Goal: Information Seeking & Learning: Find specific fact

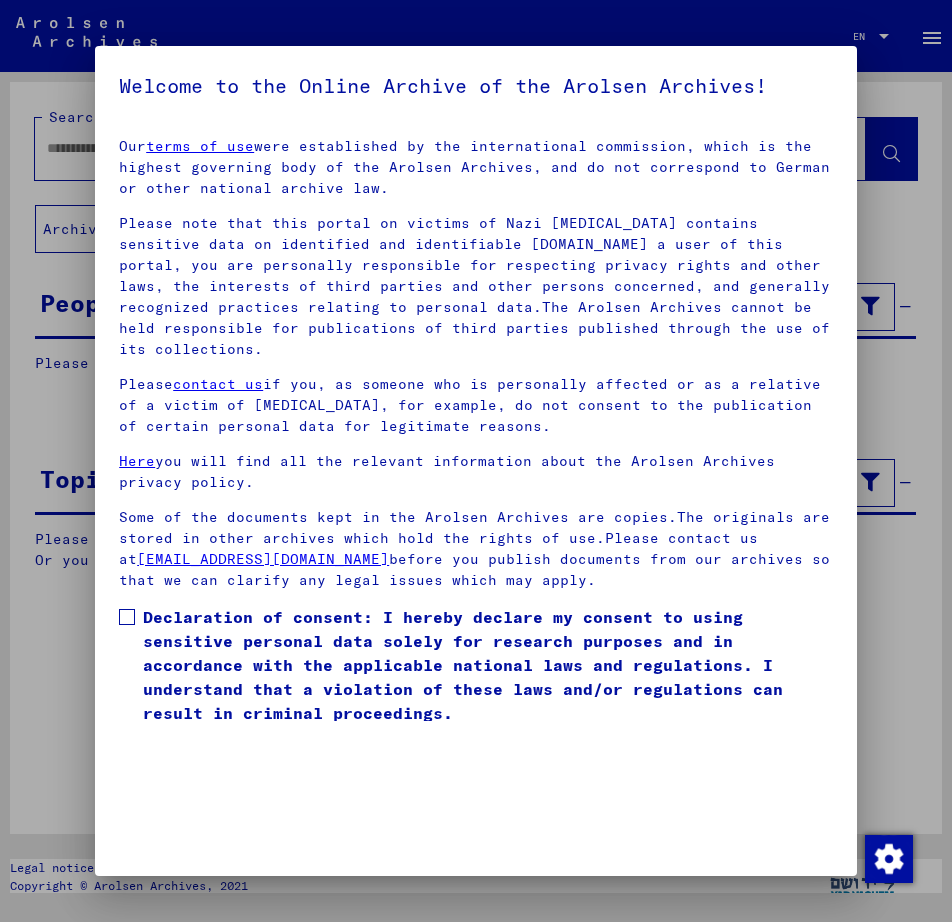
scroll to position [62, 0]
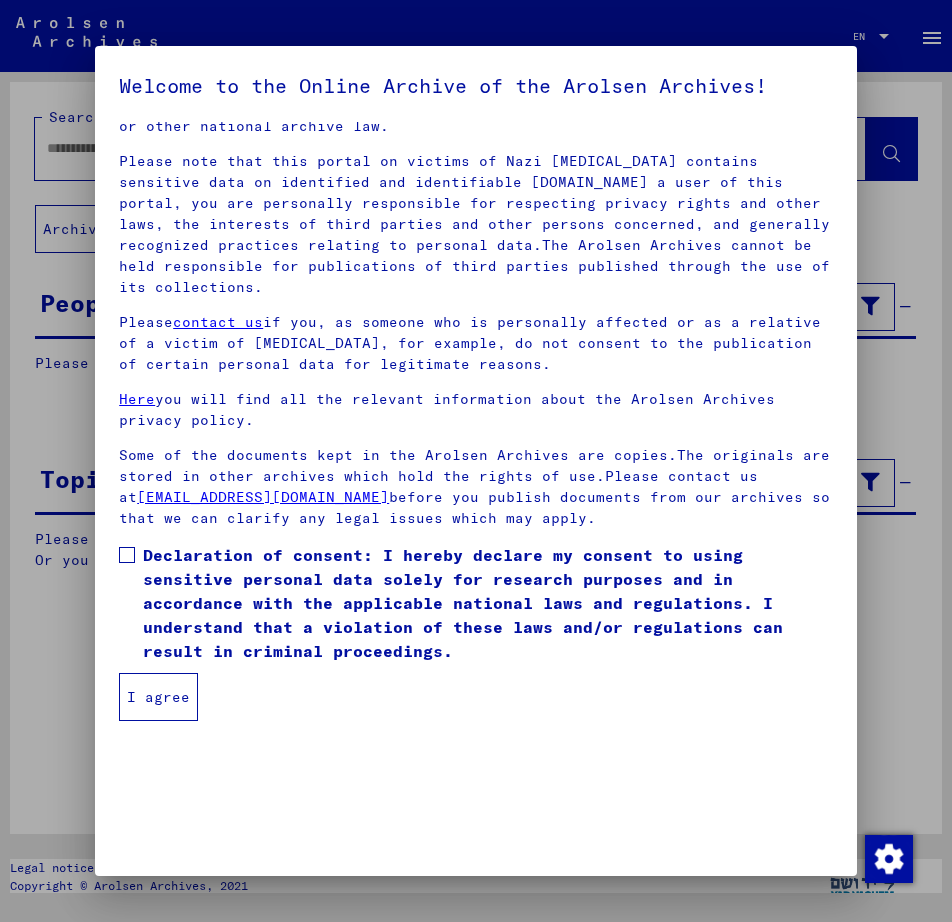
click at [128, 553] on span at bounding box center [127, 555] width 16 height 16
click at [173, 708] on button "I agree" at bounding box center [158, 697] width 79 height 48
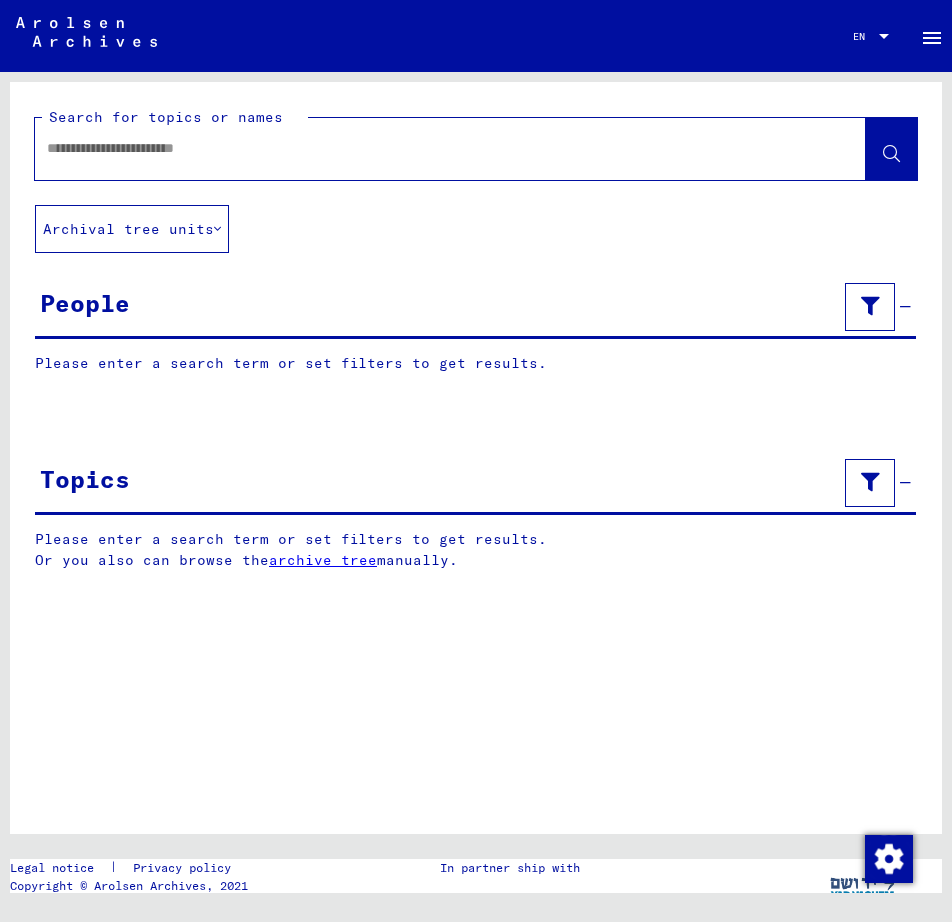
click at [120, 146] on input "text" at bounding box center [432, 148] width 771 height 21
type input "**********"
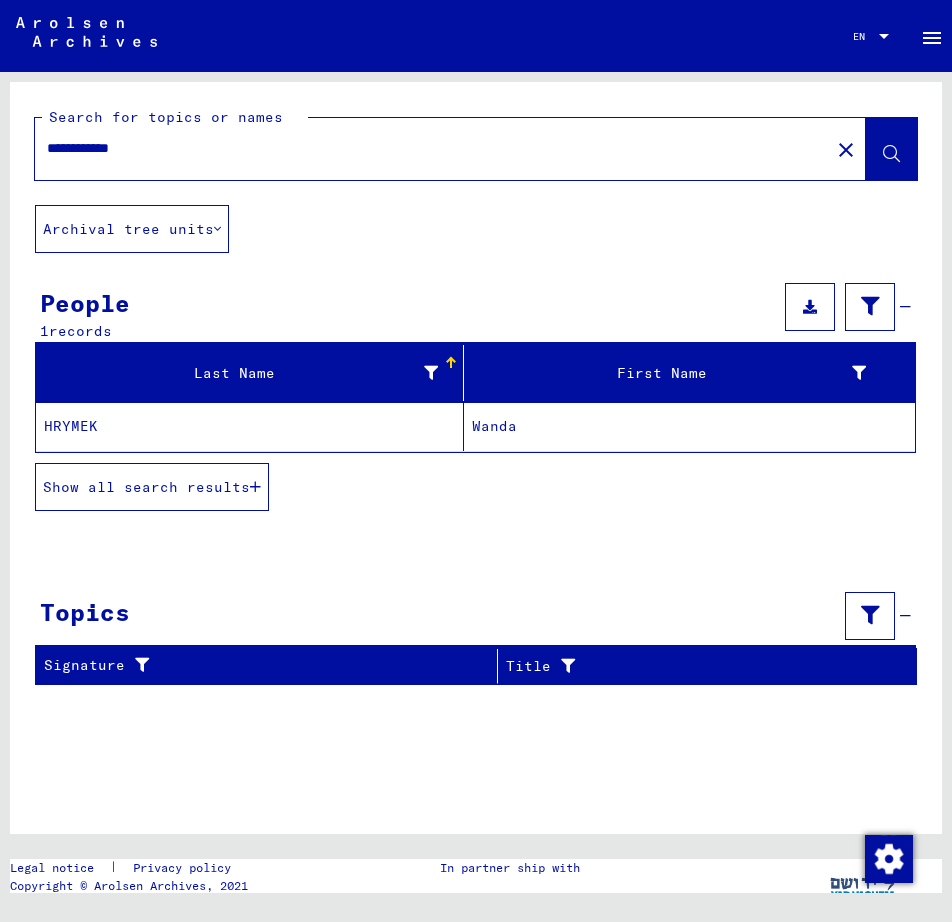
click at [172, 486] on span "Show all search results" at bounding box center [146, 487] width 207 height 18
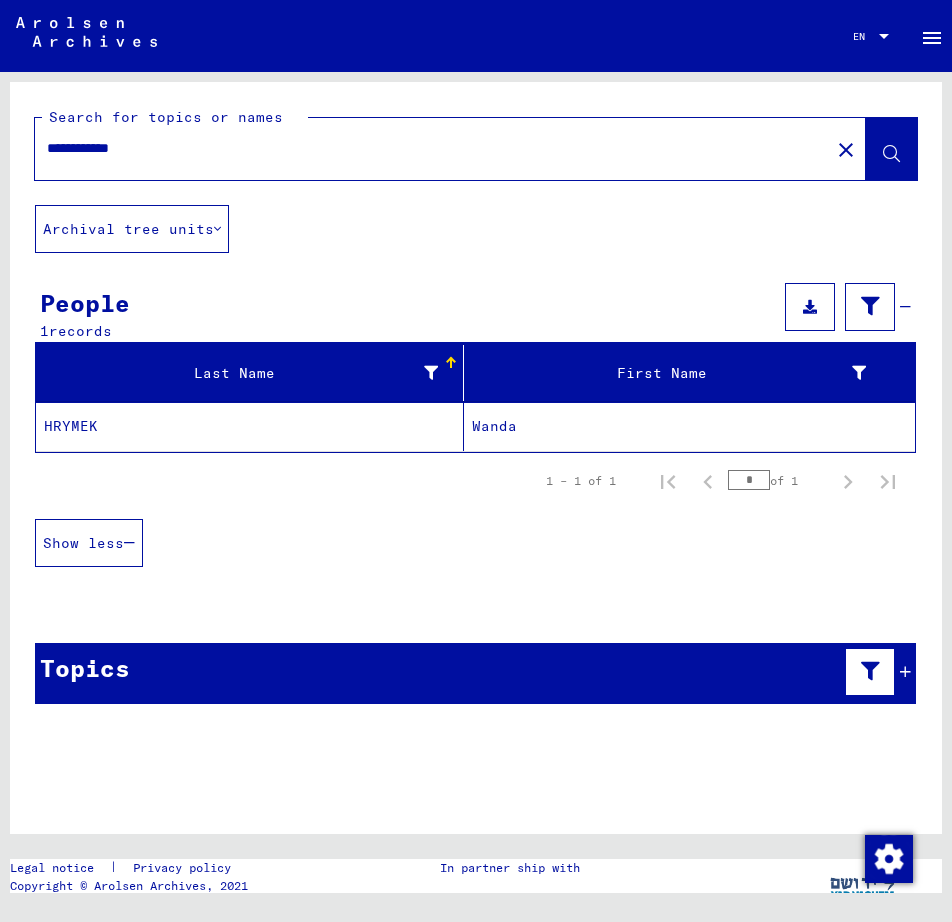
click at [332, 436] on mat-cell "HRYMEK" at bounding box center [250, 426] width 428 height 49
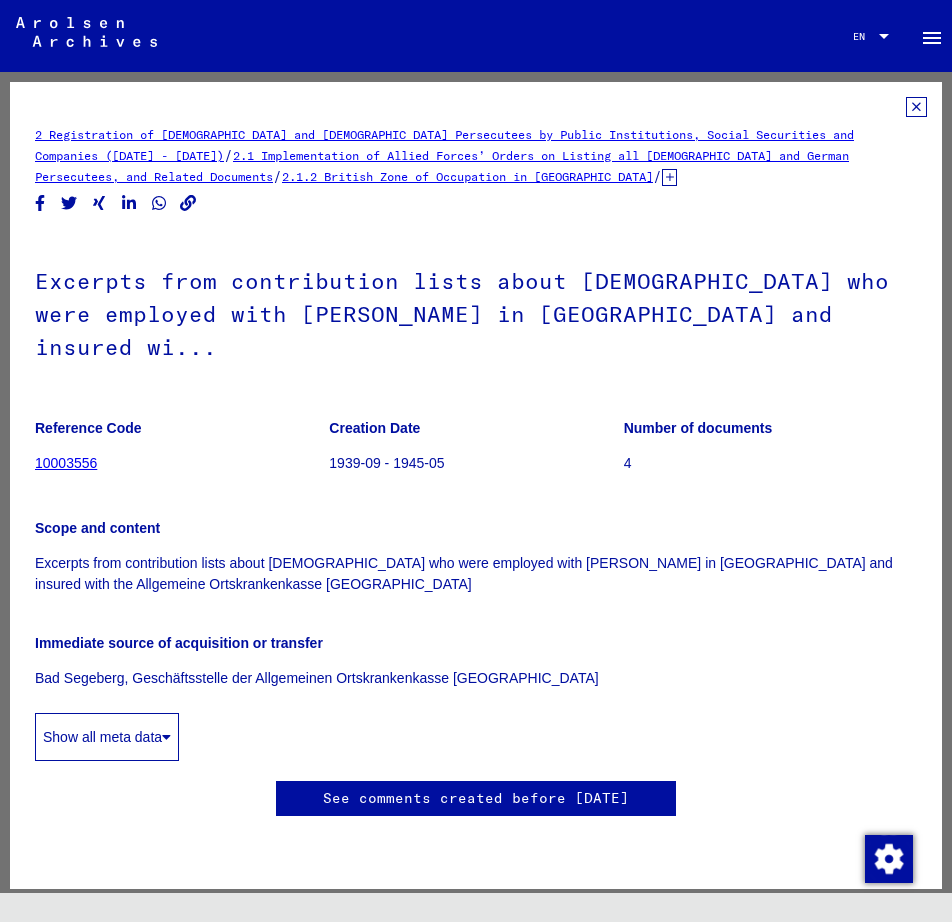
click at [908, 104] on icon at bounding box center [916, 107] width 21 height 20
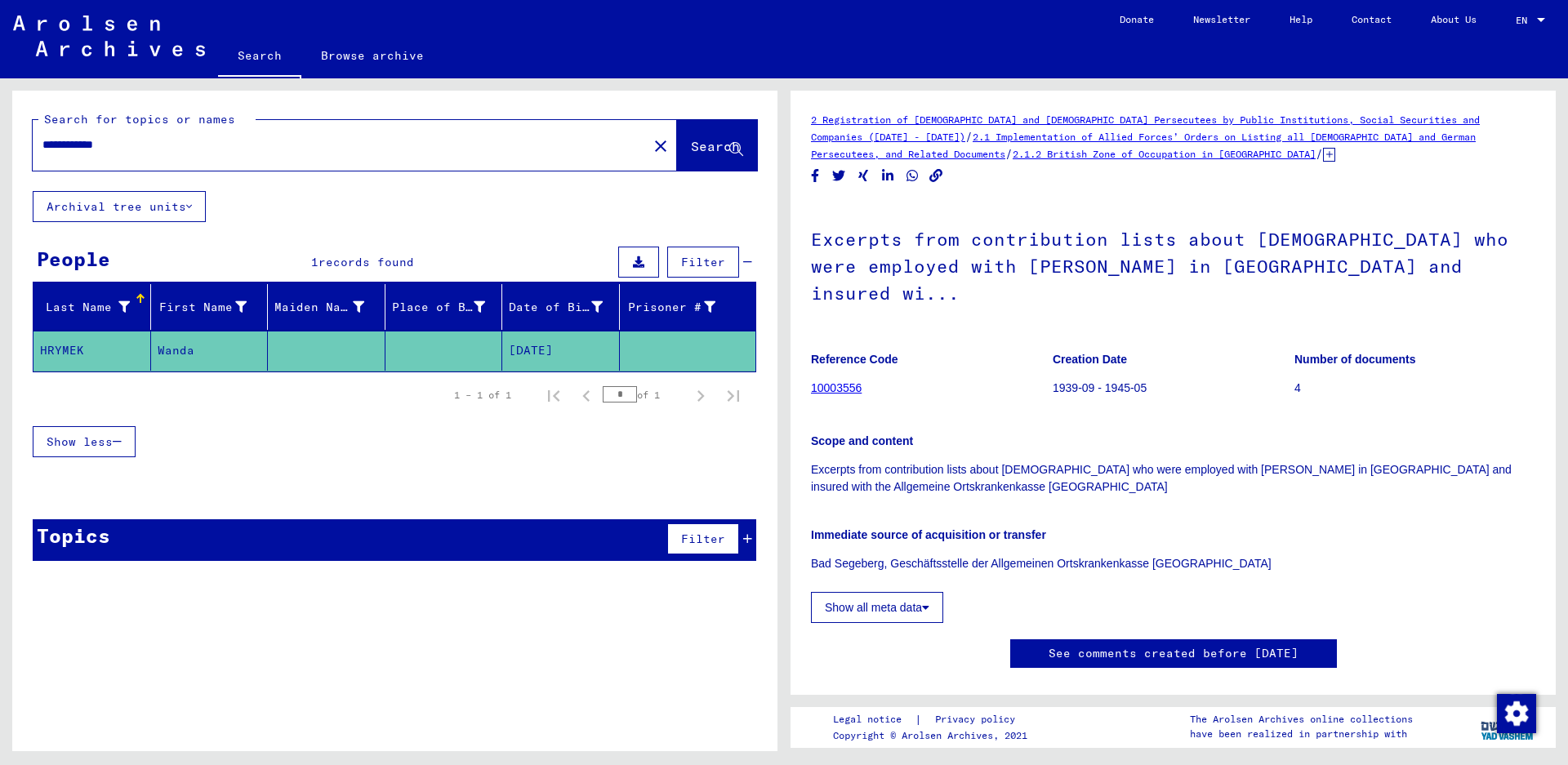
click at [561, 354] on mat-cell "[DATE]" at bounding box center [561, 350] width 118 height 40
click at [75, 144] on input "**********" at bounding box center [340, 145] width 595 height 17
drag, startPoint x: 85, startPoint y: 144, endPoint x: -53, endPoint y: 144, distance: 138.0
click at [0, 144] on html "**********" at bounding box center [784, 382] width 1568 height 765
click at [114, 141] on input "*****" at bounding box center [340, 145] width 595 height 17
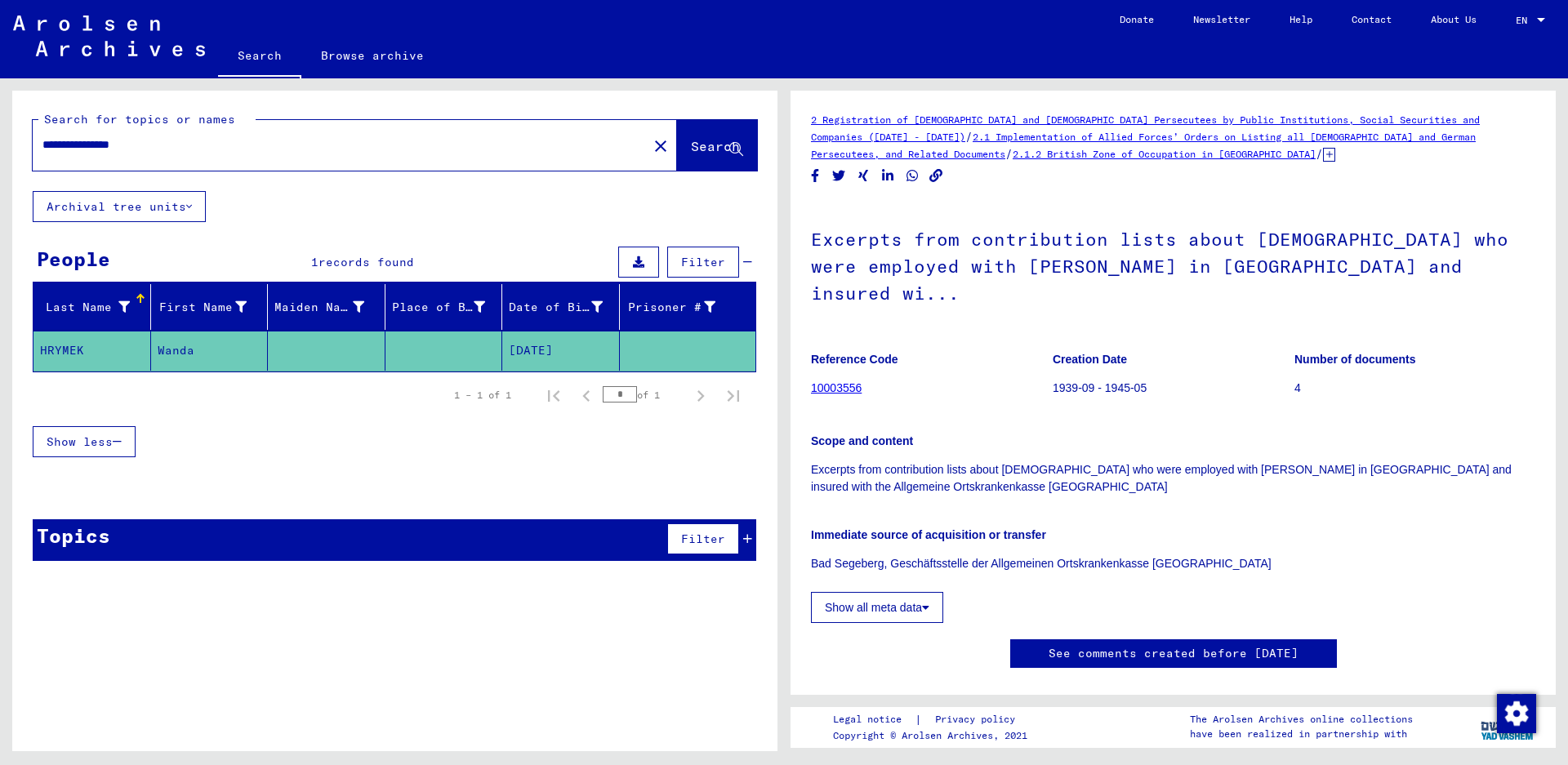
type input "**********"
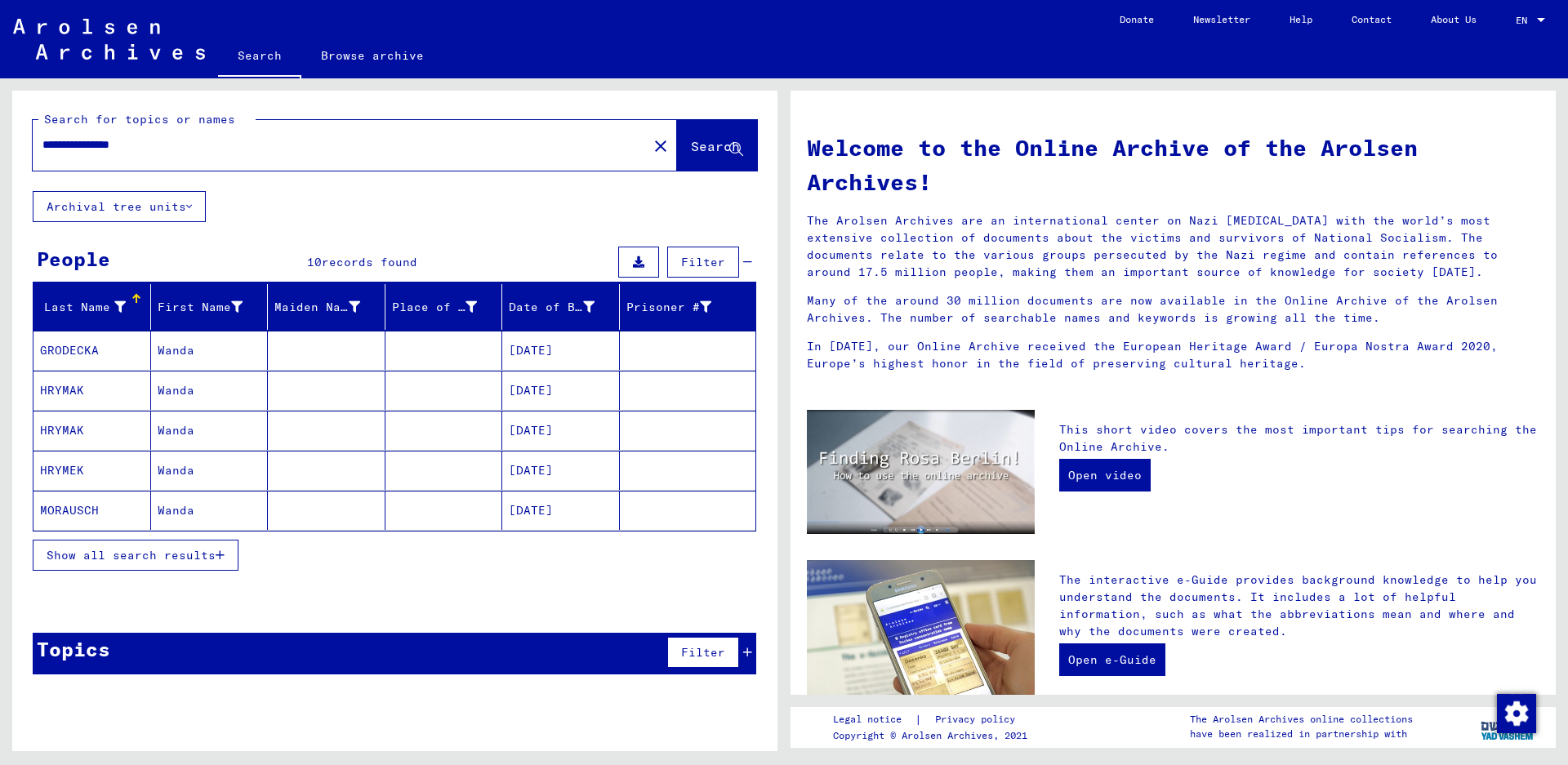
click at [175, 393] on mat-cell "Wanda" at bounding box center [210, 390] width 118 height 39
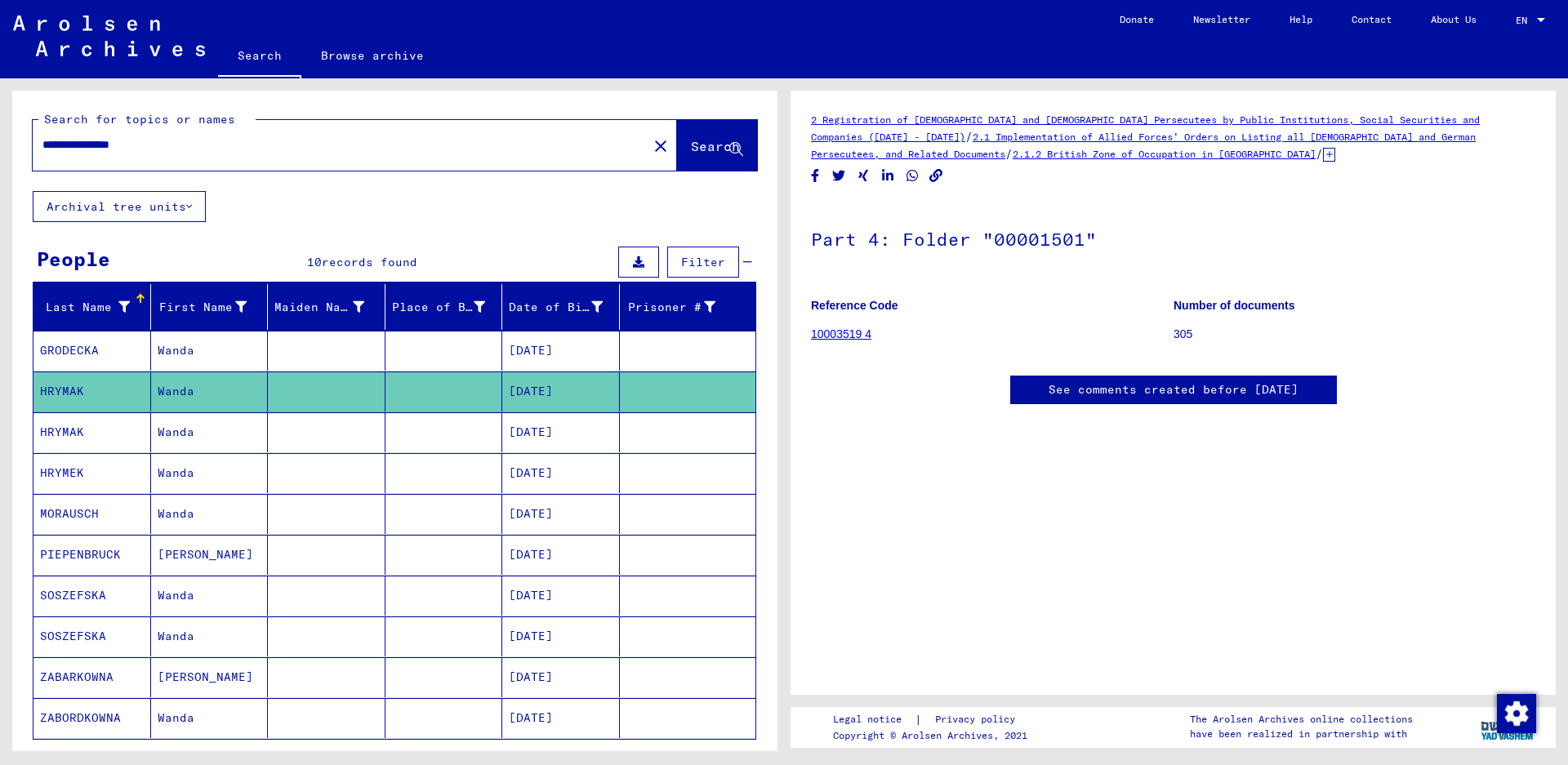
click at [219, 345] on mat-cell "Wanda" at bounding box center [210, 350] width 118 height 40
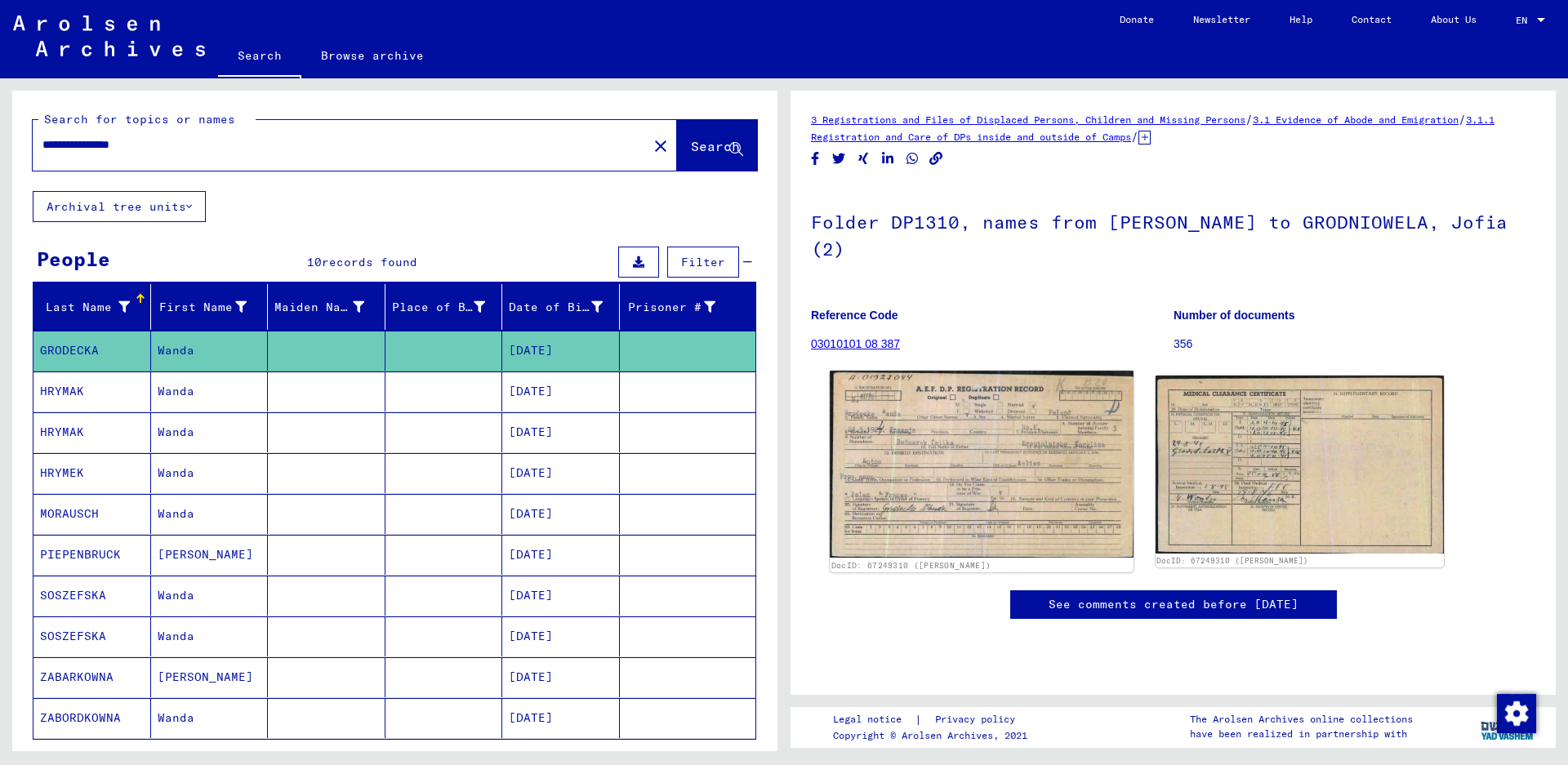
click at [777, 467] on img at bounding box center [981, 464] width 303 height 187
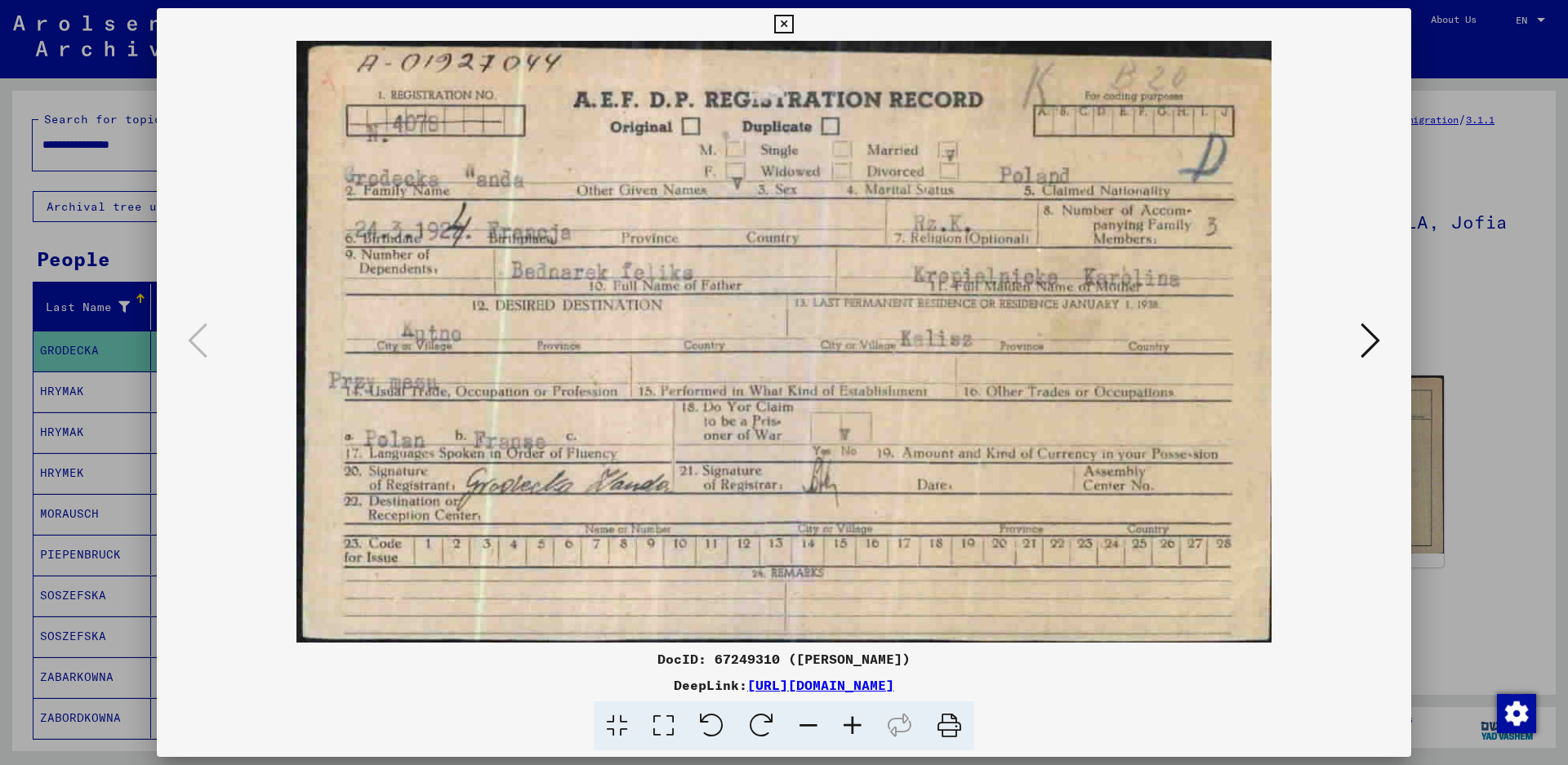
click at [777, 172] on div at bounding box center [784, 382] width 1568 height 765
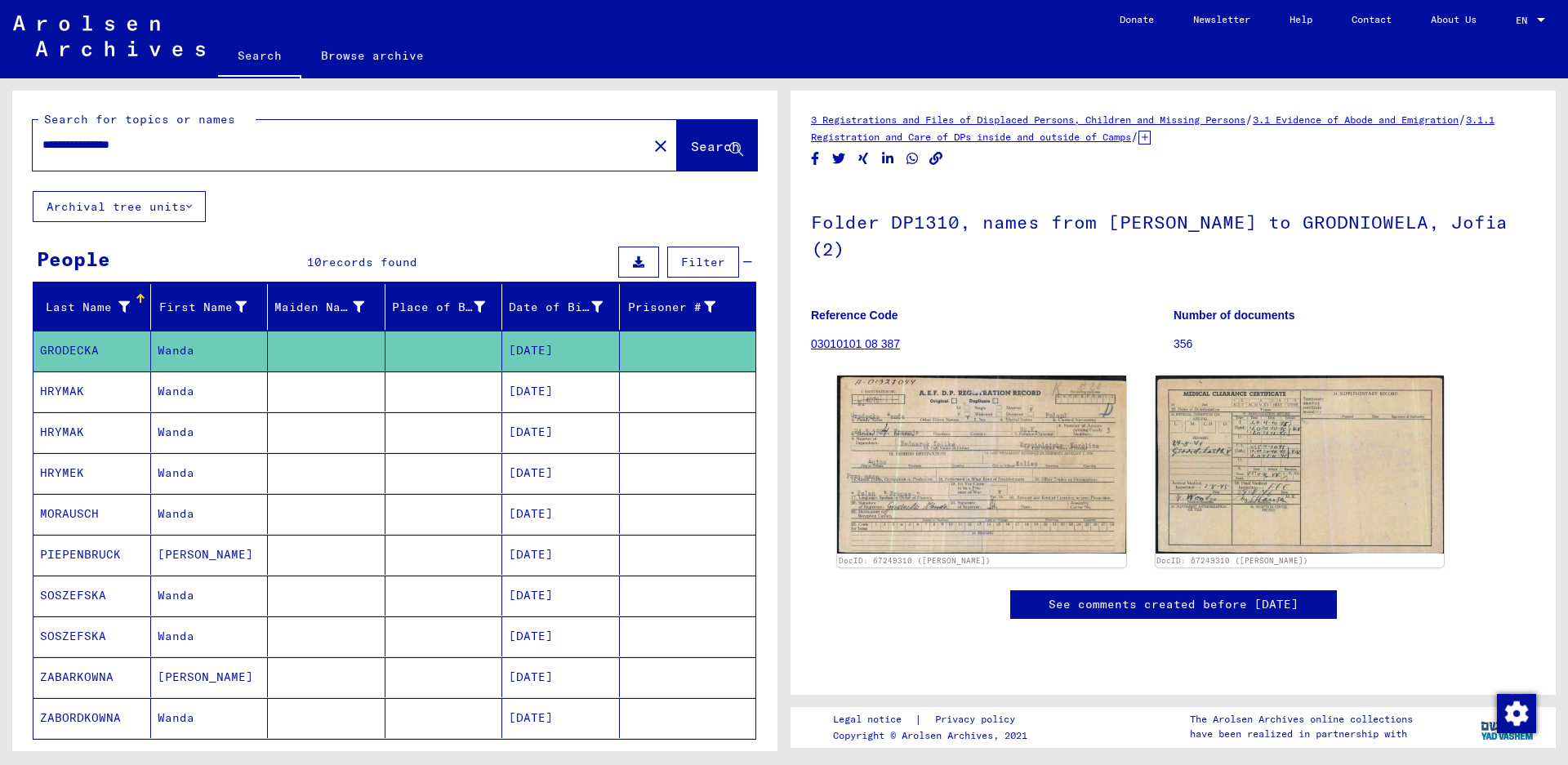
click at [241, 394] on mat-cell "Wanda" at bounding box center [210, 391] width 118 height 40
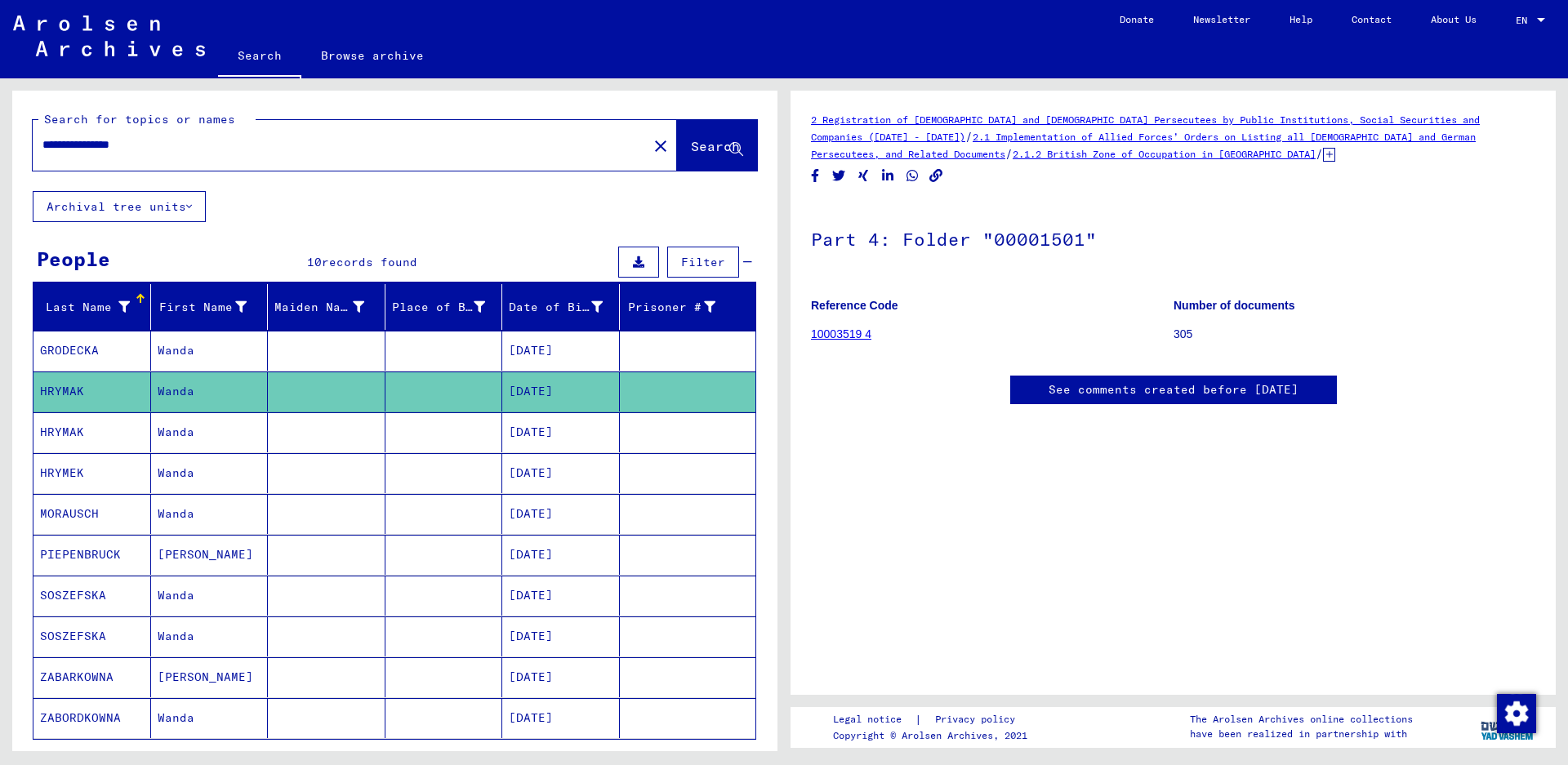
click at [235, 425] on mat-cell "Wanda" at bounding box center [210, 432] width 118 height 40
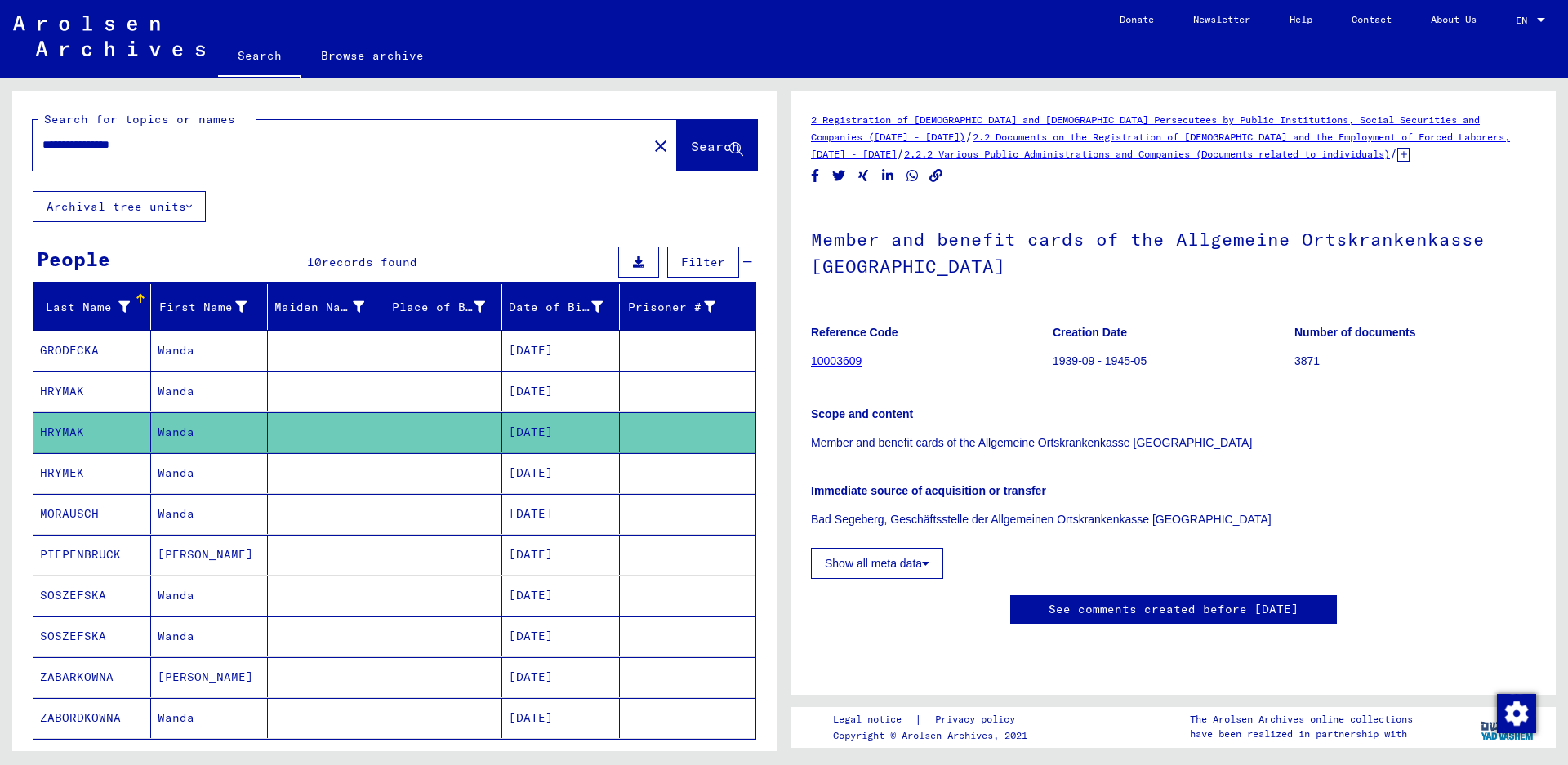
click at [224, 462] on mat-cell "Wanda" at bounding box center [210, 473] width 118 height 40
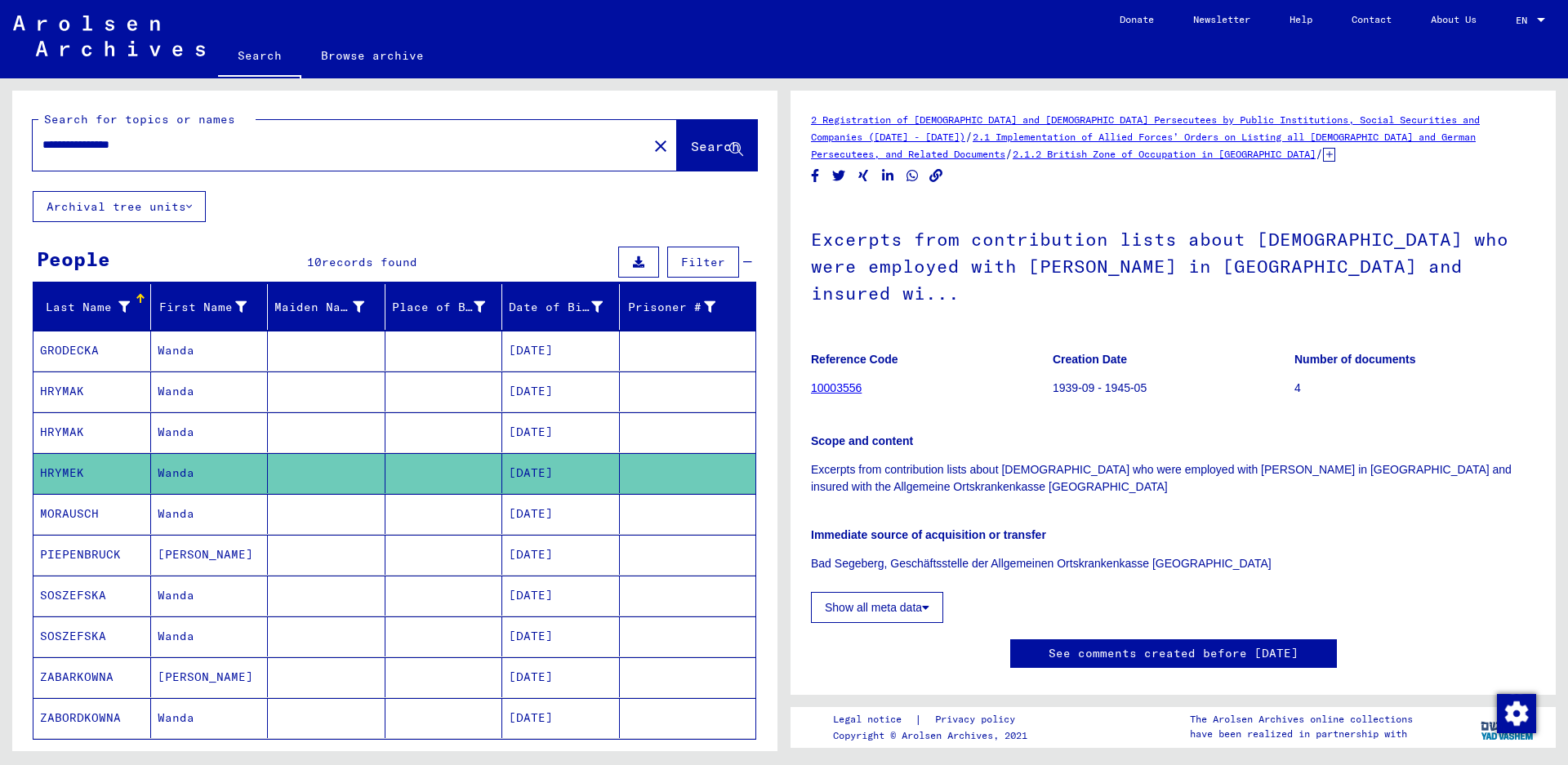
drag, startPoint x: 1308, startPoint y: 267, endPoint x: 968, endPoint y: 269, distance: 340.0
click at [777, 269] on h1 "Excerpts from contribution lists about [DEMOGRAPHIC_DATA] who were employed wit…" at bounding box center [1173, 265] width 724 height 126
copy h1 "[PERSON_NAME] in [GEOGRAPHIC_DATA]"
drag, startPoint x: 1386, startPoint y: 267, endPoint x: 1374, endPoint y: 261, distance: 13.4
click at [777, 267] on h1 "Excerpts from contribution lists about [DEMOGRAPHIC_DATA] who were employed wit…" at bounding box center [1173, 265] width 724 height 126
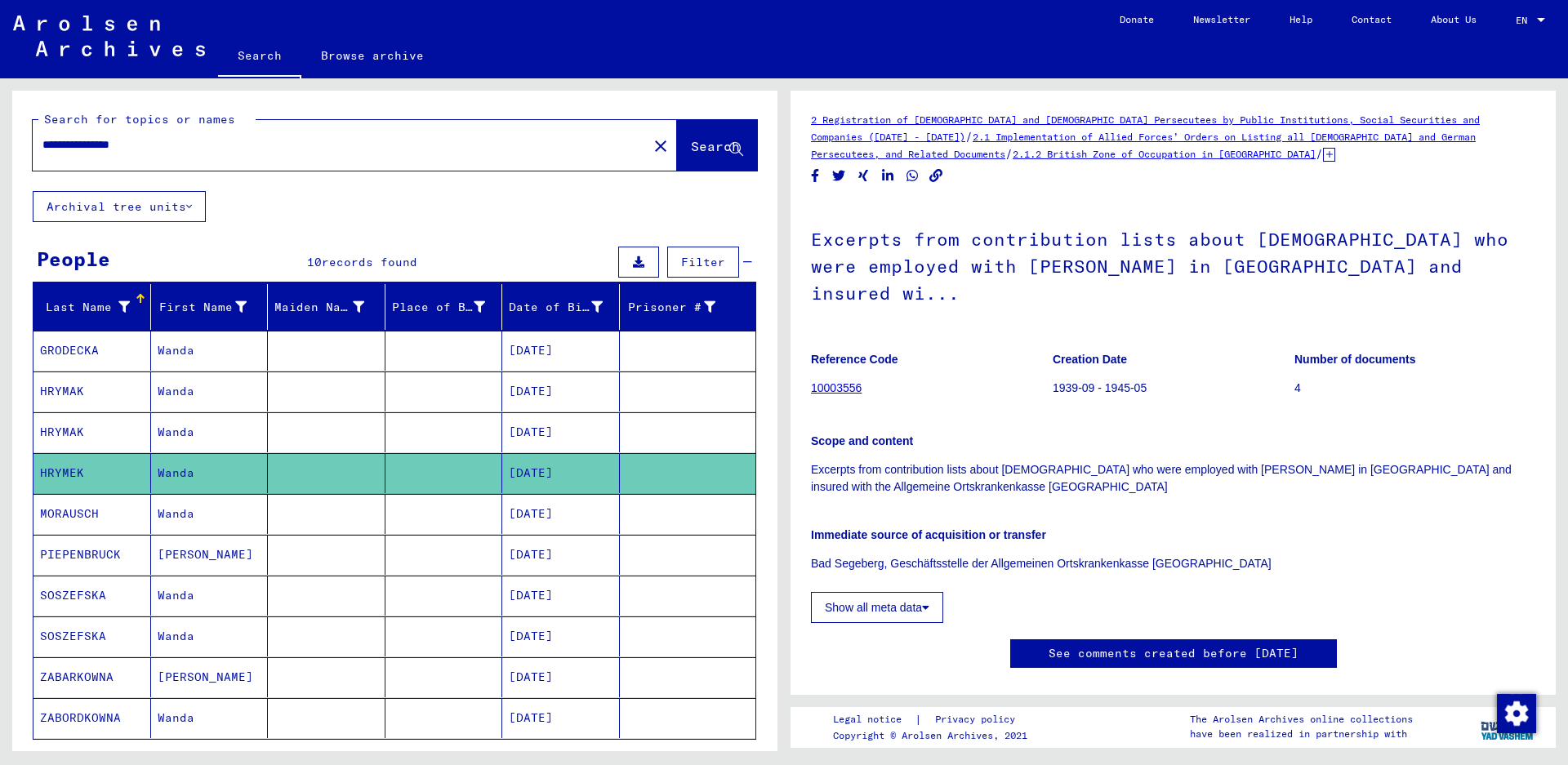
click at [777, 155] on icon at bounding box center [1329, 154] width 12 height 14
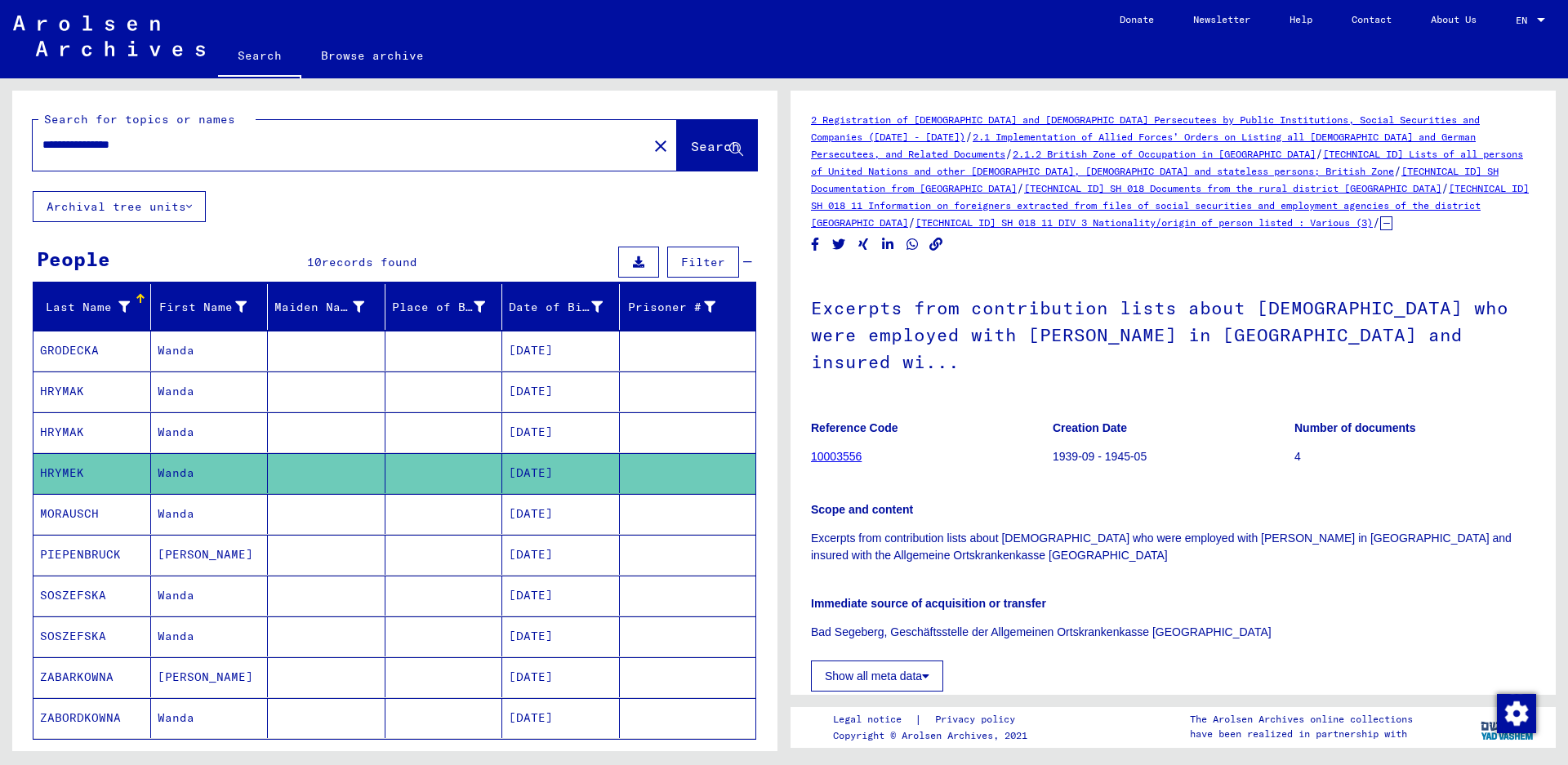
click at [777, 222] on link "[TECHNICAL_ID] SH 018 11 DIV 3 Nationality/origin of person listed : Various (3)" at bounding box center [1144, 222] width 457 height 12
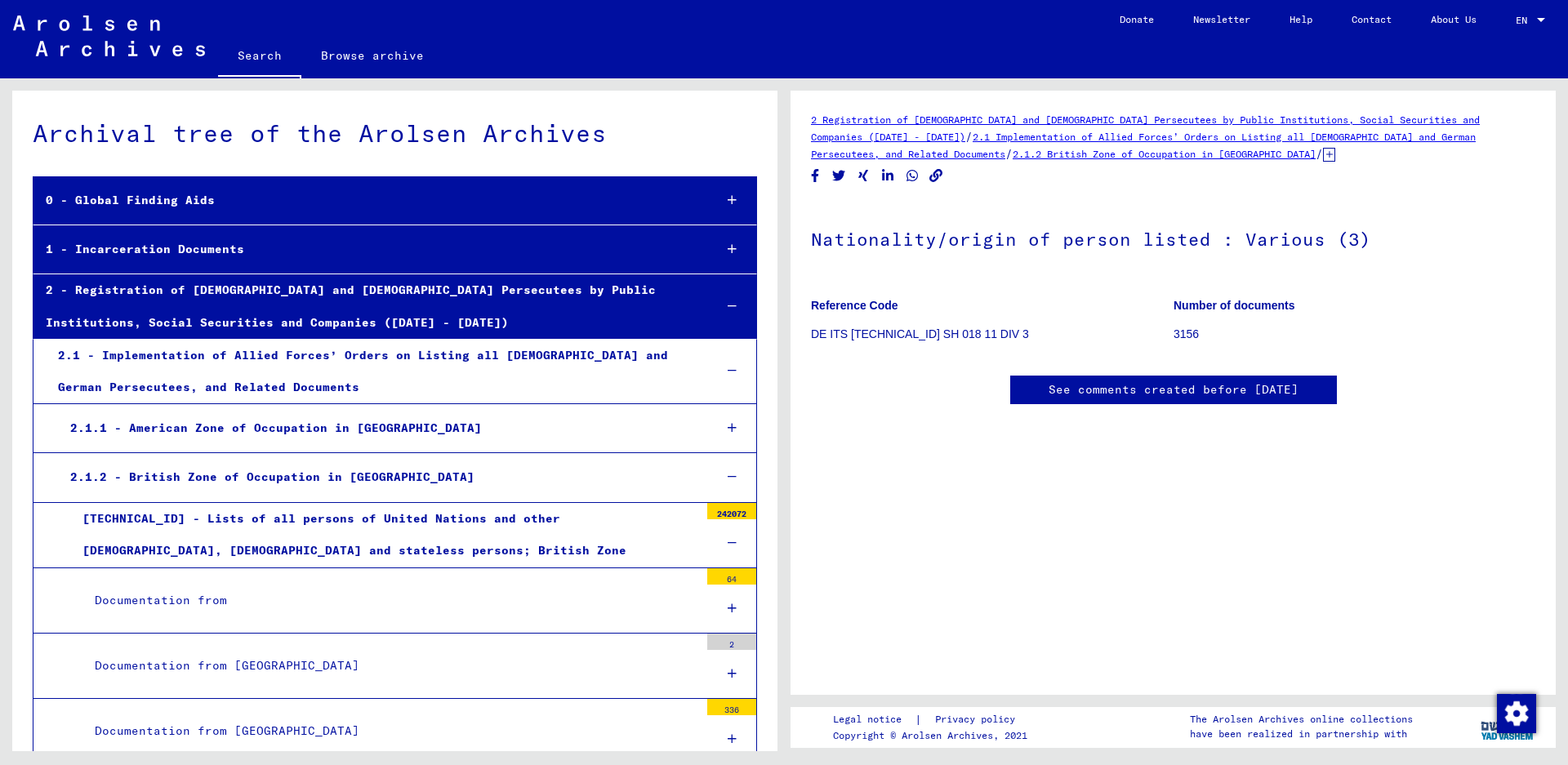
scroll to position [2497, 0]
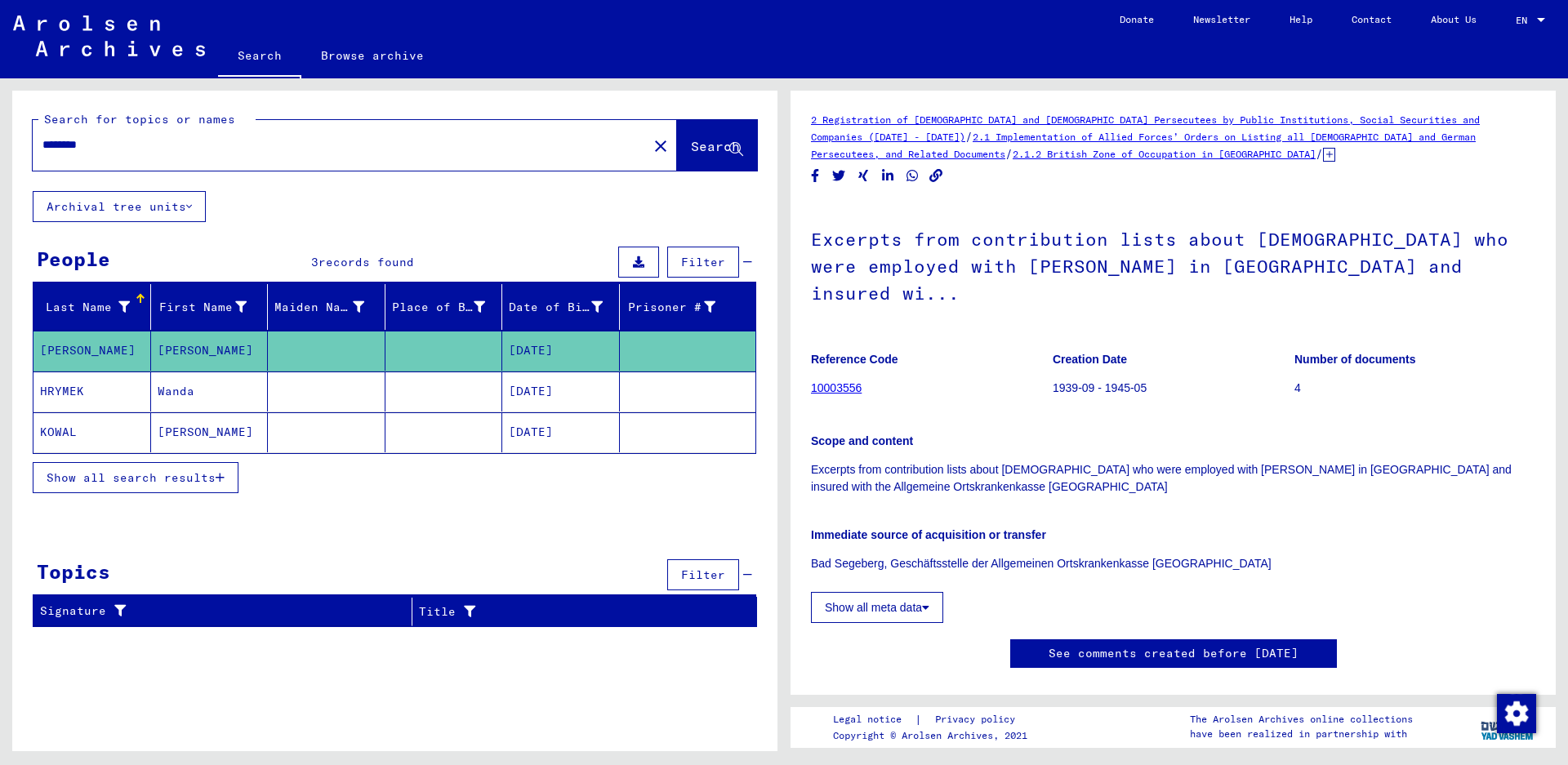
click at [180, 398] on mat-cell "Wanda" at bounding box center [210, 391] width 118 height 40
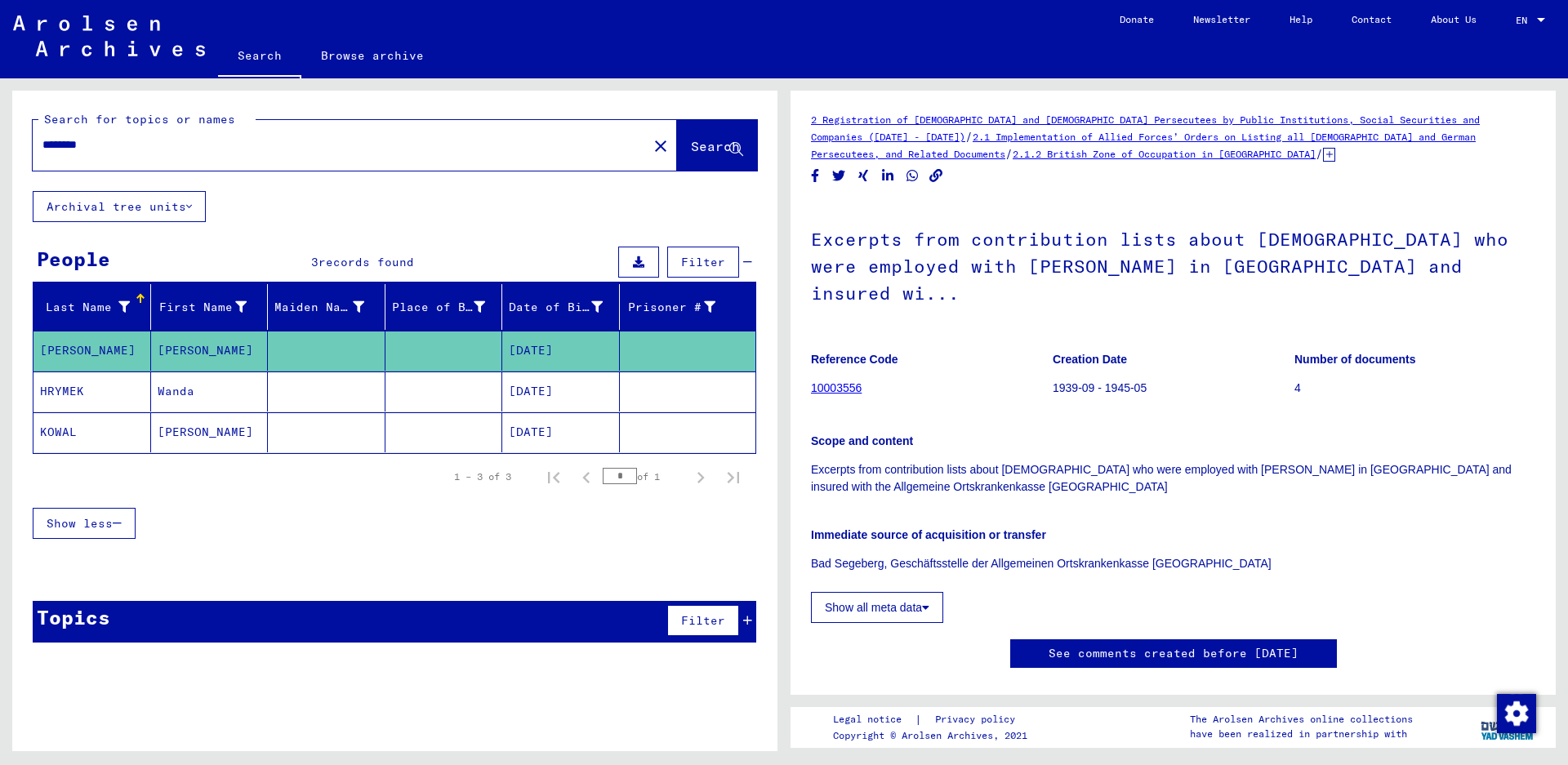
click at [189, 390] on mat-cell "Wanda" at bounding box center [210, 391] width 118 height 40
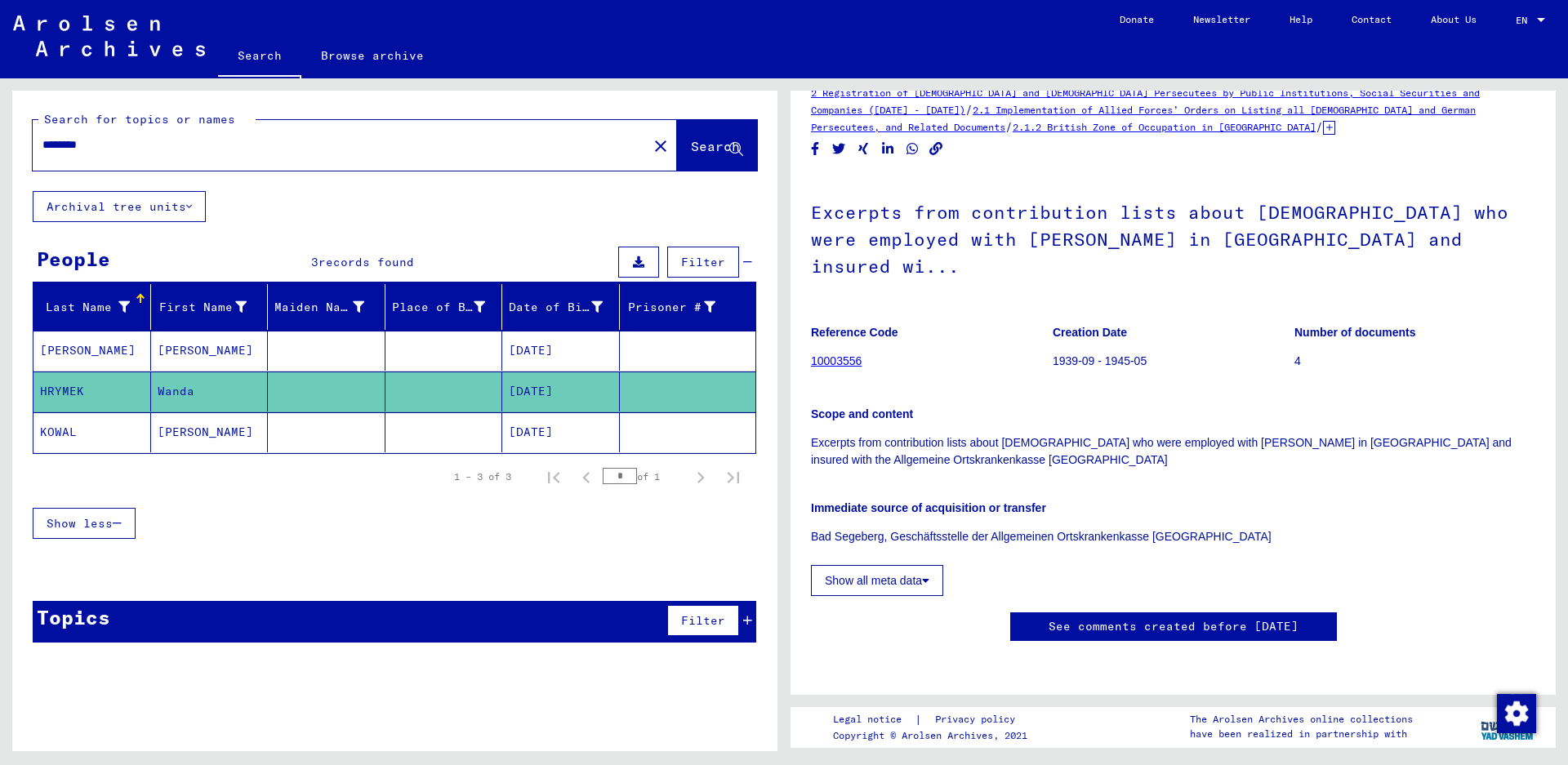
scroll to position [407, 0]
drag, startPoint x: 281, startPoint y: 143, endPoint x: 267, endPoint y: 143, distance: 14.0
click at [268, 143] on input "********" at bounding box center [340, 145] width 595 height 17
drag, startPoint x: -63, startPoint y: 143, endPoint x: -84, endPoint y: 144, distance: 21.0
click at [0, 144] on html "Search Browse archive Donate Newsletter Help Contact About Us Search Browse arc…" at bounding box center [784, 382] width 1568 height 765
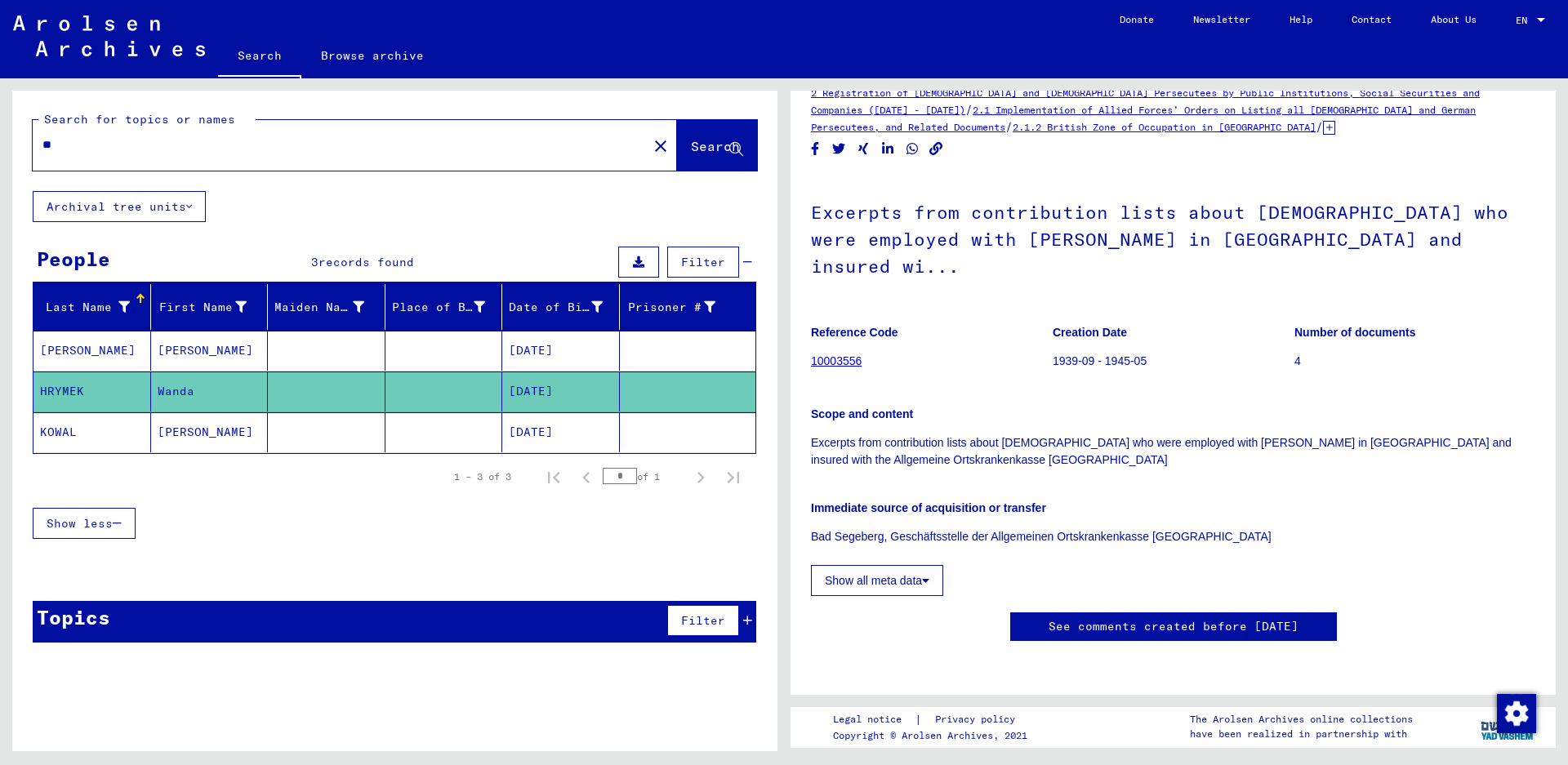
type input "*"
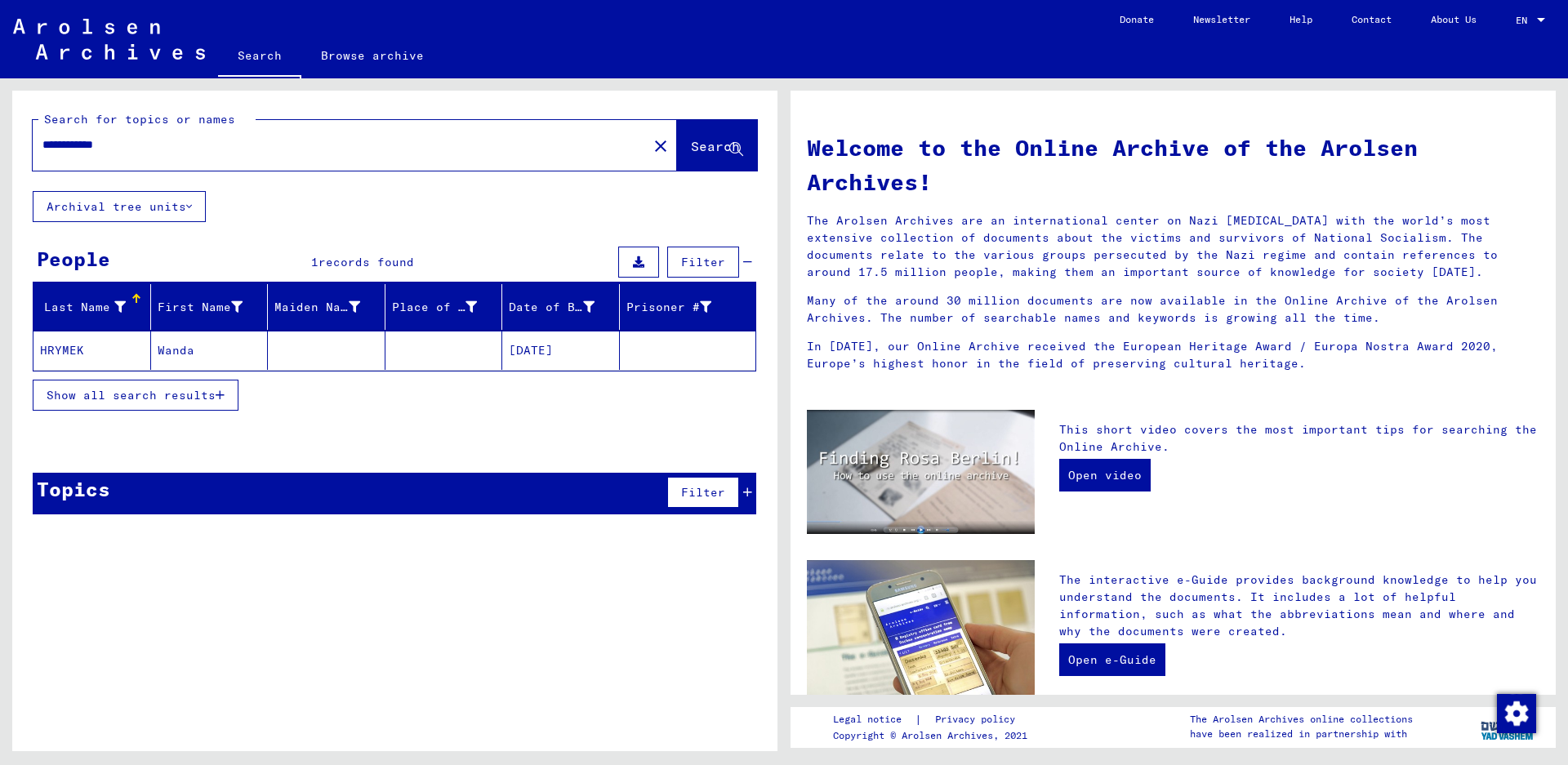
click at [126, 140] on input "**********" at bounding box center [335, 145] width 586 height 17
drag, startPoint x: 589, startPoint y: 347, endPoint x: 507, endPoint y: 347, distance: 82.0
click at [507, 347] on mat-cell "[DATE]" at bounding box center [561, 350] width 118 height 39
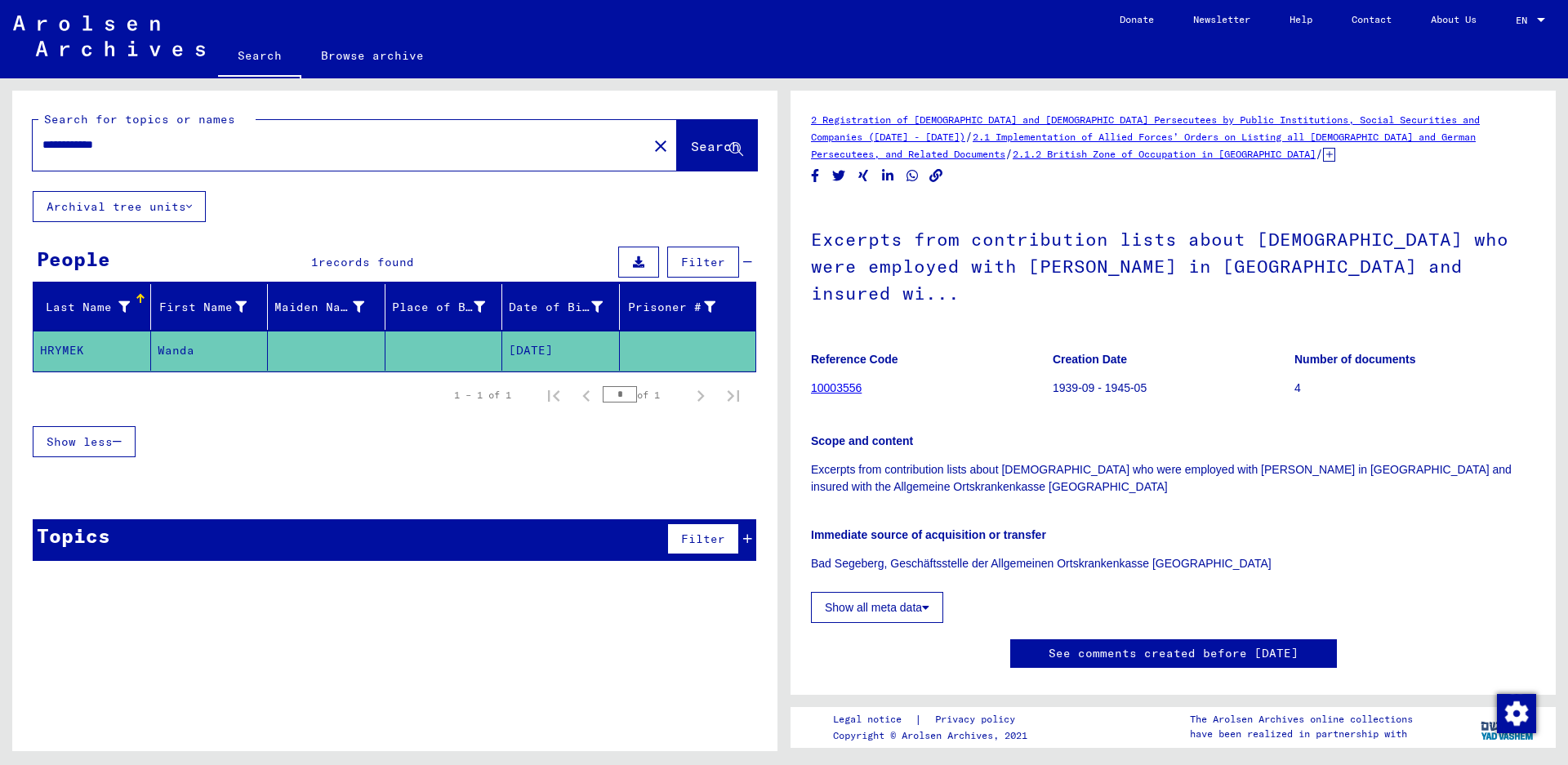
drag, startPoint x: 198, startPoint y: 144, endPoint x: -154, endPoint y: 151, distance: 352.1
click at [0, 151] on html "**********" at bounding box center [784, 382] width 1568 height 765
paste input "**********"
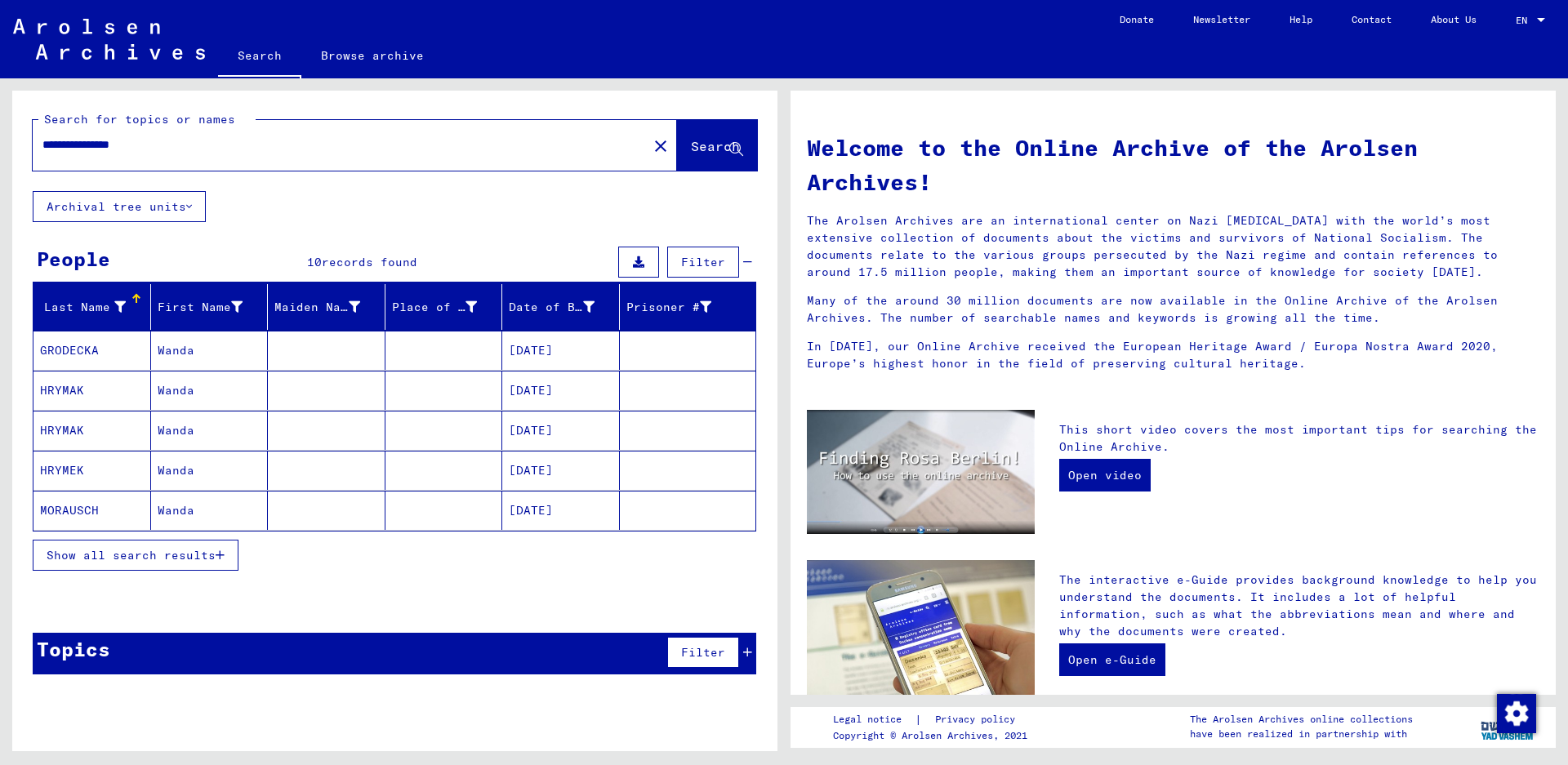
click at [213, 551] on span "Show all search results" at bounding box center [131, 555] width 169 height 15
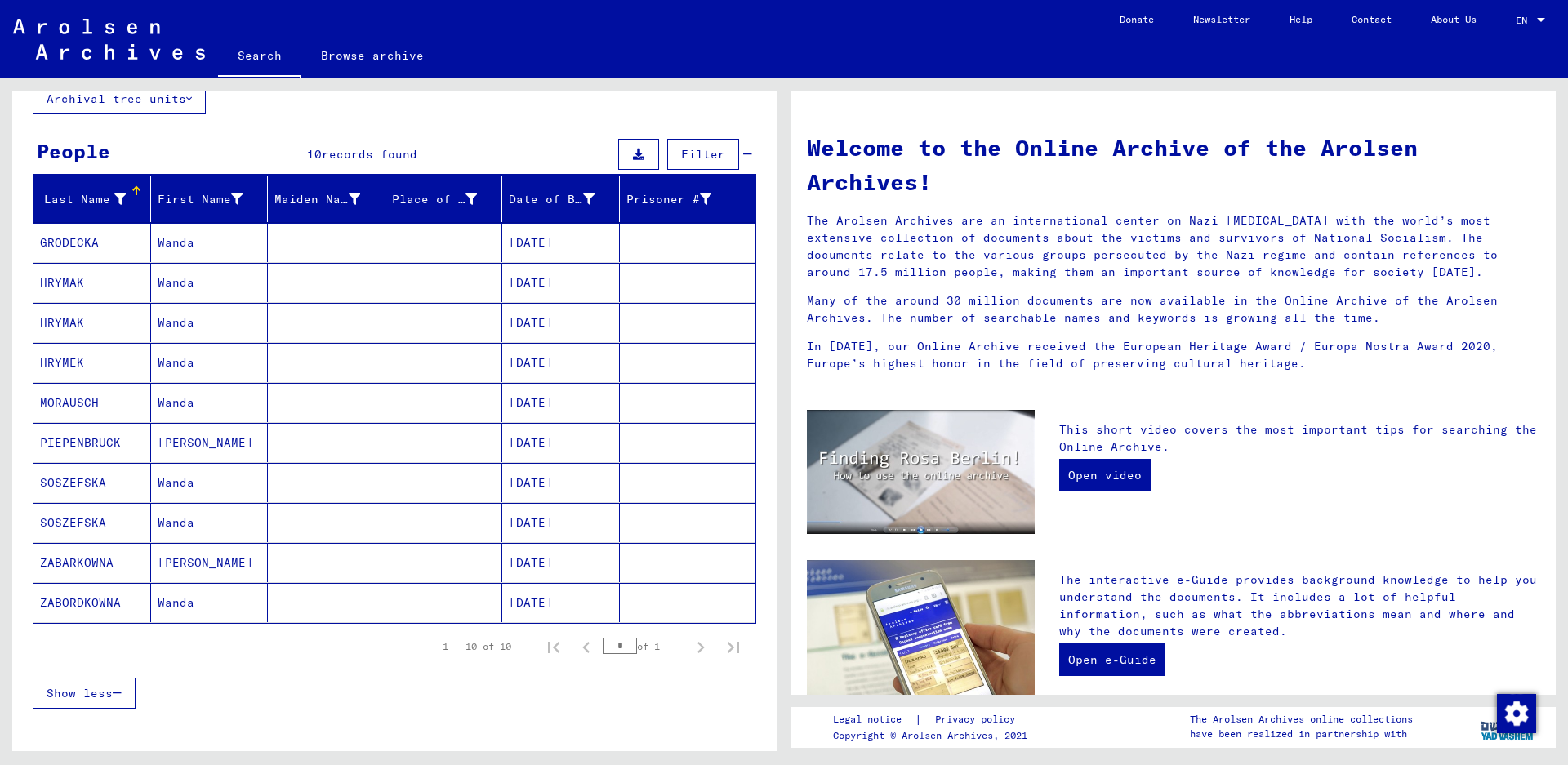
scroll to position [107, 0]
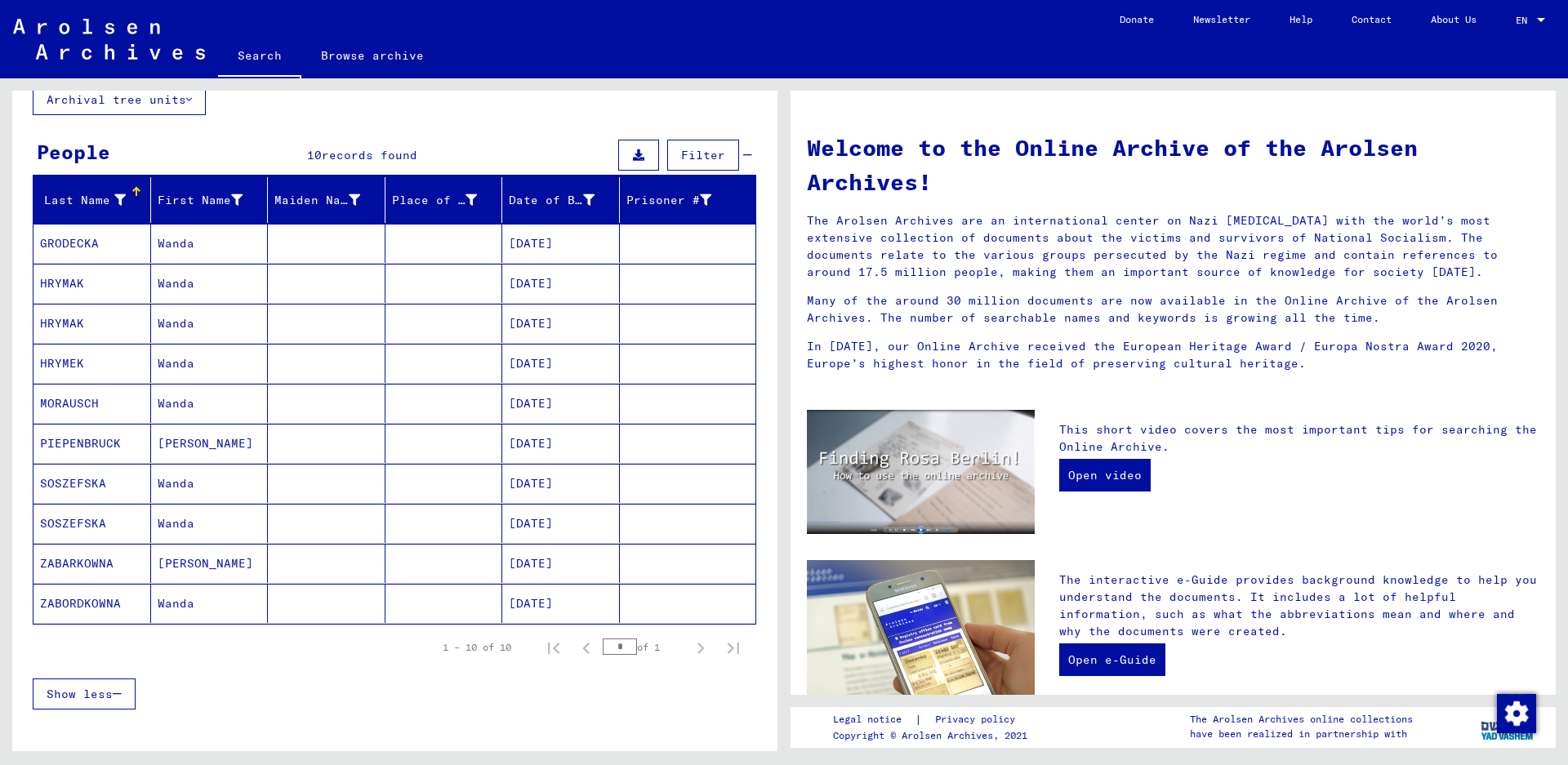
click at [185, 407] on mat-cell "Wanda" at bounding box center [210, 403] width 118 height 39
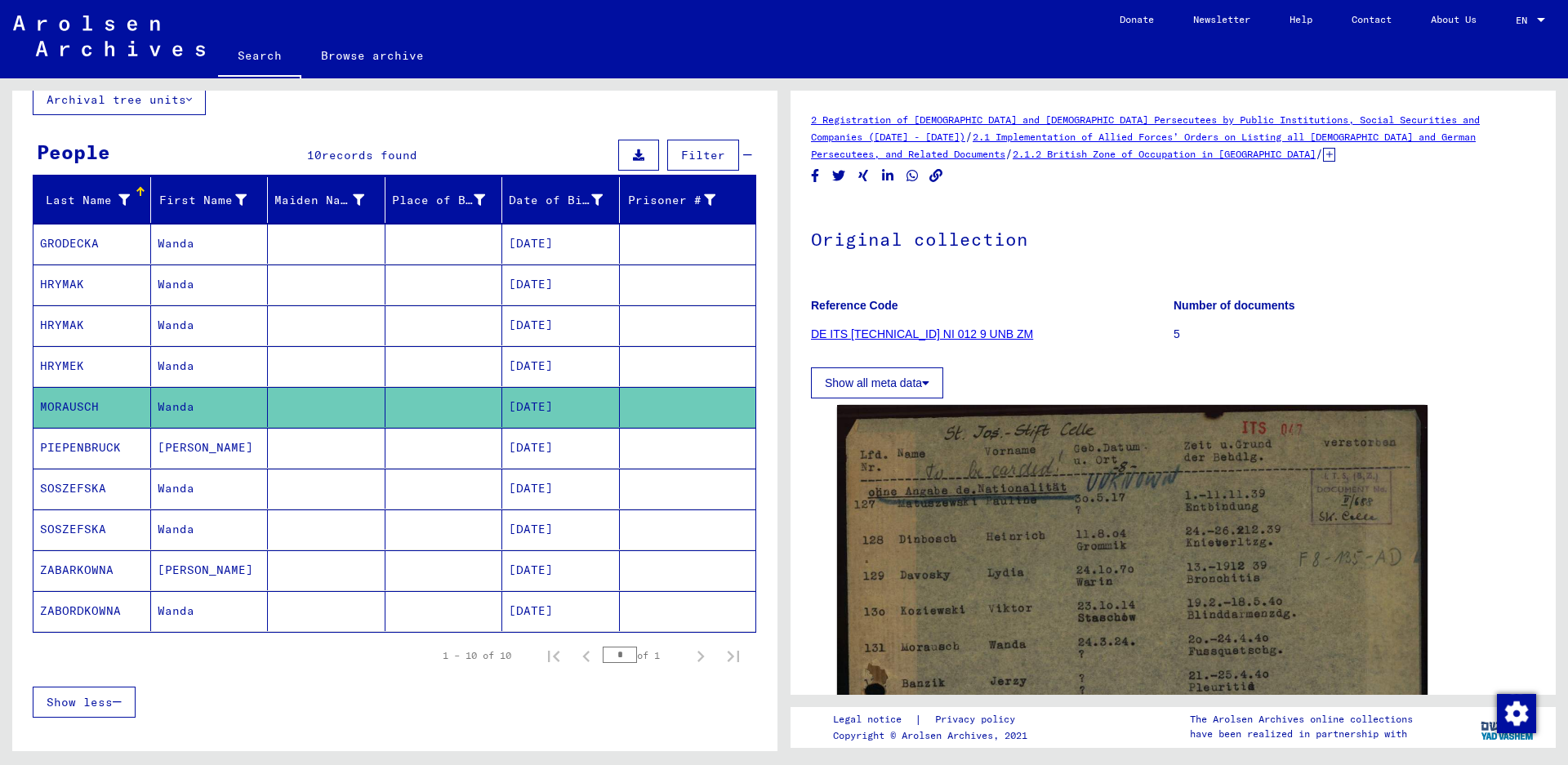
click at [179, 362] on mat-cell "Wanda" at bounding box center [210, 366] width 118 height 40
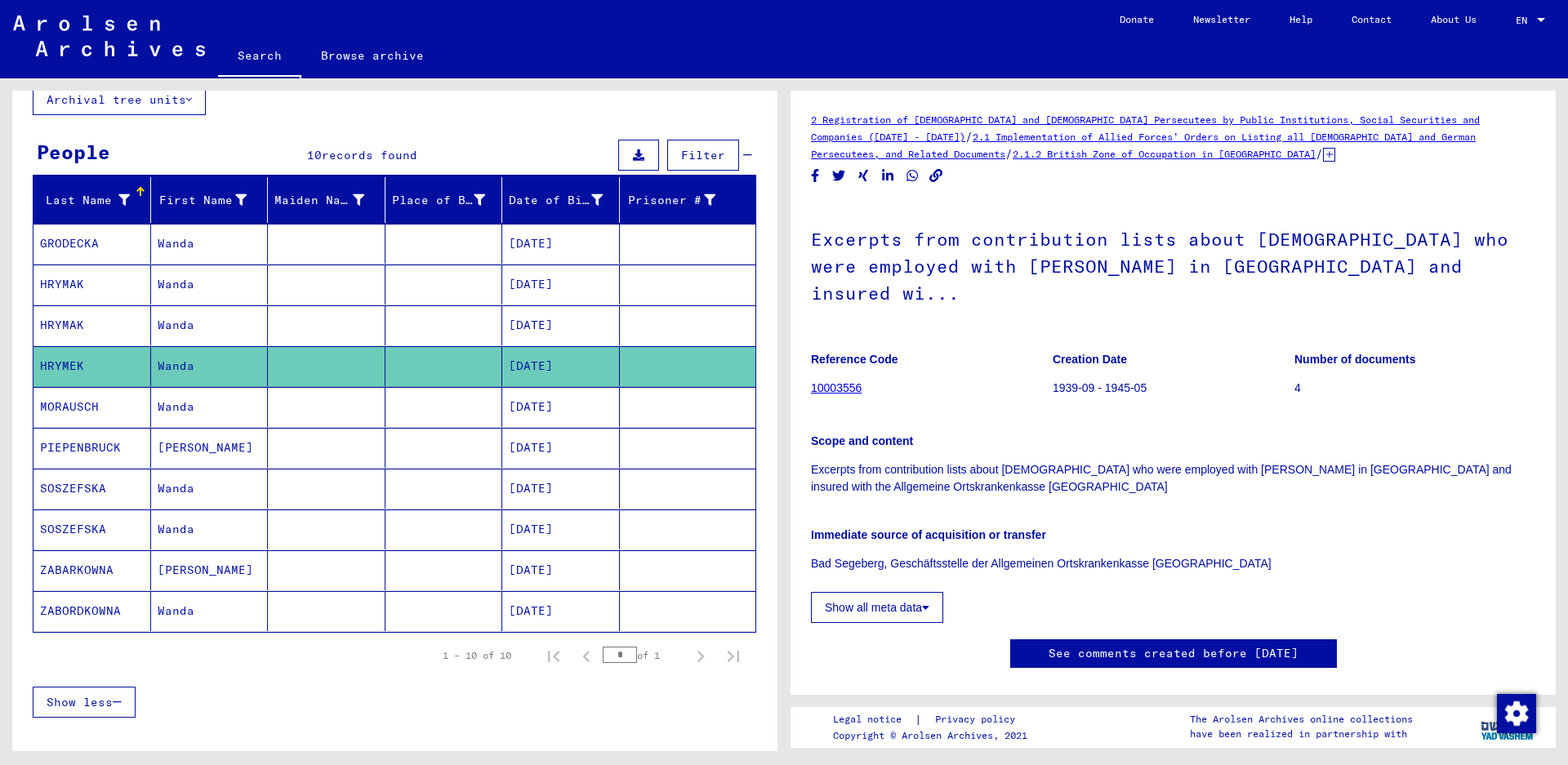
click at [189, 322] on mat-cell "Wanda" at bounding box center [210, 325] width 118 height 40
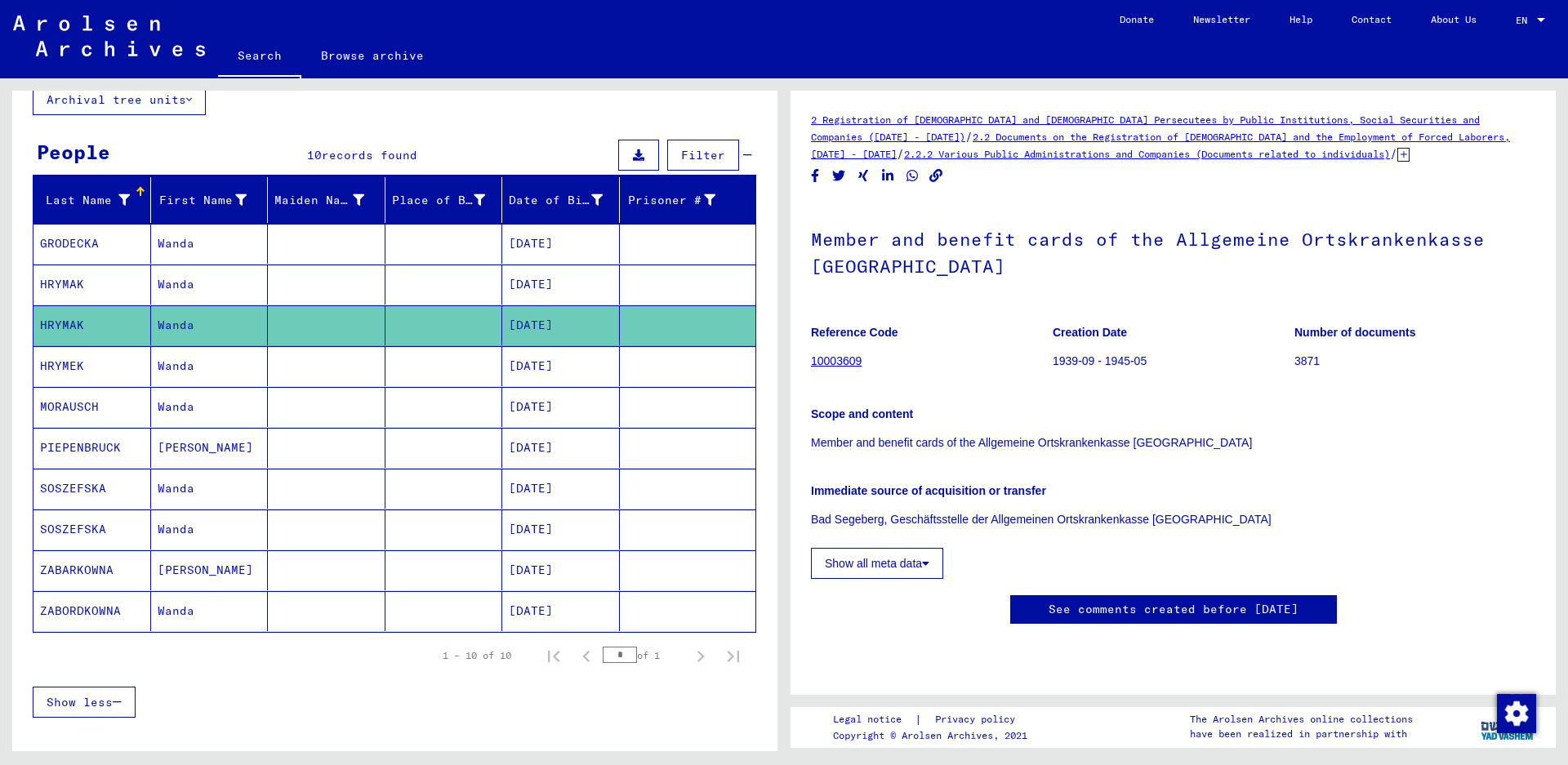
click at [259, 368] on mat-cell "Wanda" at bounding box center [210, 366] width 118 height 40
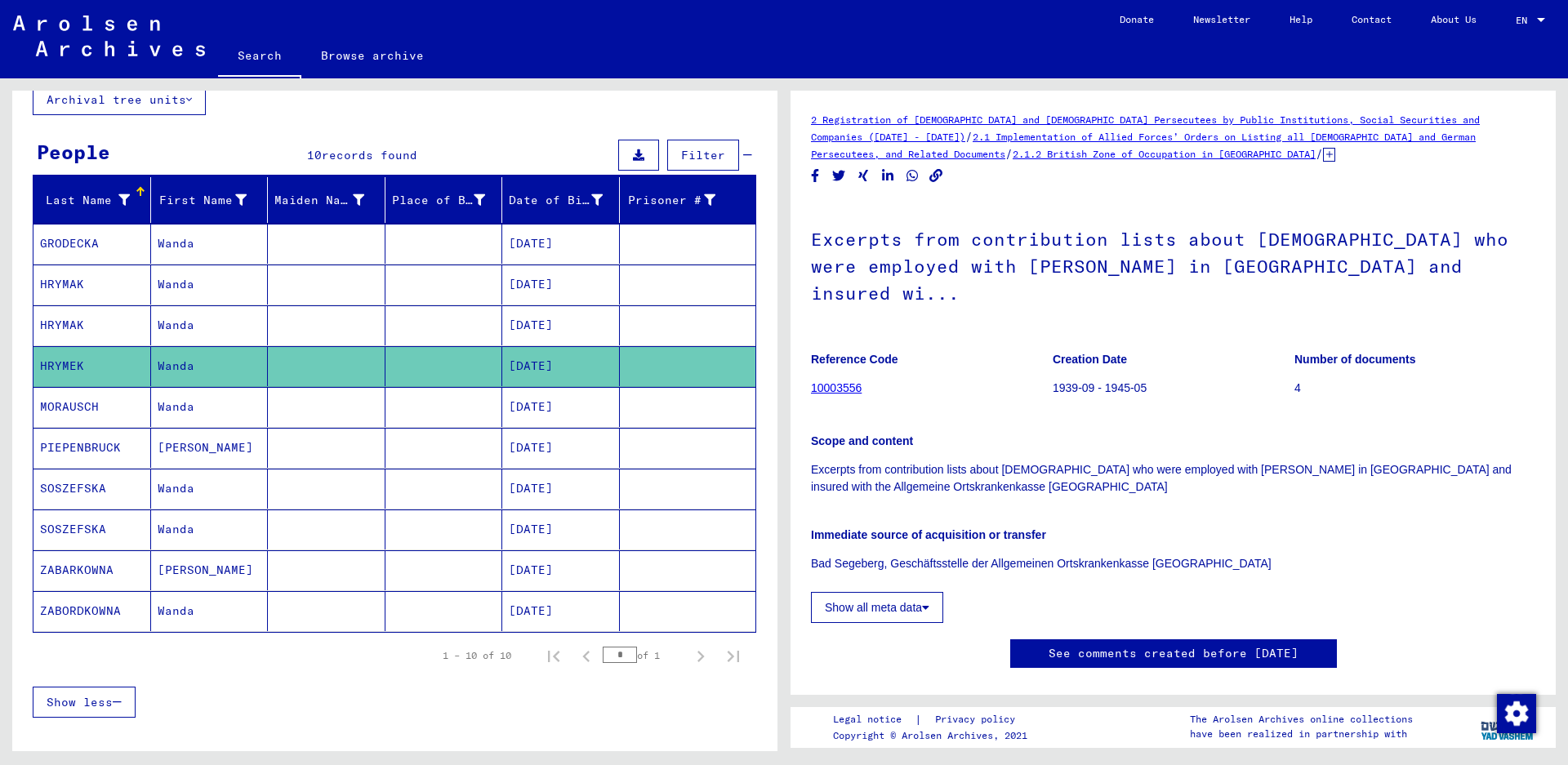
drag, startPoint x: 298, startPoint y: 360, endPoint x: 243, endPoint y: 360, distance: 55.0
click at [243, 360] on mat-cell "Wanda" at bounding box center [210, 366] width 118 height 40
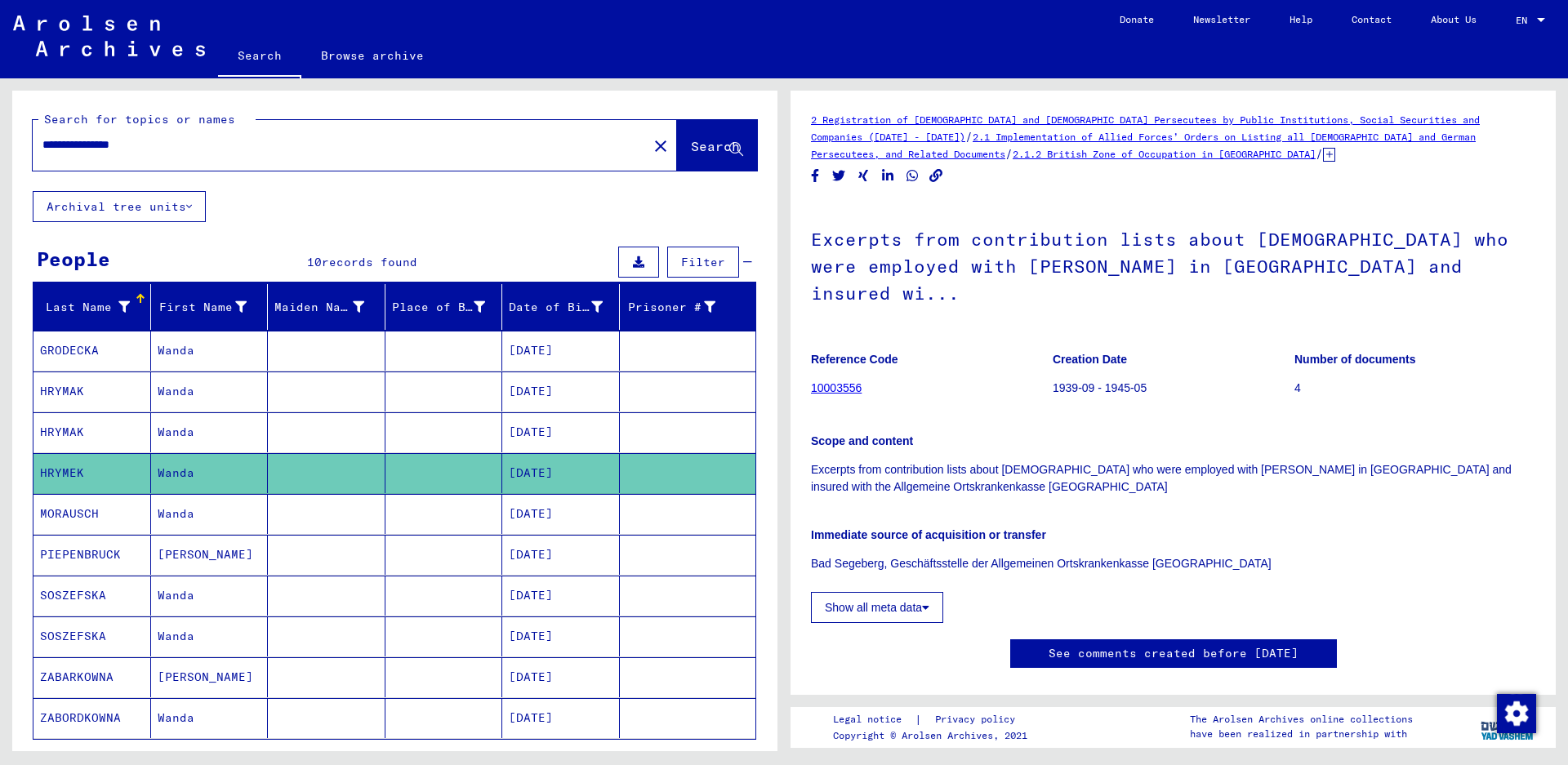
drag, startPoint x: 131, startPoint y: 146, endPoint x: -60, endPoint y: 130, distance: 191.7
click at [0, 130] on html "**********" at bounding box center [784, 382] width 1568 height 765
type input "**********"
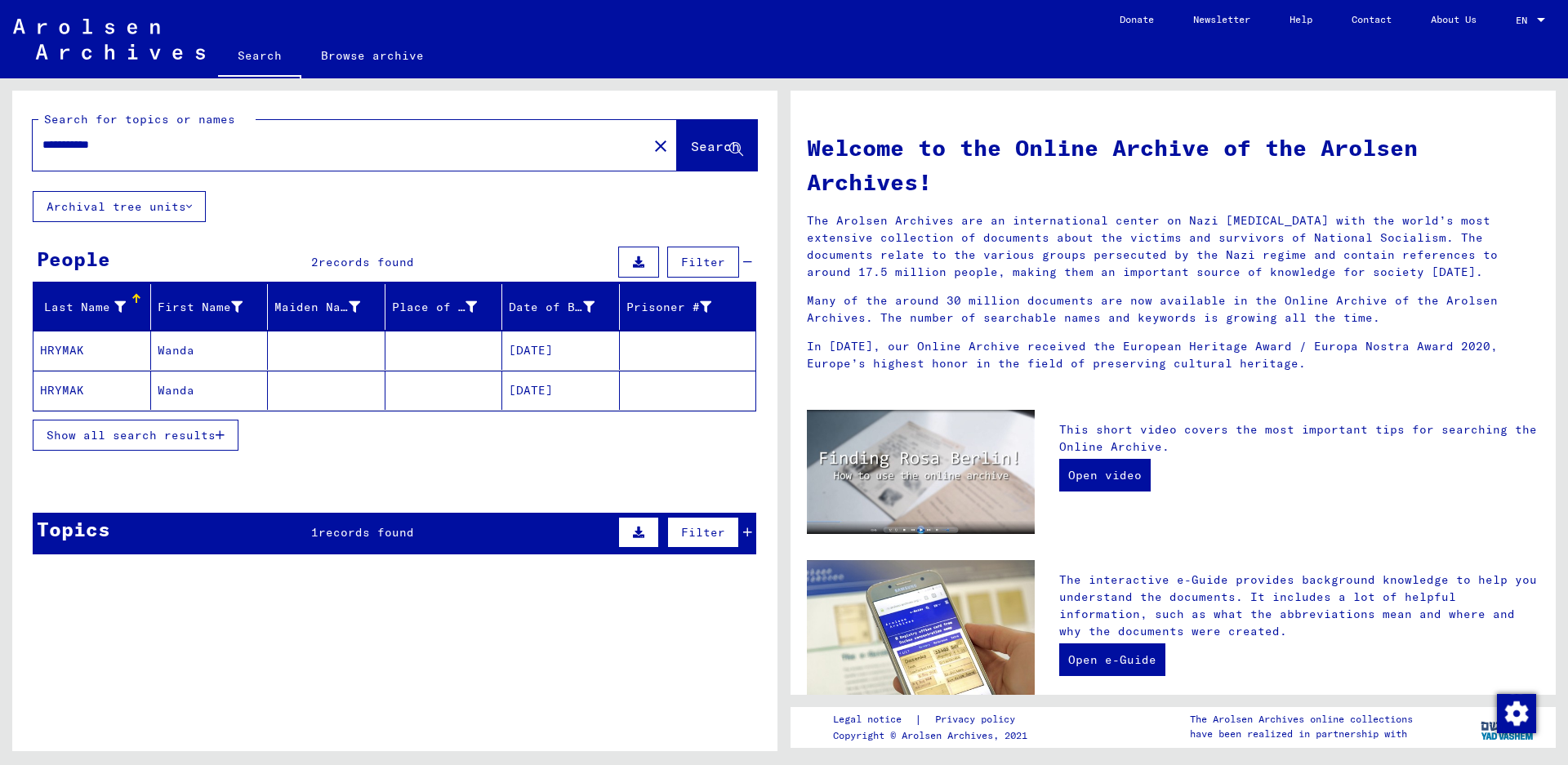
click at [196, 381] on mat-cell "Wanda" at bounding box center [210, 390] width 118 height 39
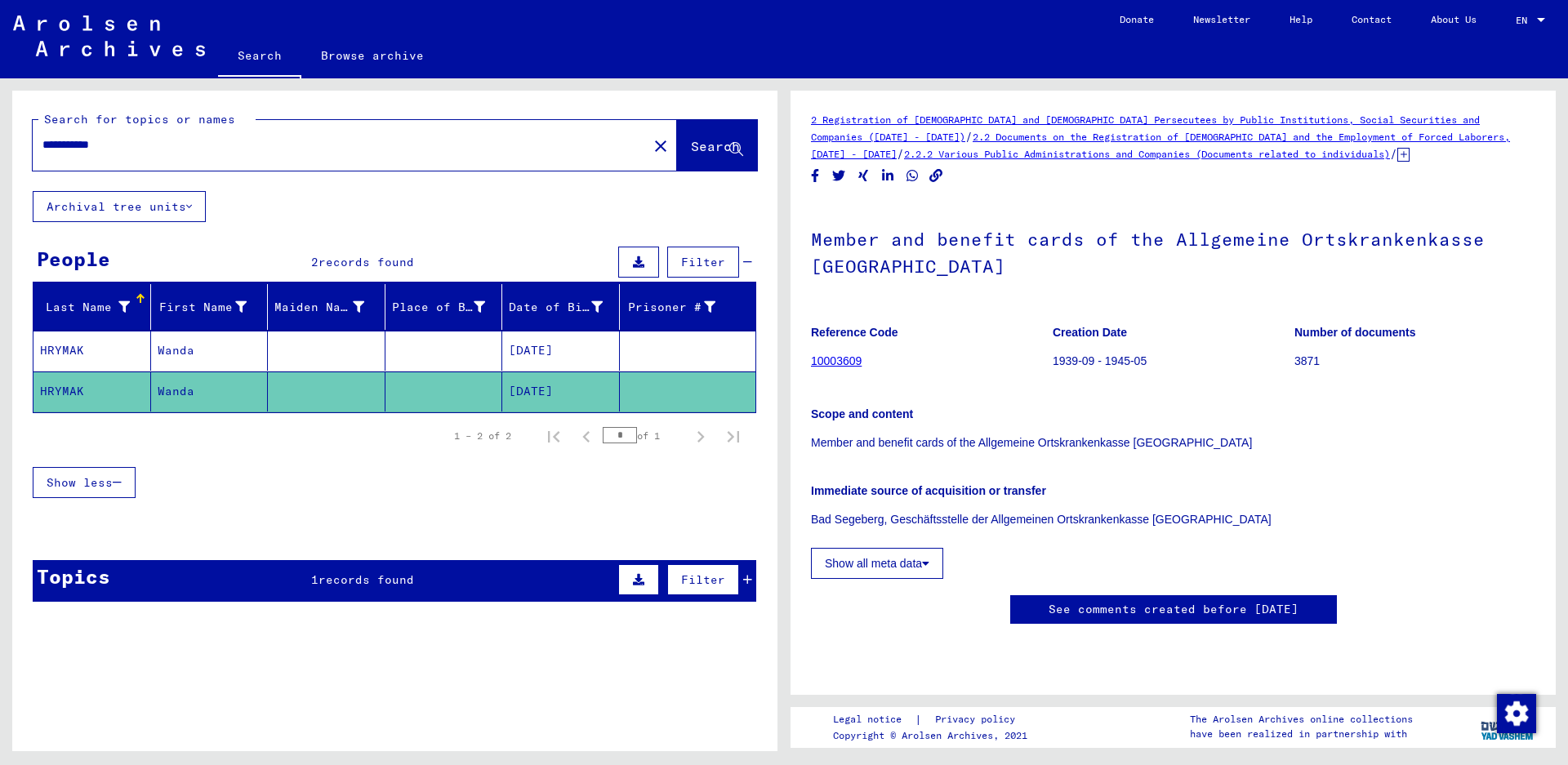
click at [185, 353] on mat-cell "Wanda" at bounding box center [210, 350] width 118 height 40
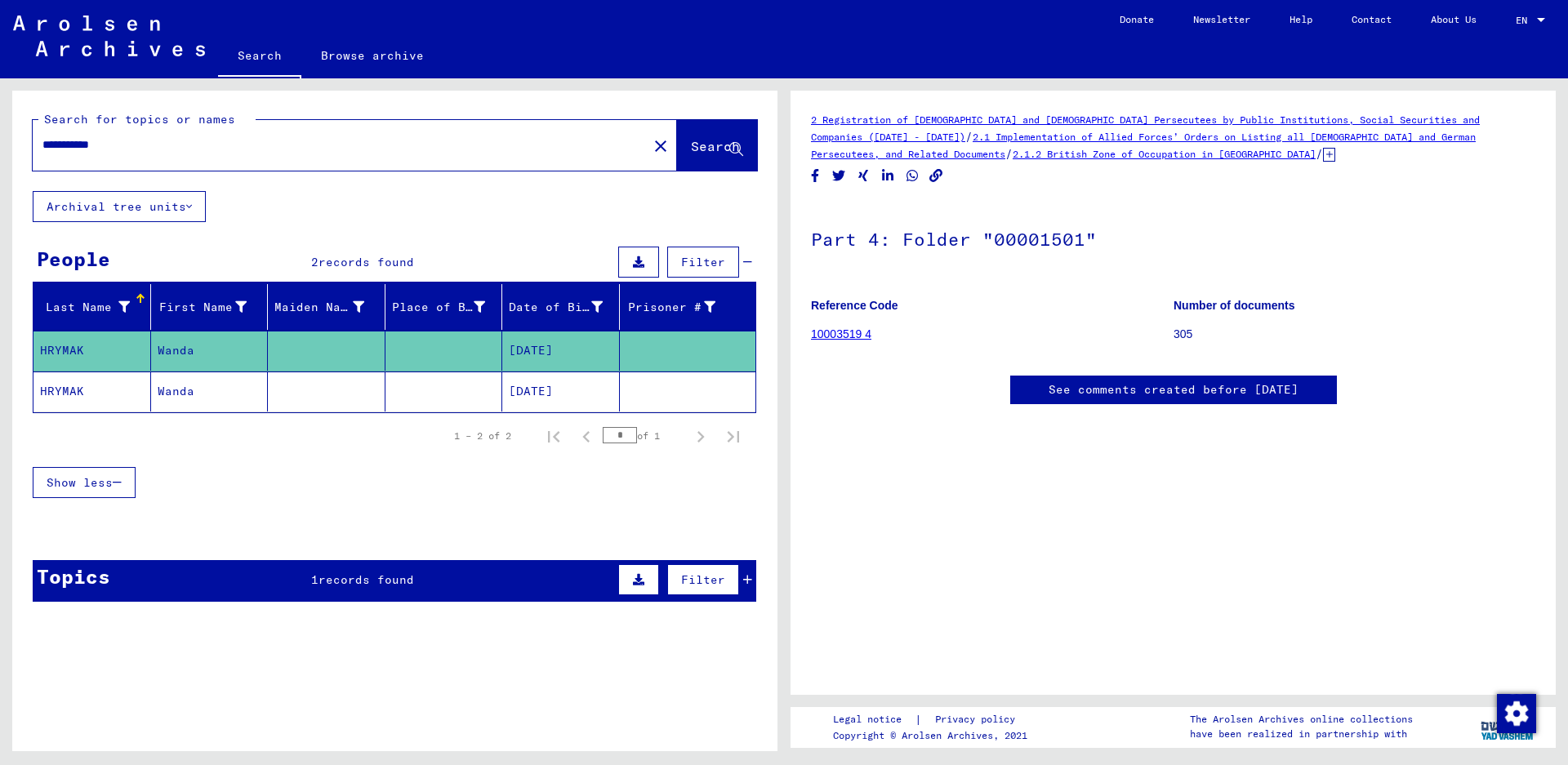
click at [777, 156] on icon at bounding box center [1329, 154] width 12 height 14
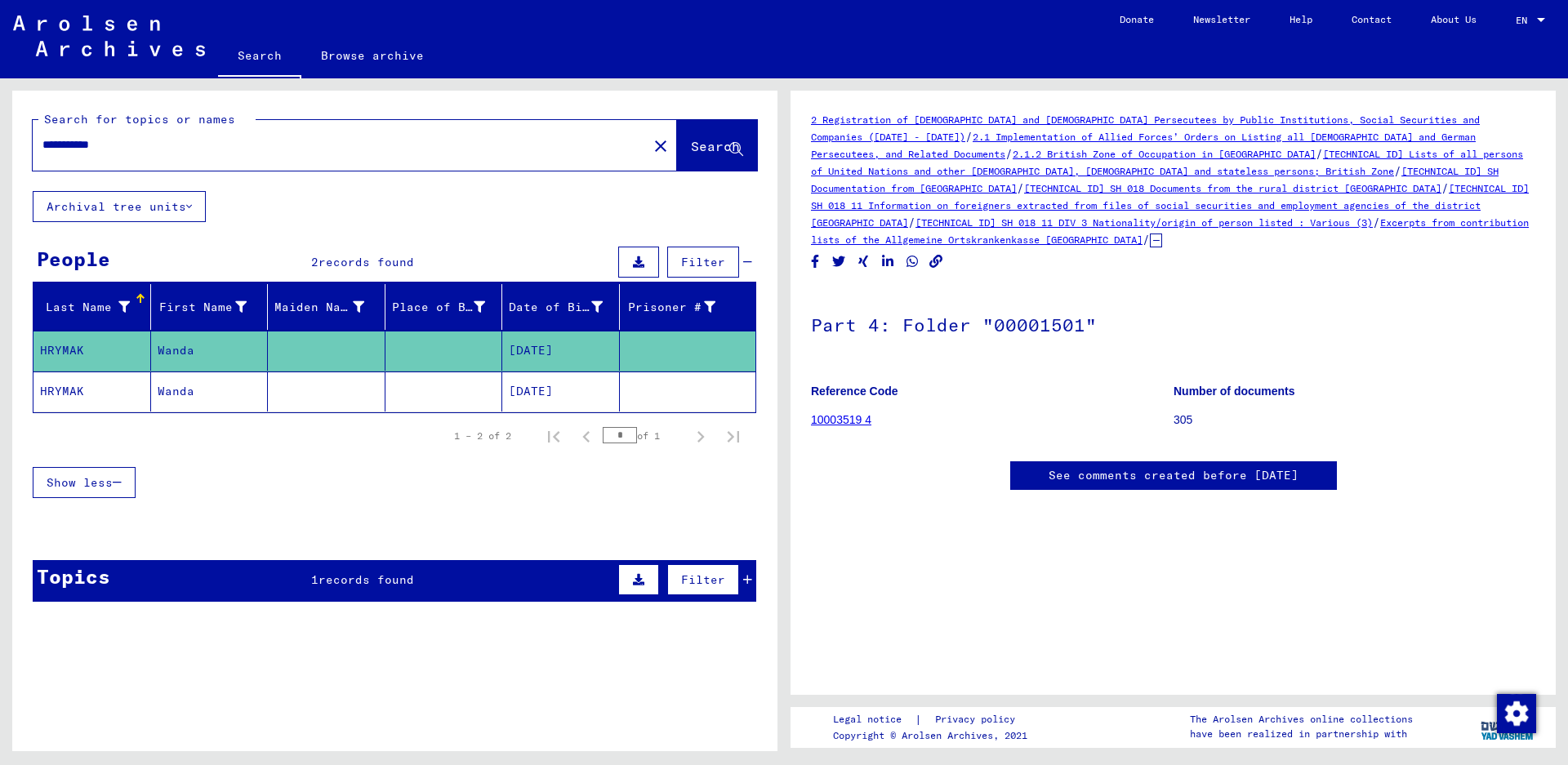
click at [777, 238] on link "Excerpts from contribution lists of the Allgemeine Ortskrankenkasse [GEOGRAPHIC…" at bounding box center [1169, 231] width 718 height 29
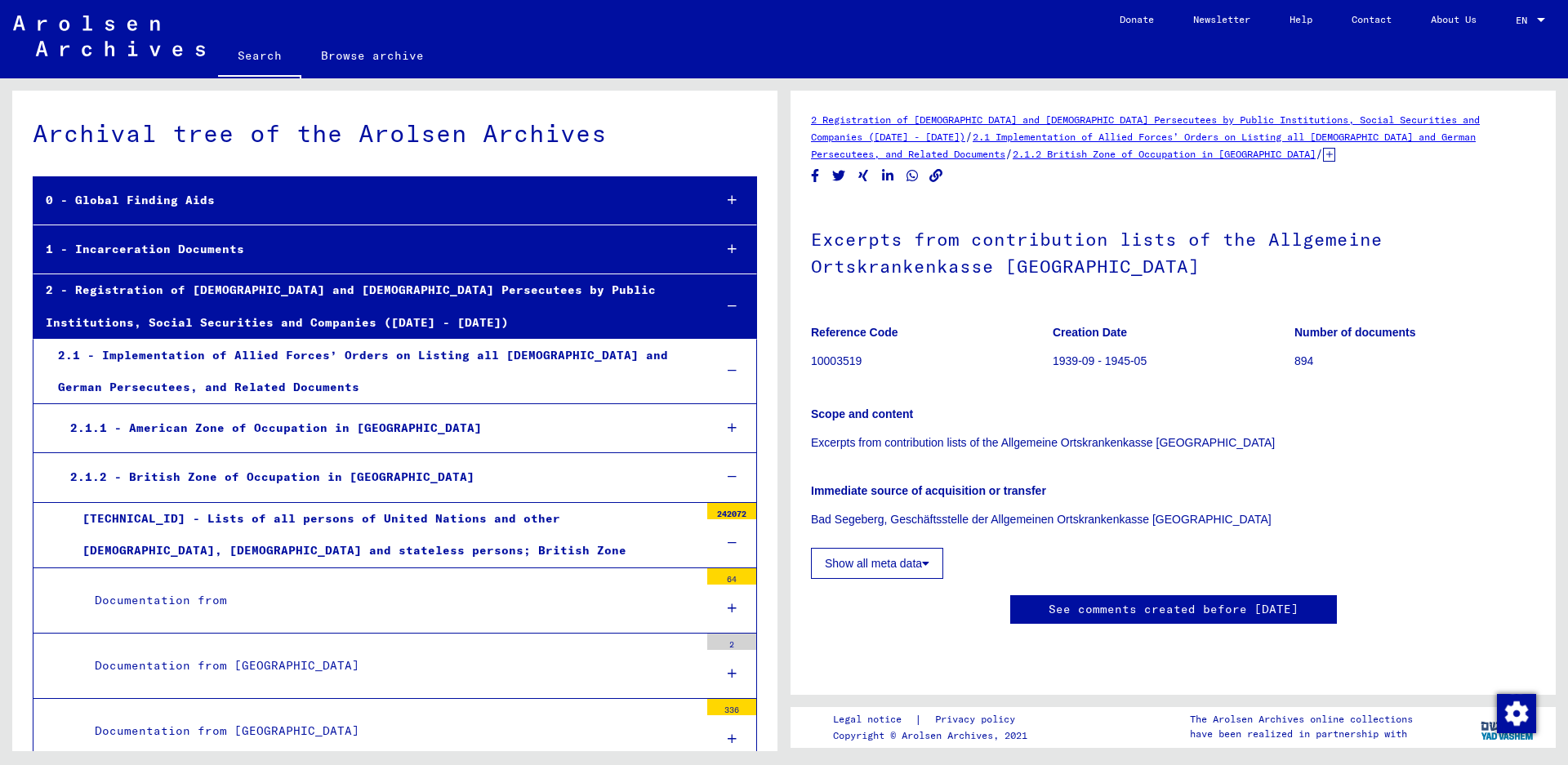
scroll to position [34254, 0]
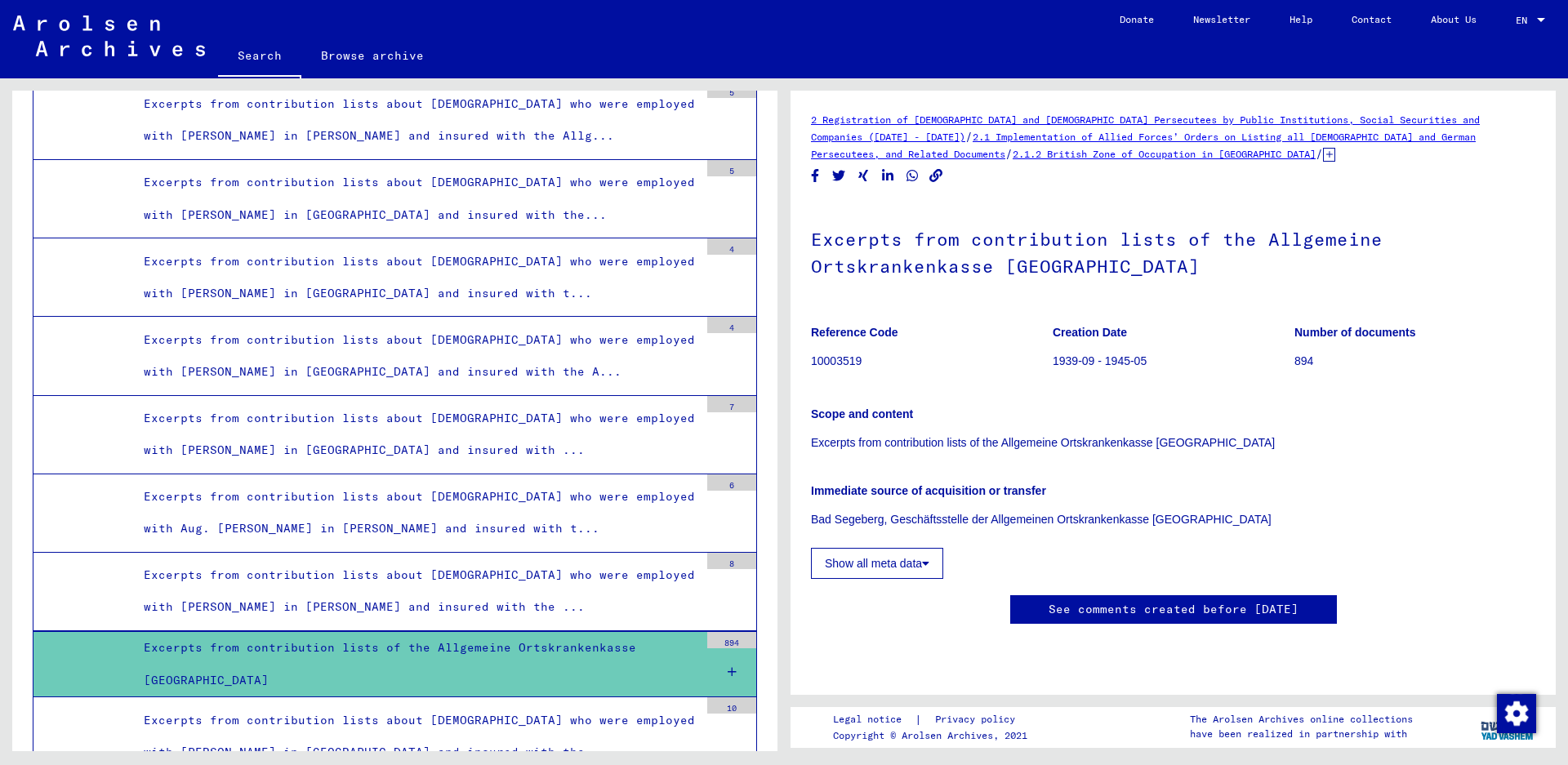
click at [728, 666] on icon at bounding box center [732, 672] width 9 height 11
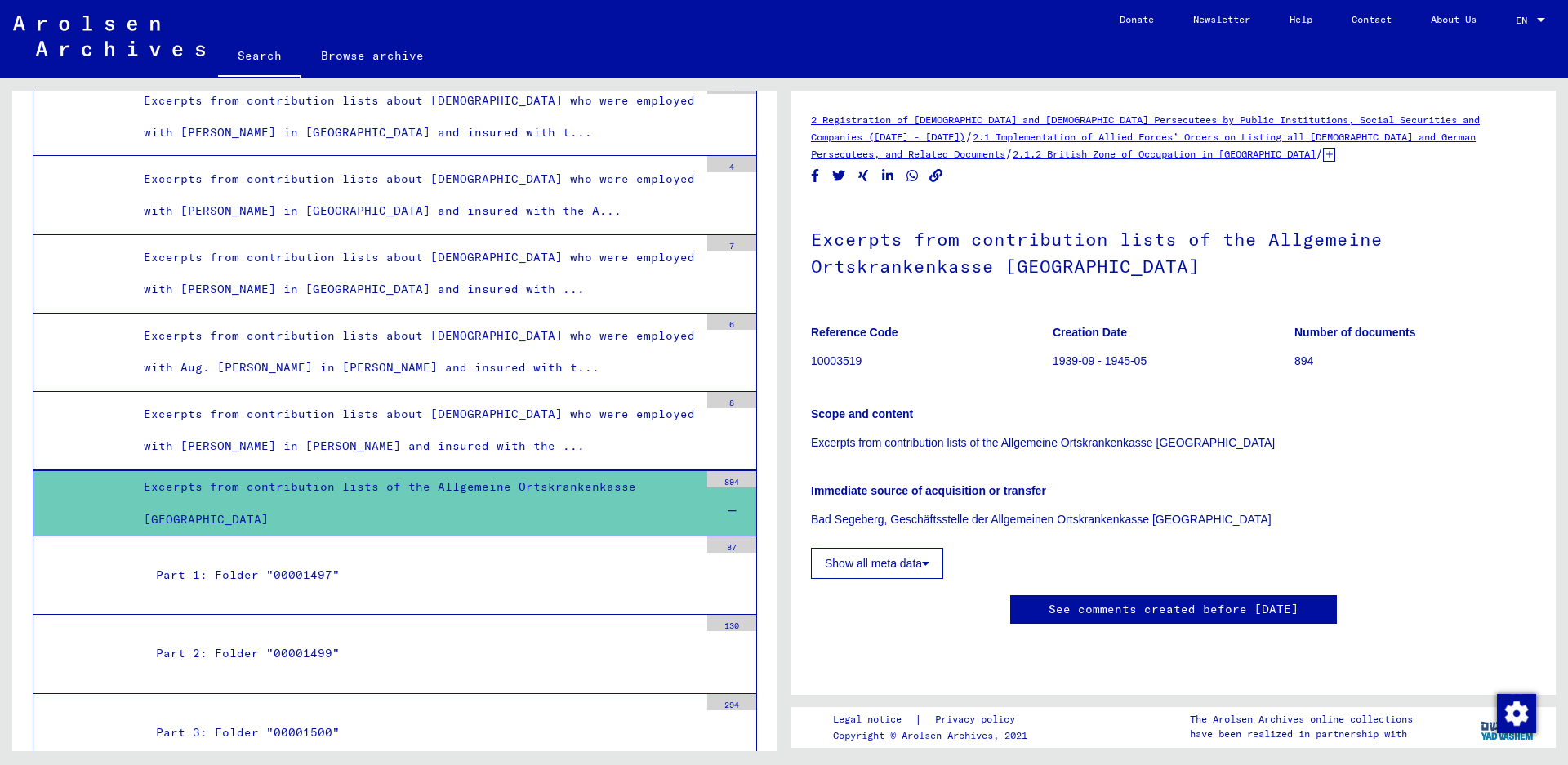
scroll to position [34416, 0]
click at [307, 716] on div "Part 3: Folder "00001500"" at bounding box center [421, 732] width 555 height 32
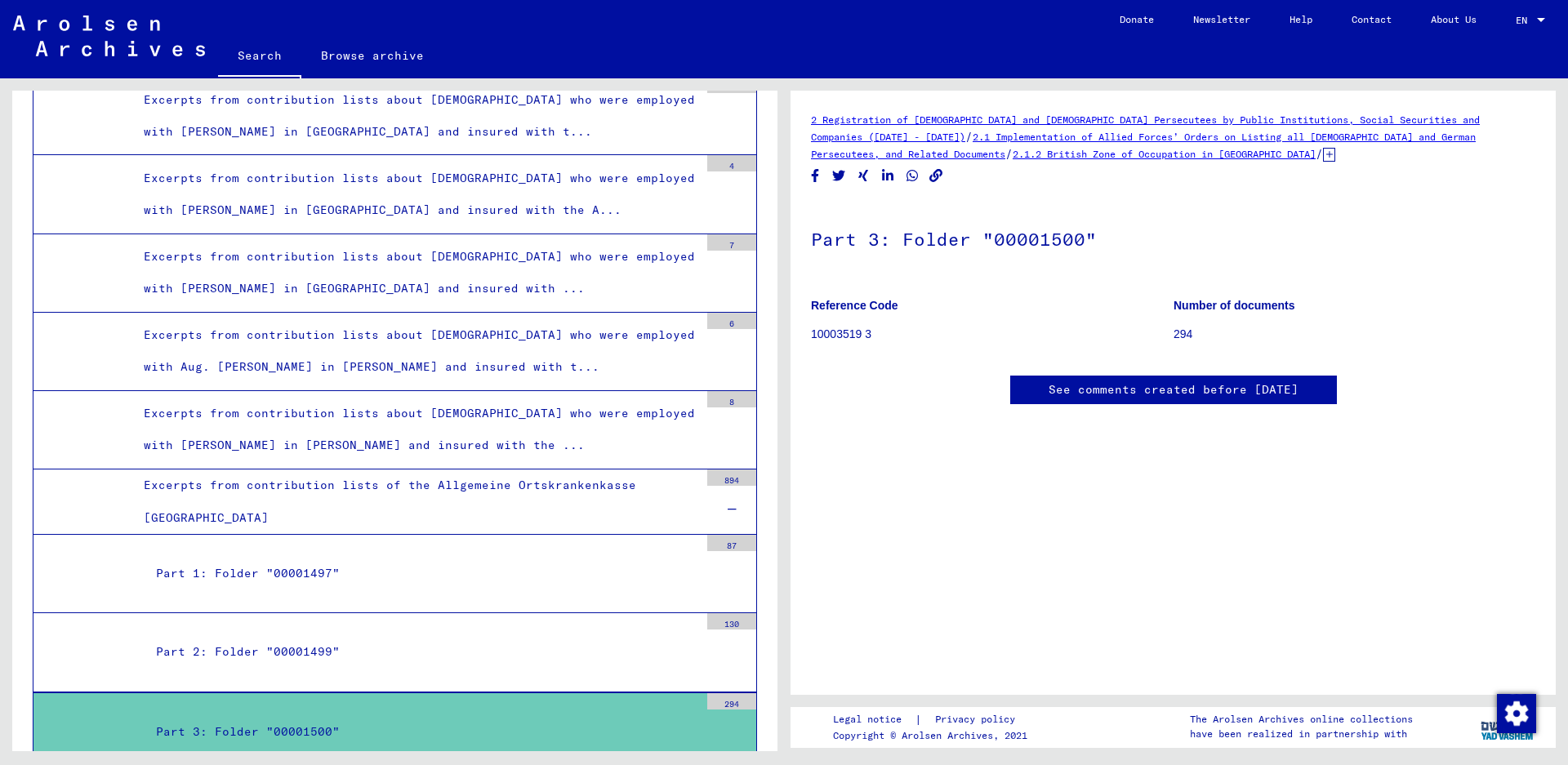
click at [777, 337] on p "294" at bounding box center [1354, 334] width 362 height 17
click at [777, 156] on icon at bounding box center [1329, 154] width 12 height 14
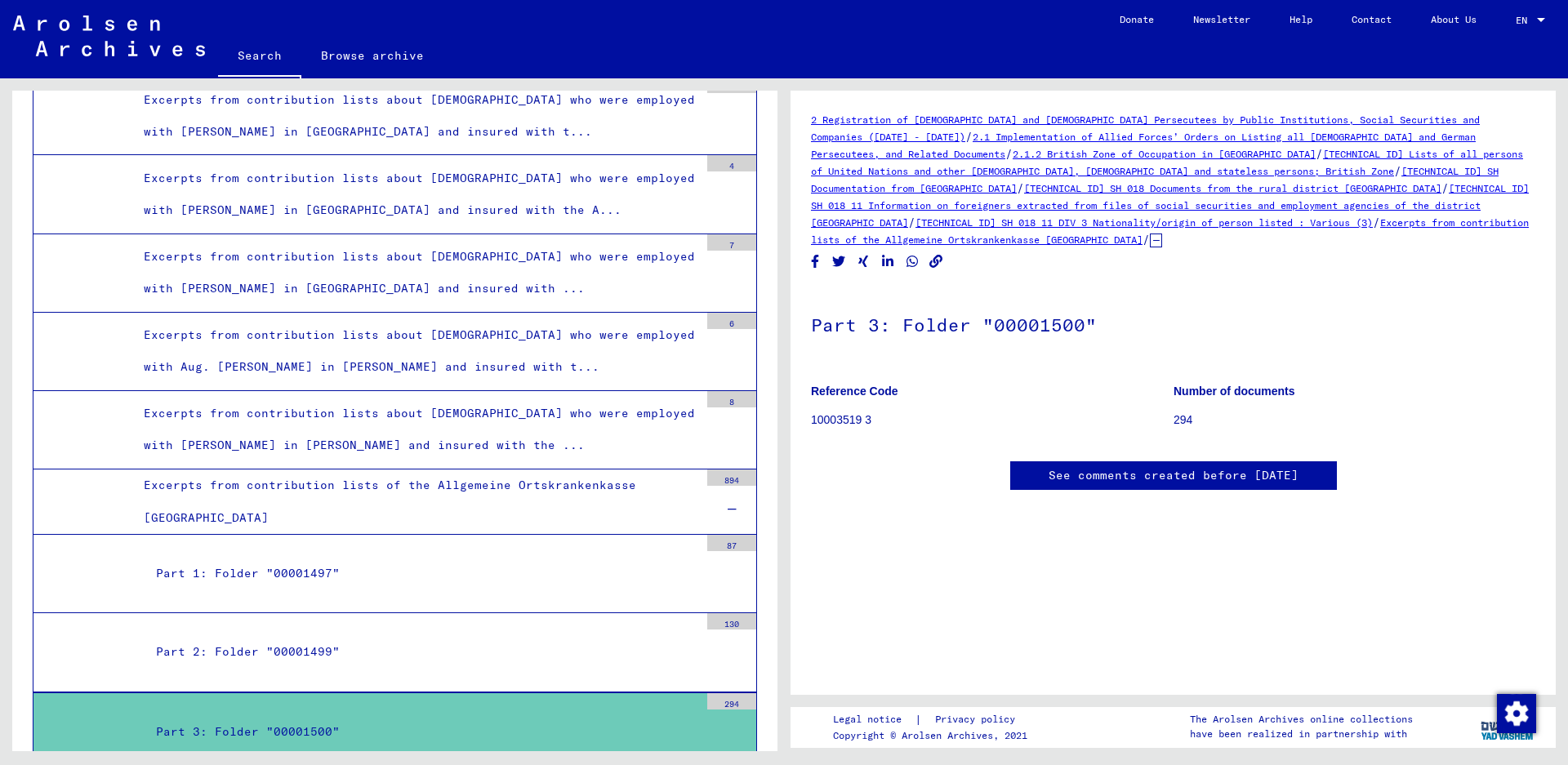
click at [777, 428] on p "10003519 3" at bounding box center [991, 420] width 362 height 17
click at [777, 324] on h1 "Part 3: Folder "00001500"" at bounding box center [1173, 323] width 724 height 72
click at [718, 693] on div "294" at bounding box center [732, 701] width 49 height 16
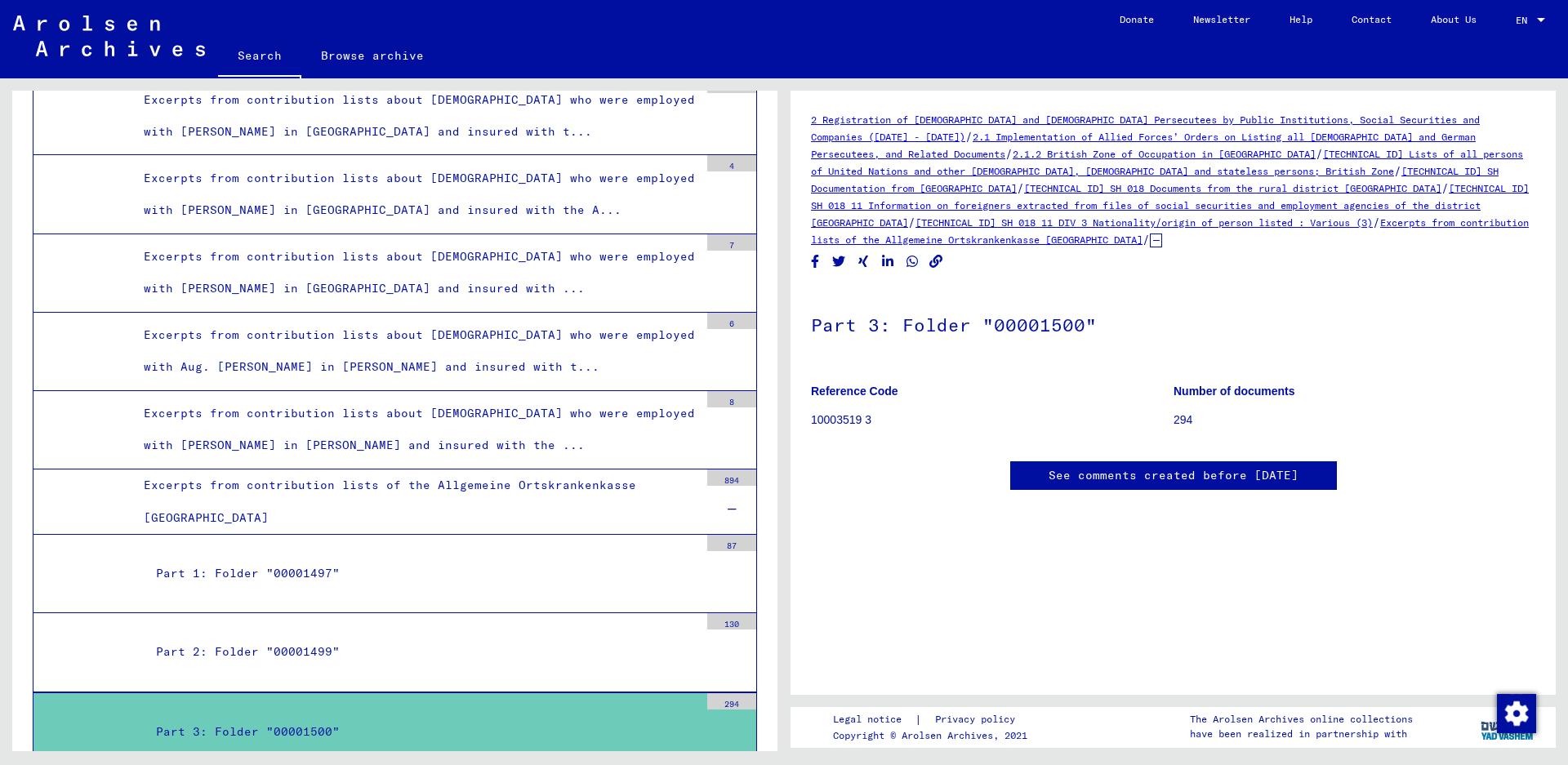
click at [718, 693] on div "294" at bounding box center [732, 701] width 49 height 16
click at [288, 716] on div "Part 3: Folder "00001500"" at bounding box center [421, 732] width 555 height 32
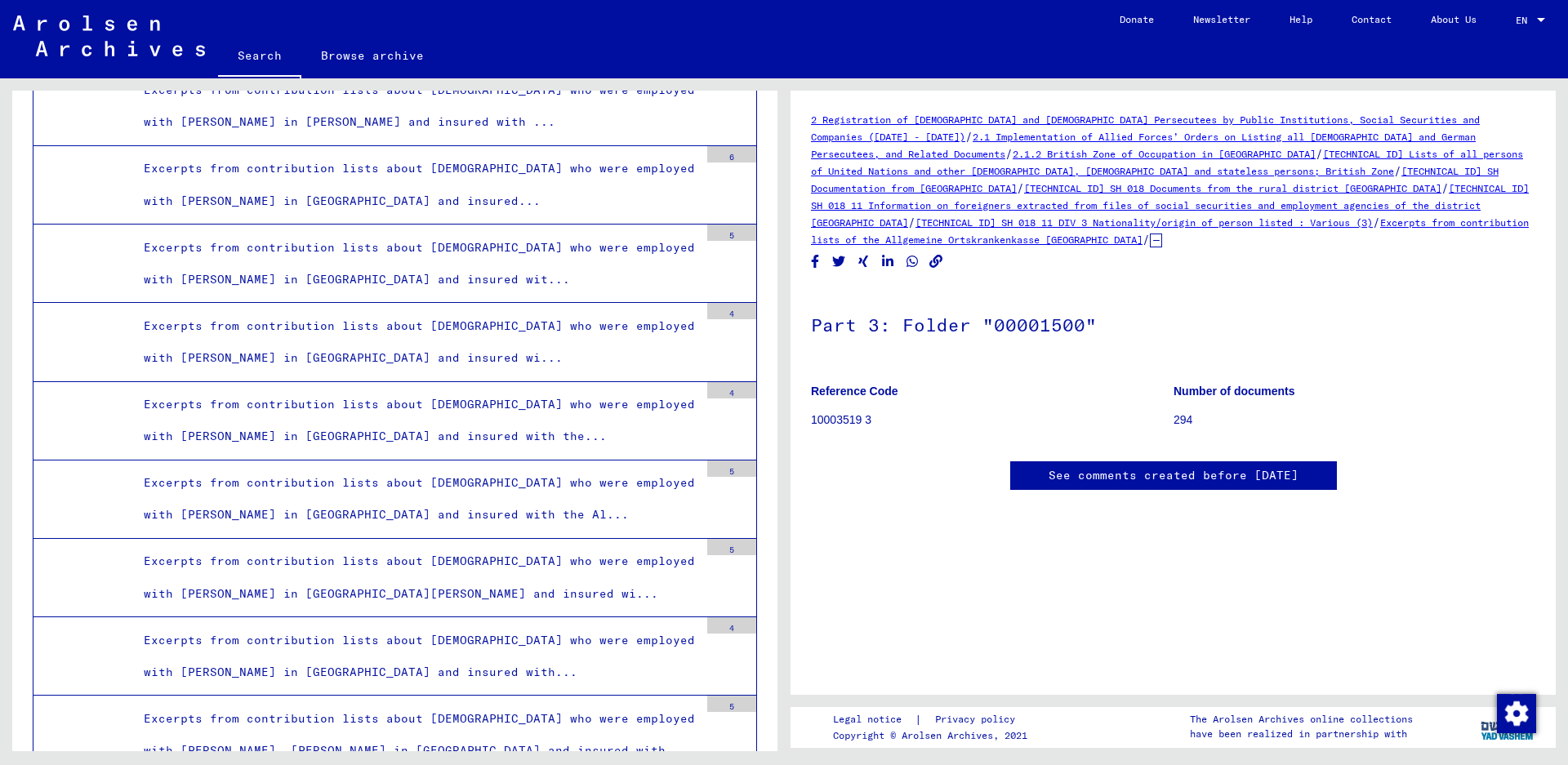
scroll to position [36375, 0]
click at [264, 311] on div "Excerpts from contribution lists about [DEMOGRAPHIC_DATA] who were employed wit…" at bounding box center [415, 343] width 568 height 64
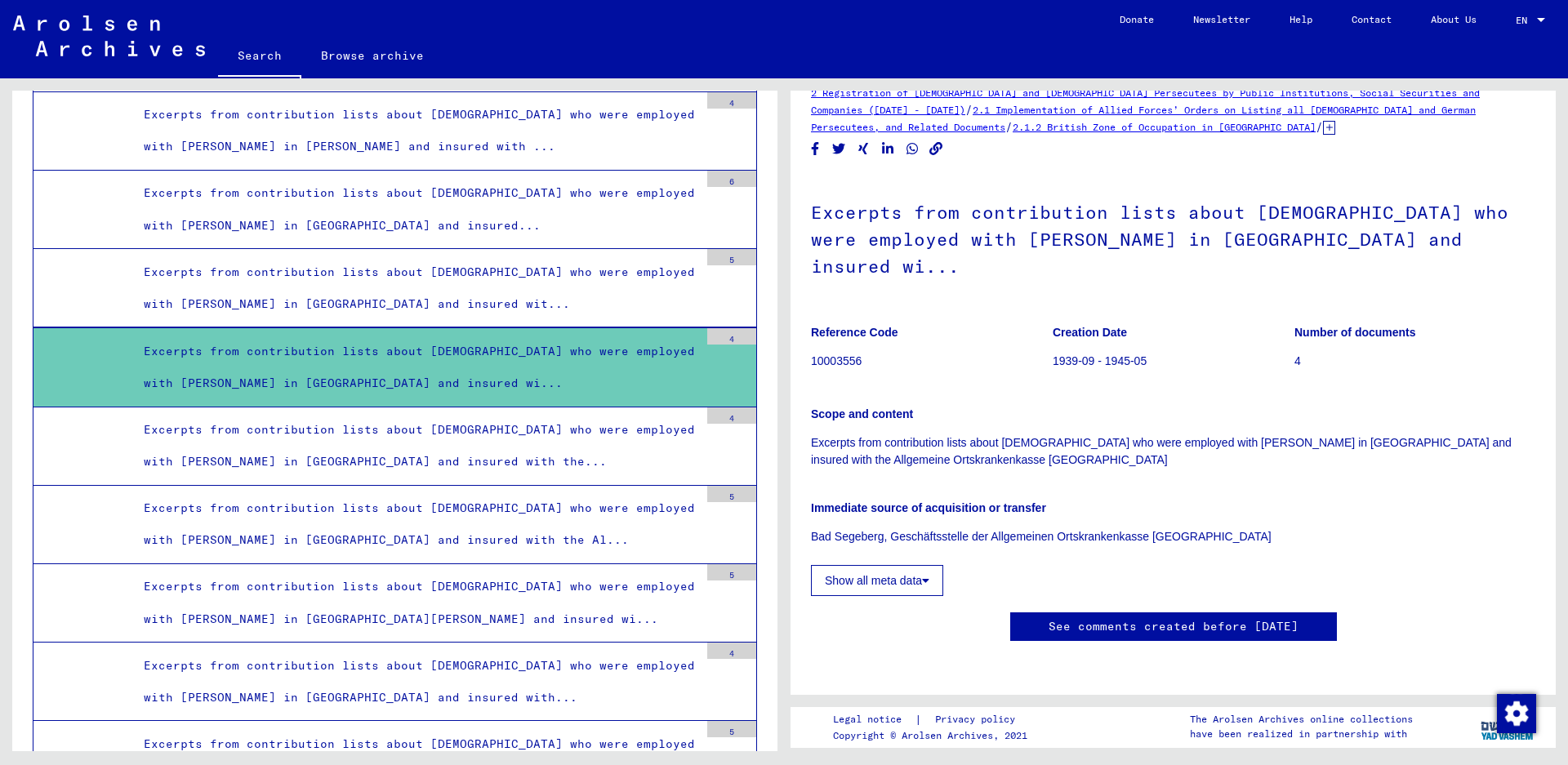
scroll to position [36351, 0]
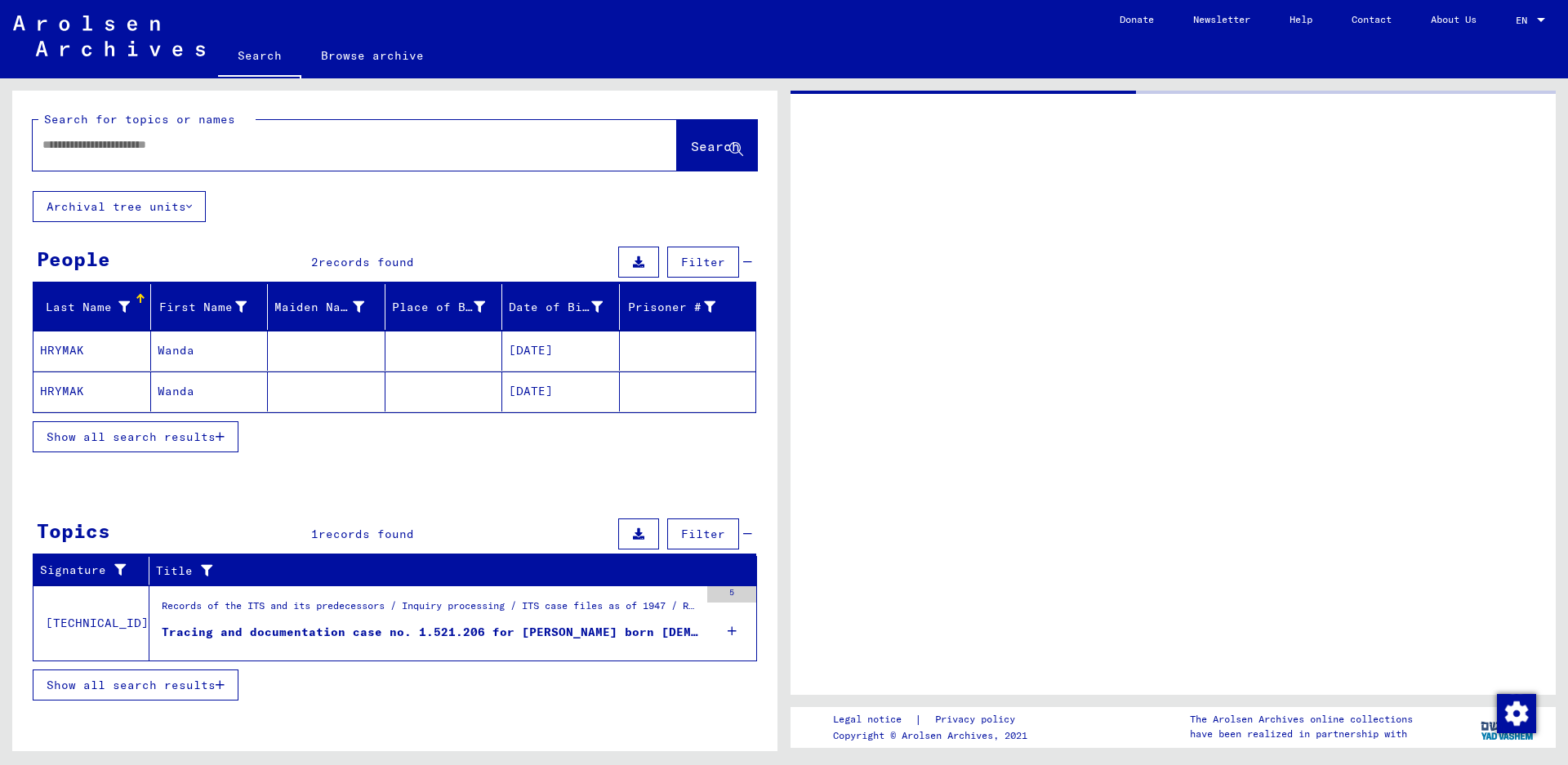
type input "********"
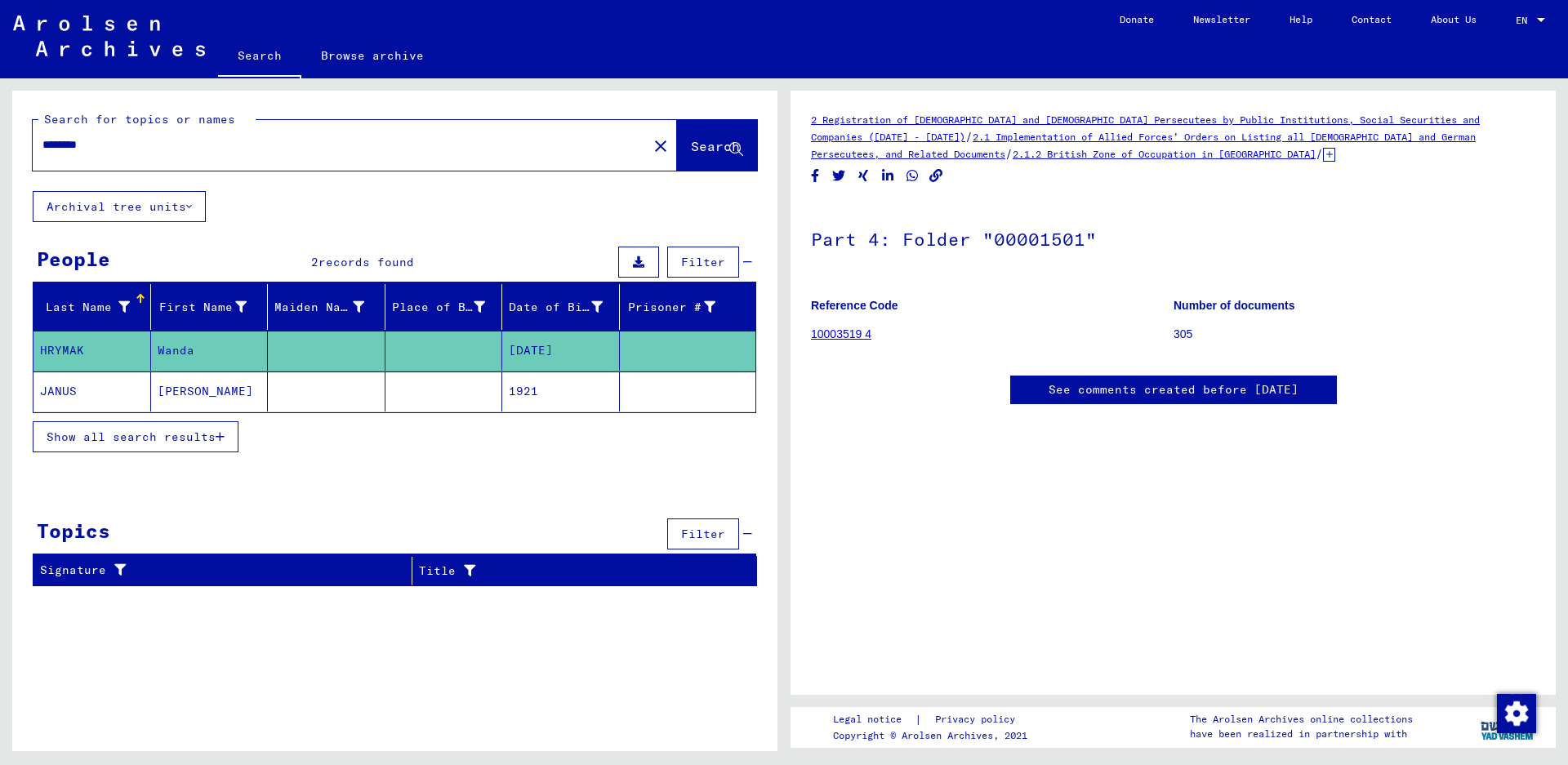
click at [559, 392] on mat-cell "1921" at bounding box center [561, 391] width 118 height 40
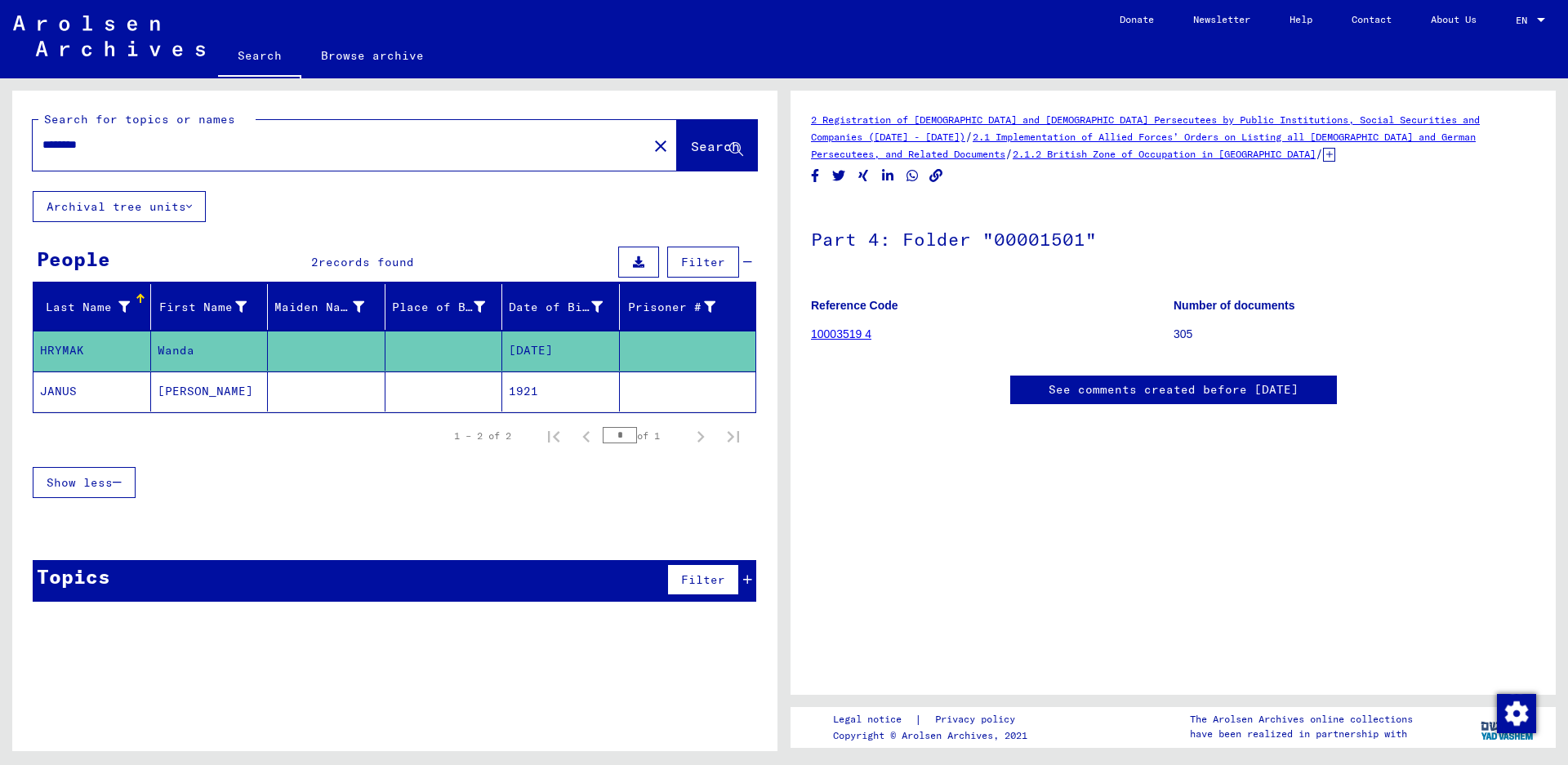
click at [241, 389] on mat-cell "[PERSON_NAME]" at bounding box center [210, 391] width 118 height 40
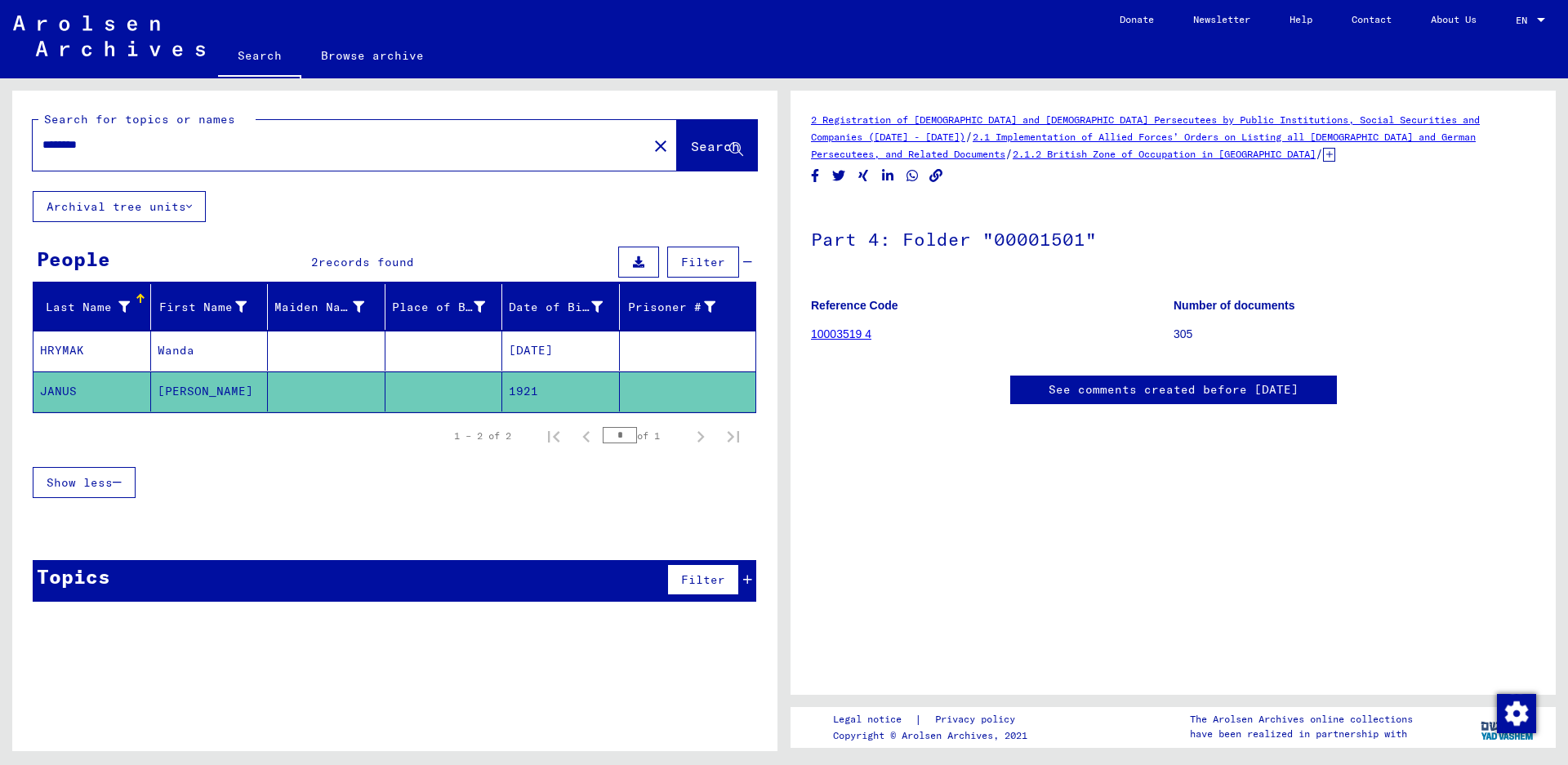
click at [218, 344] on mat-cell "Wanda" at bounding box center [210, 350] width 118 height 40
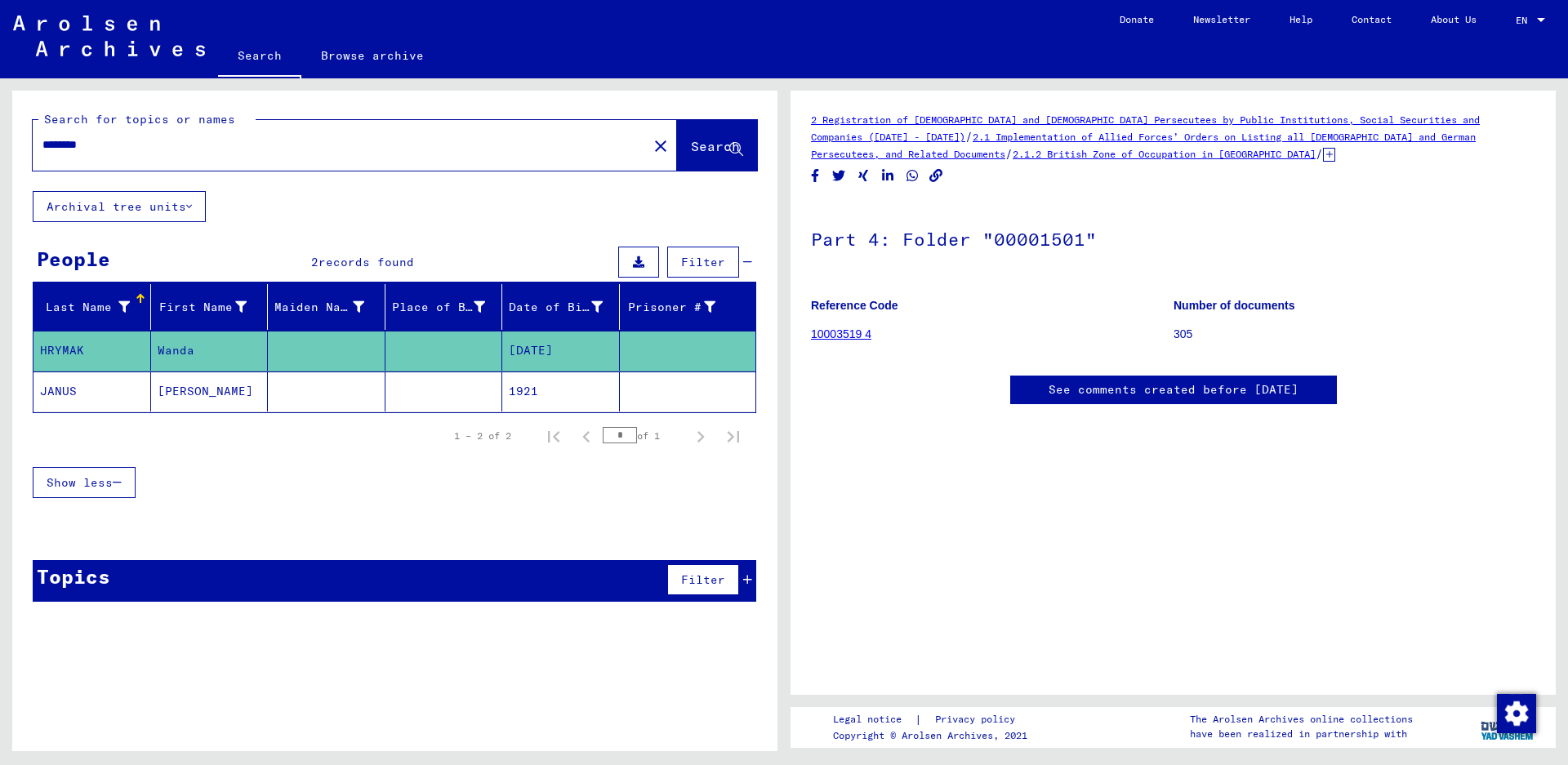
click at [777, 151] on icon at bounding box center [1329, 154] width 12 height 14
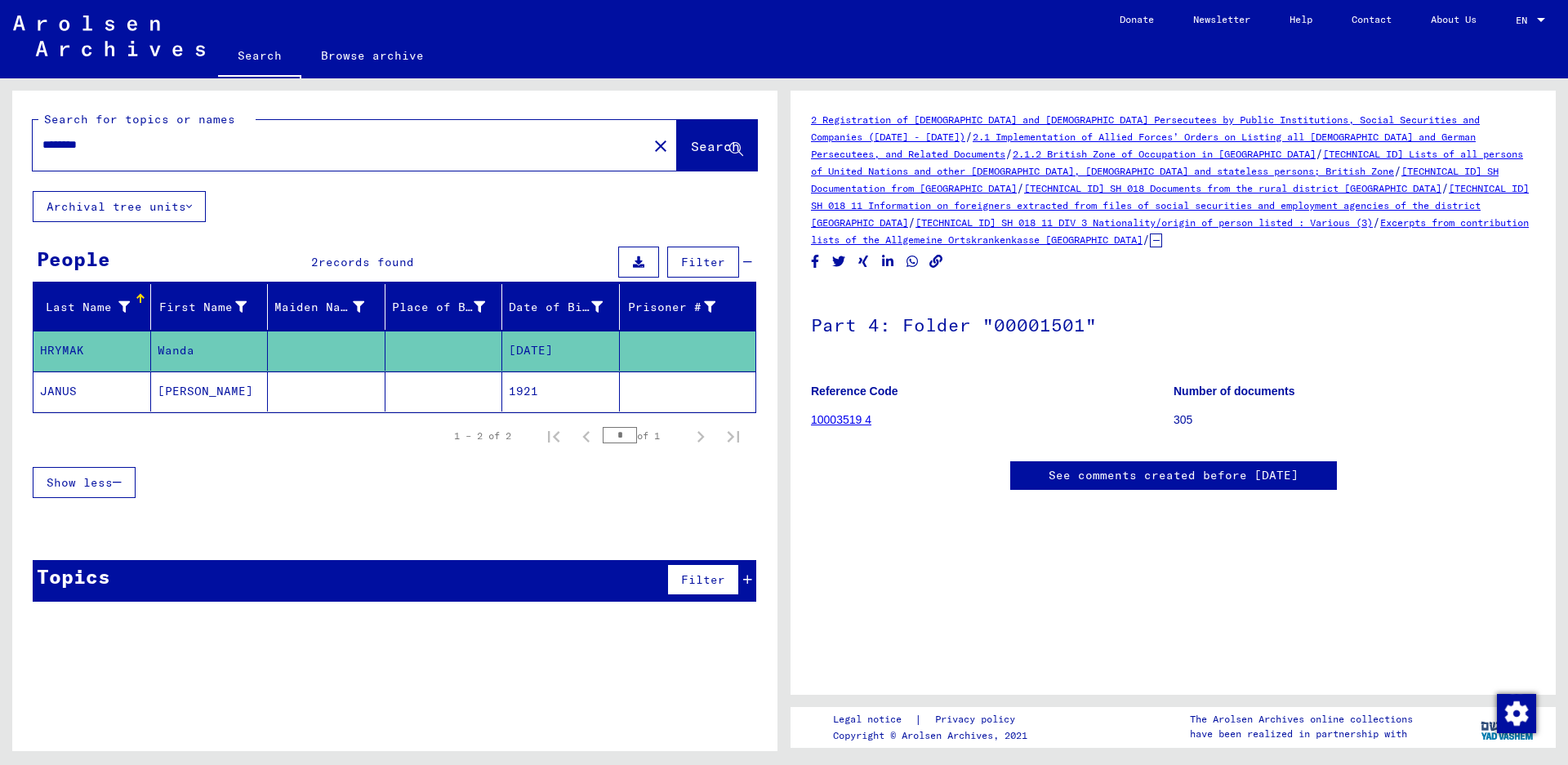
click at [777, 224] on link "Excerpts from contribution lists of the Allgemeine Ortskrankenkasse [GEOGRAPHIC…" at bounding box center [1169, 231] width 718 height 29
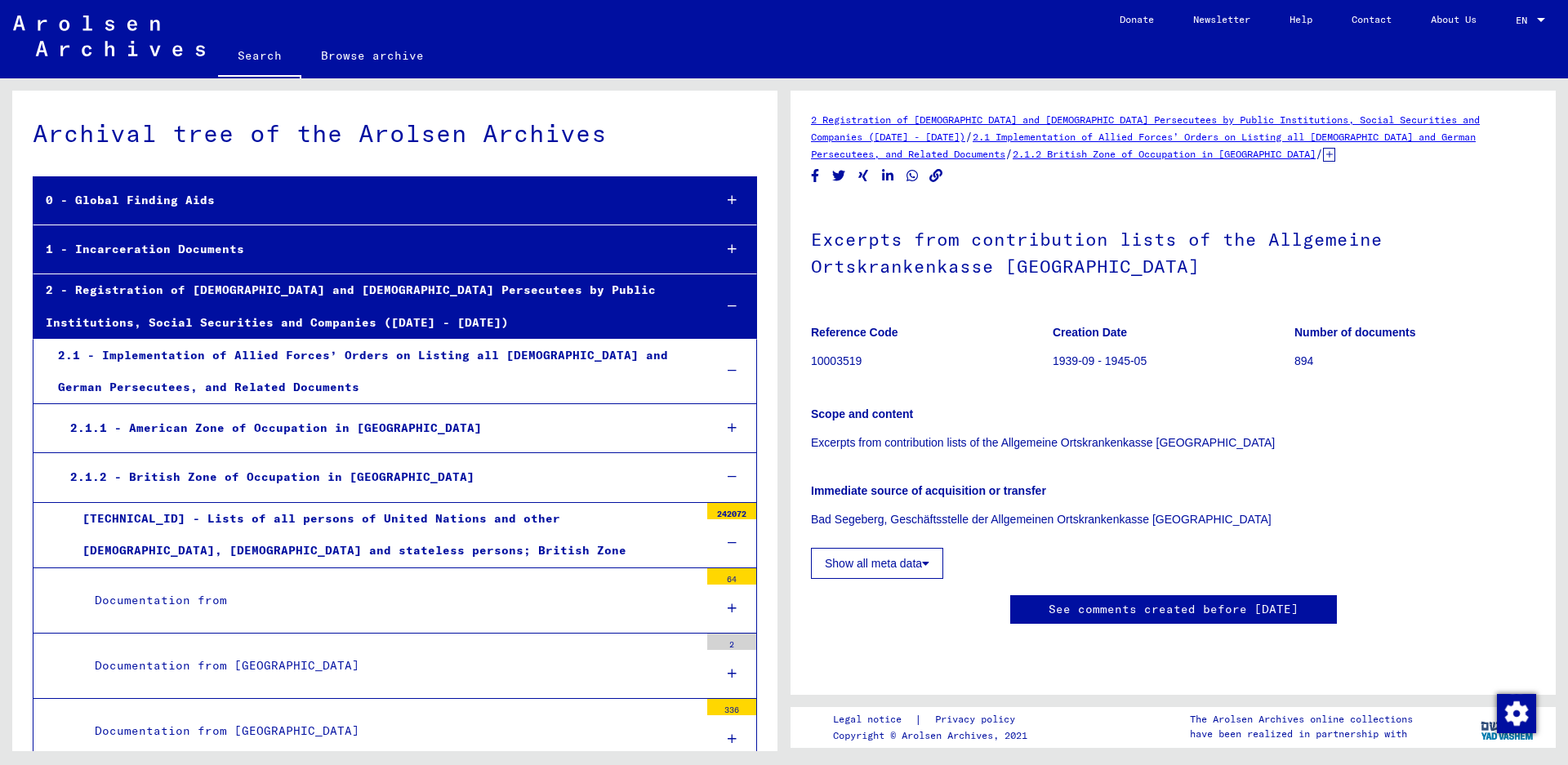
drag, startPoint x: 1156, startPoint y: 272, endPoint x: 816, endPoint y: 240, distance: 341.5
click at [777, 234] on div "2 Registration of [DEMOGRAPHIC_DATA] and [DEMOGRAPHIC_DATA] Persecutees by Publ…" at bounding box center [1177, 415] width 784 height 673
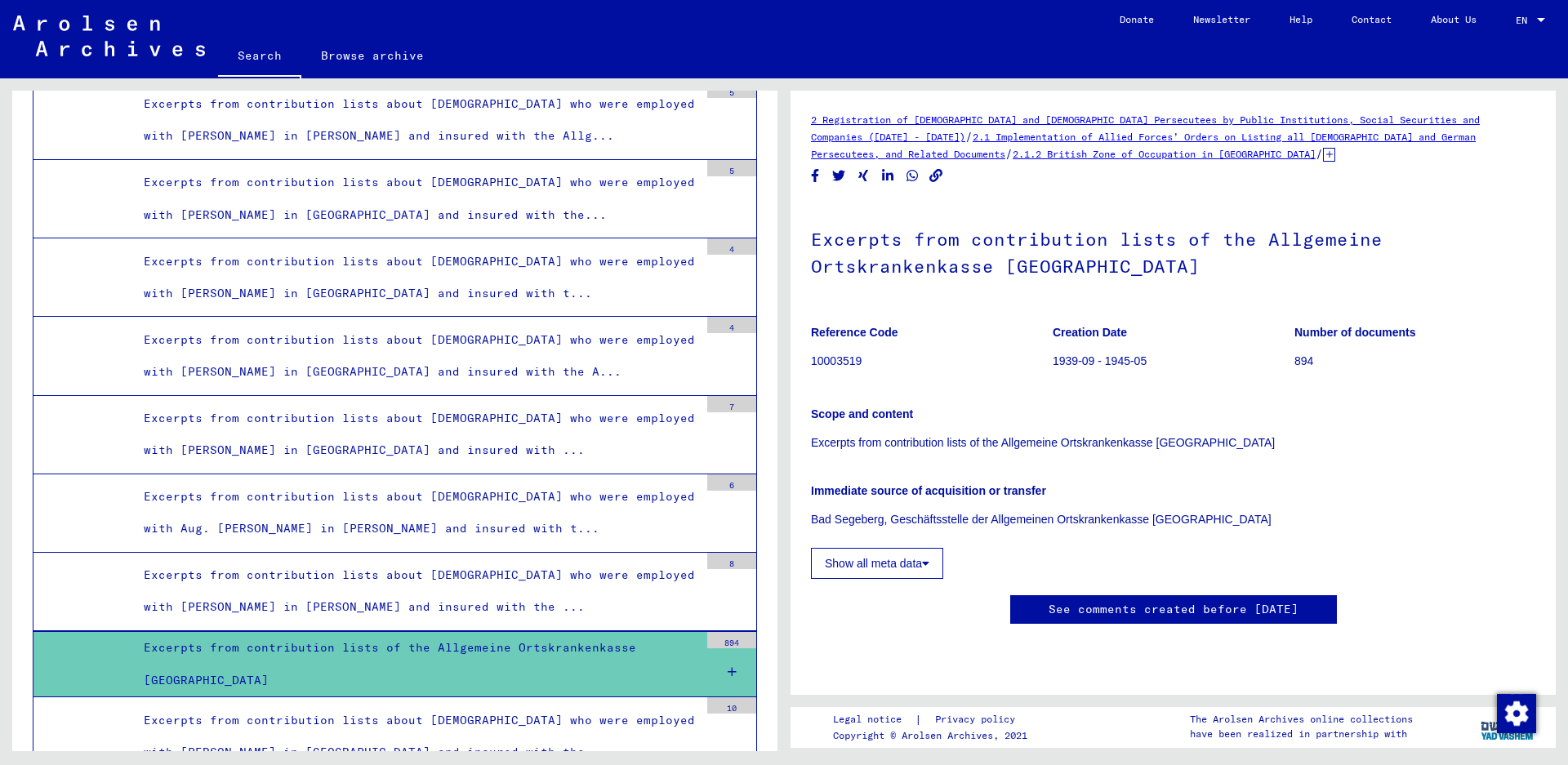
drag, startPoint x: 816, startPoint y: 240, endPoint x: 942, endPoint y: 274, distance: 130.5
click at [777, 261] on h1 "Excerpts from contribution lists of the Allgemeine Ortskrankenkasse [GEOGRAPHIC…" at bounding box center [1173, 251] width 724 height 99
click at [777, 269] on h1 "Excerpts from contribution lists of the Allgemeine Ortskrankenkasse [GEOGRAPHIC…" at bounding box center [1173, 251] width 724 height 99
drag, startPoint x: 1133, startPoint y: 269, endPoint x: 810, endPoint y: 233, distance: 325.0
click at [777, 233] on yv-its-full-details "2 Registration of [DEMOGRAPHIC_DATA] and [DEMOGRAPHIC_DATA] Persecutees by Publ…" at bounding box center [1173, 384] width 765 height 546
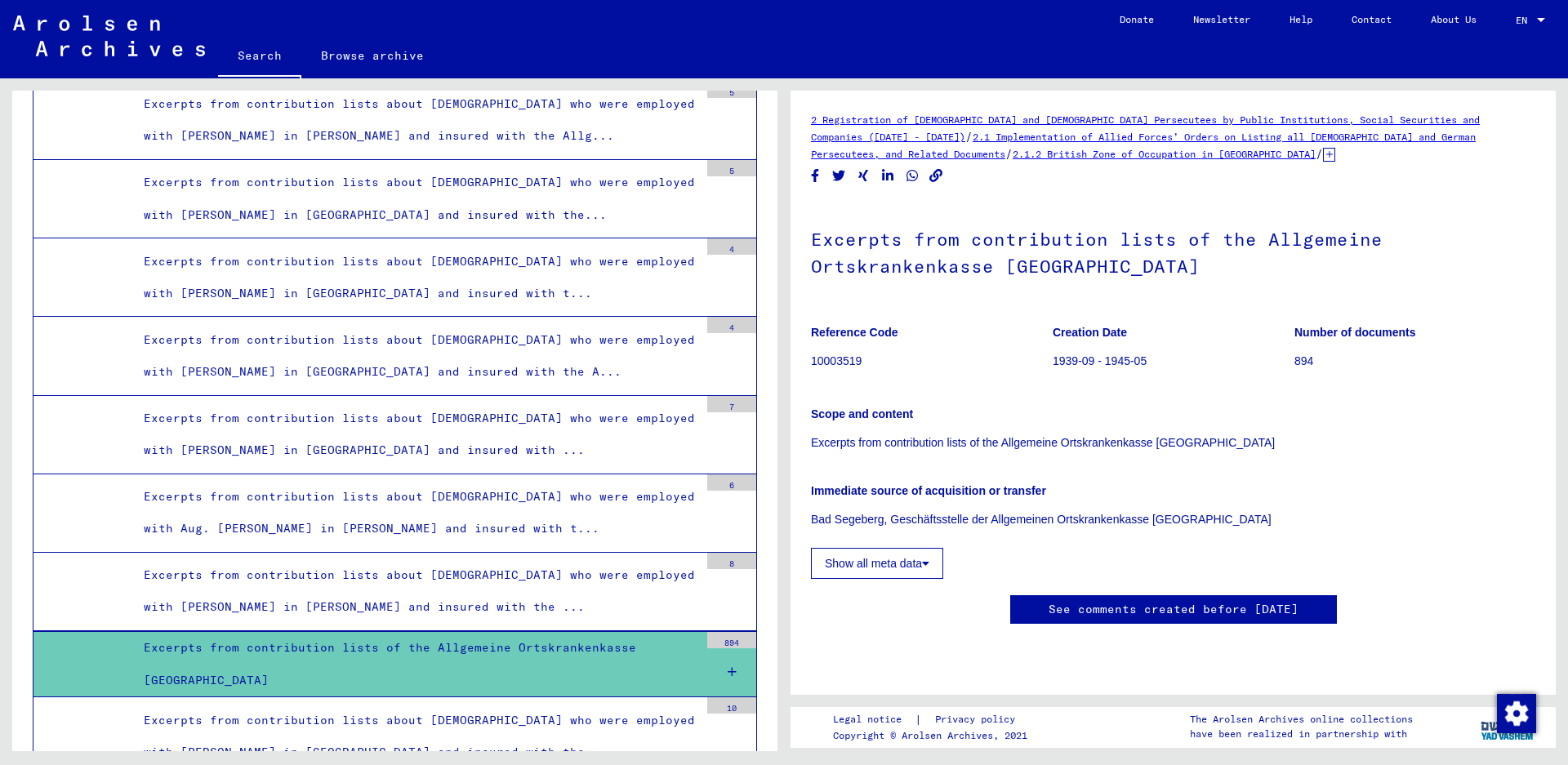
copy h1 "Excerpts from contribution lists of the Allgemeine Ortskrankenkasse [GEOGRAPHIC…"
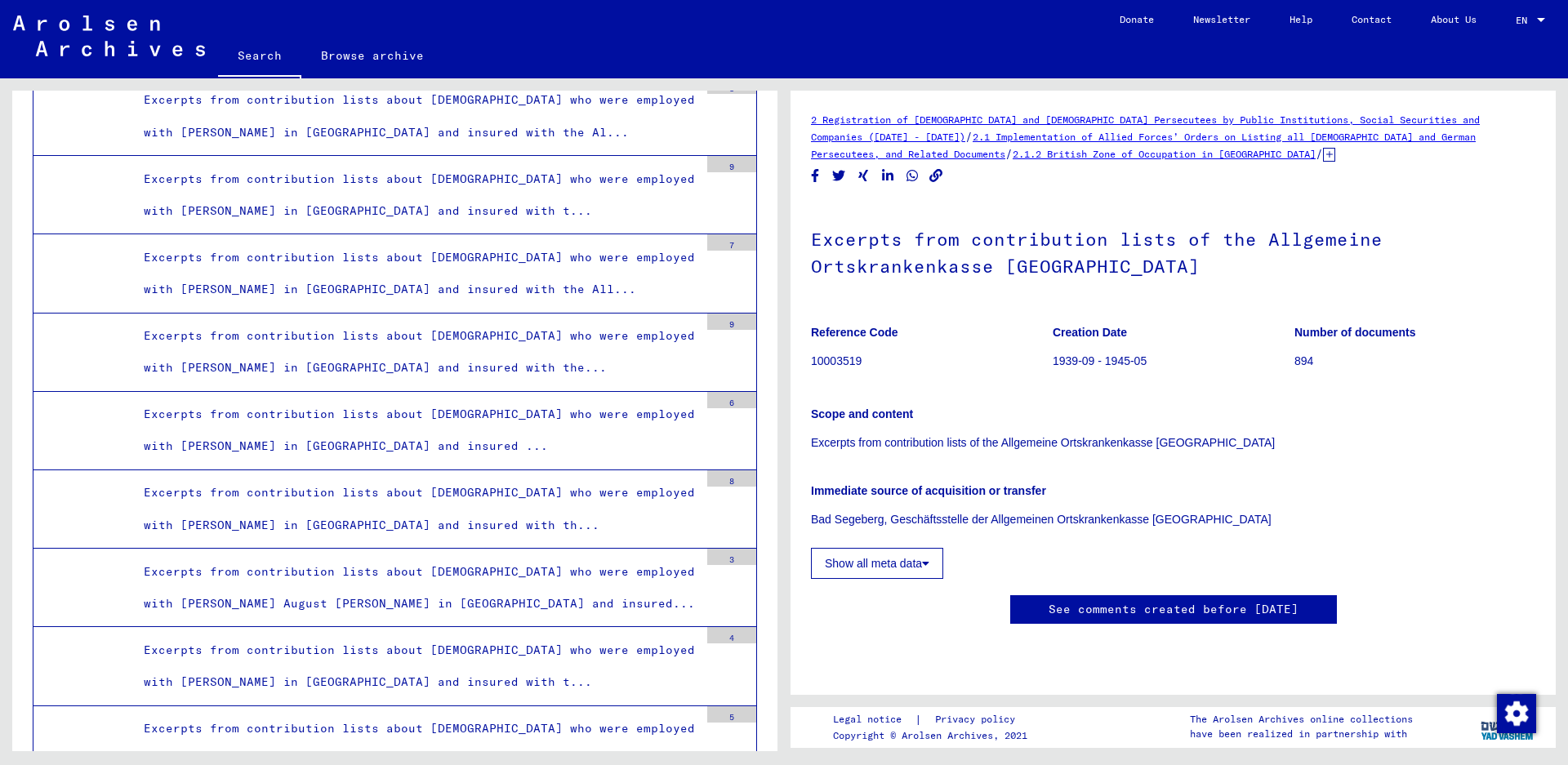
scroll to position [0, 0]
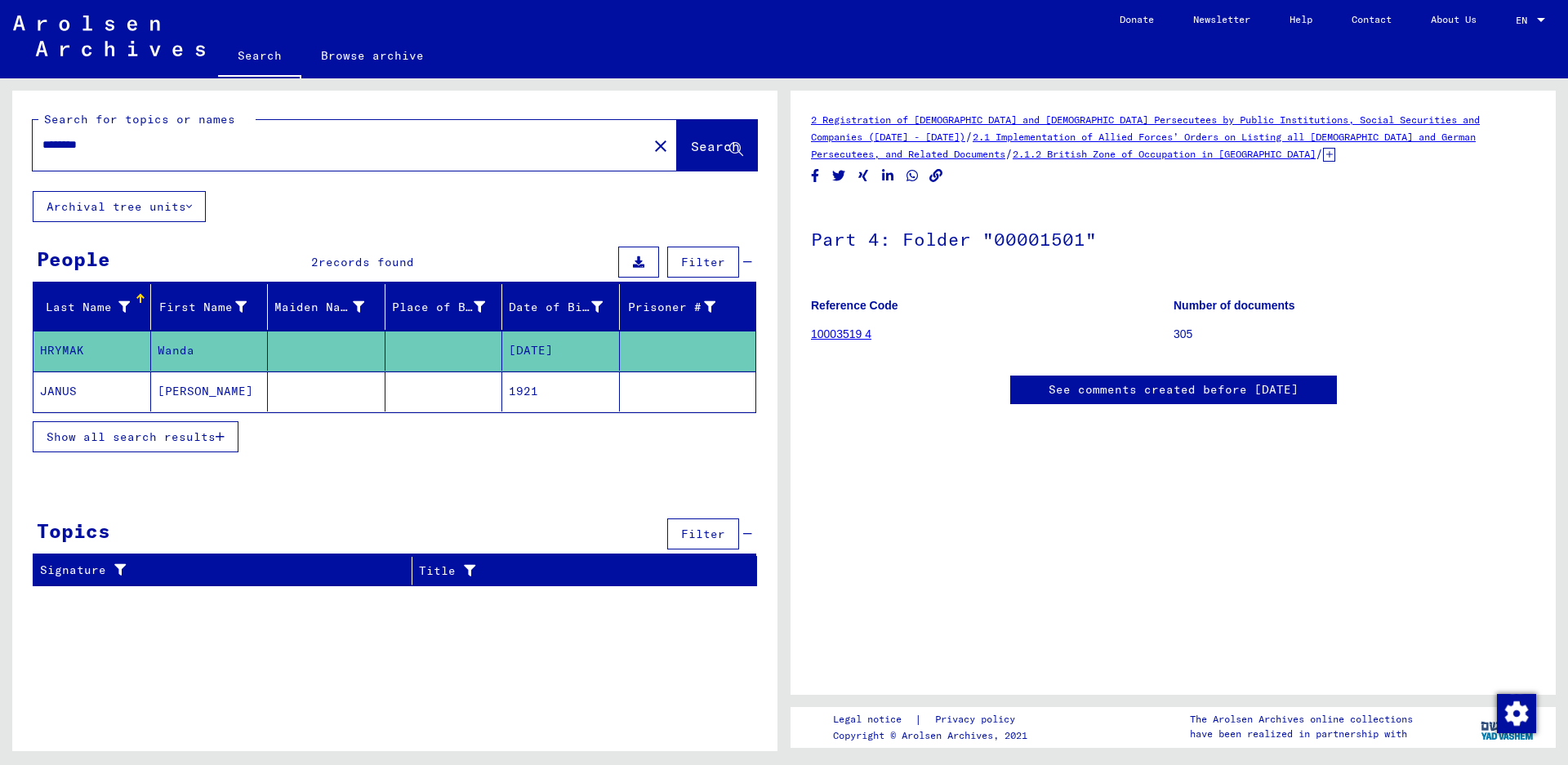
drag, startPoint x: 118, startPoint y: 143, endPoint x: -21, endPoint y: 139, distance: 139.1
click at [0, 139] on html "Search Browse archive Donate Newsletter Help Contact About Us Search Browse arc…" at bounding box center [784, 382] width 1568 height 765
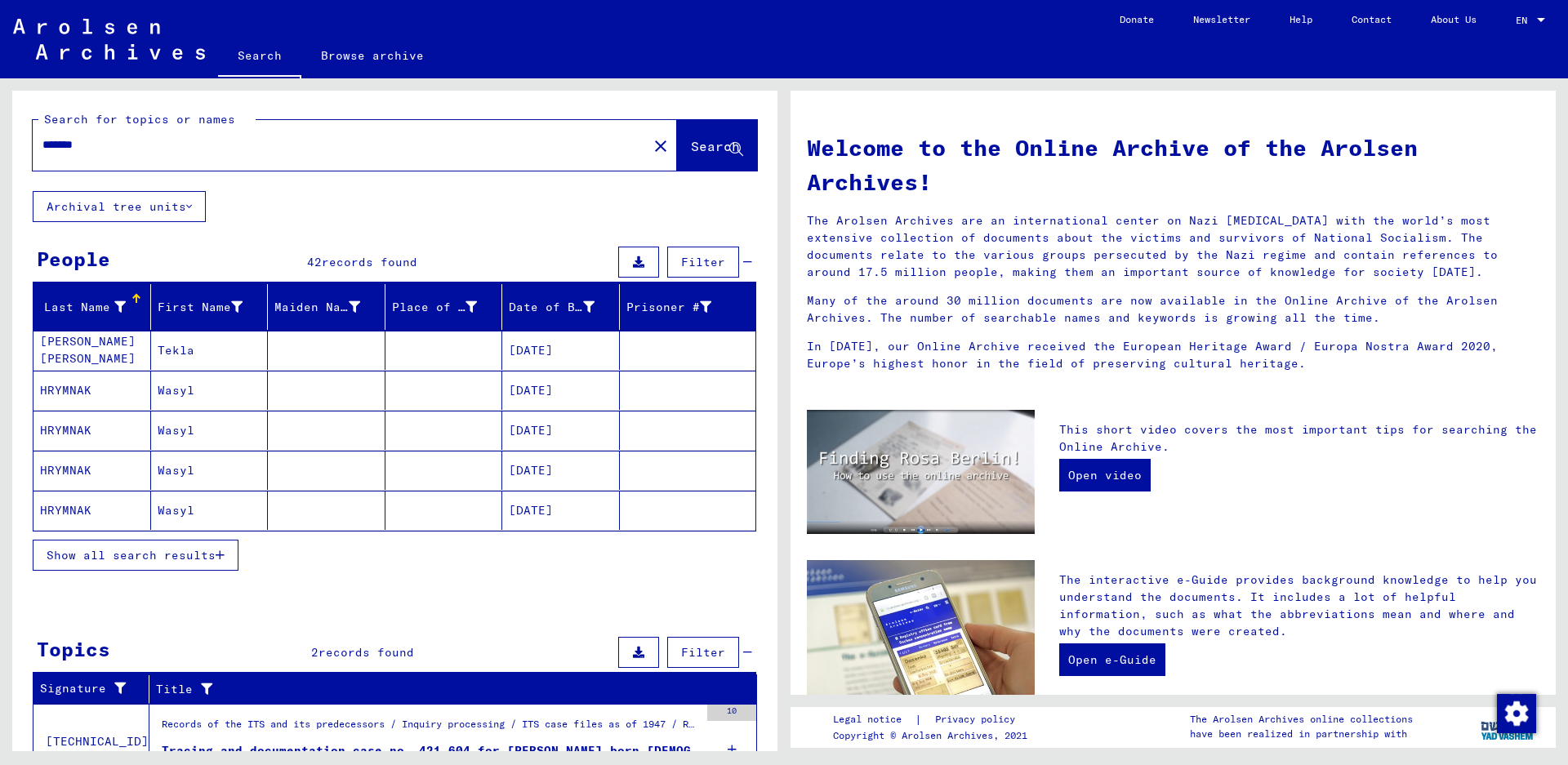
click at [177, 354] on mat-cell "Tekla" at bounding box center [210, 350] width 118 height 39
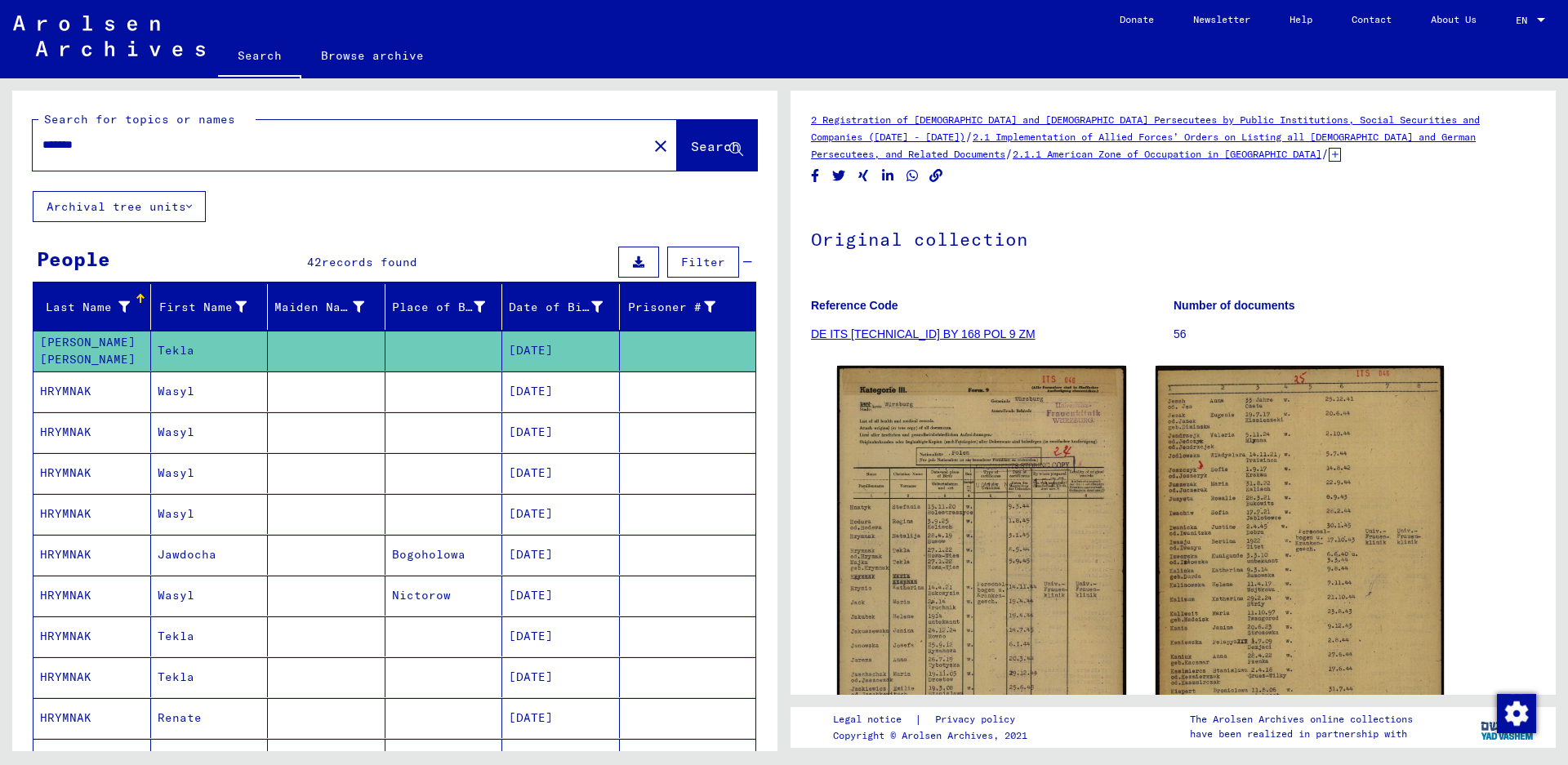
click at [120, 150] on input "*******" at bounding box center [340, 145] width 595 height 17
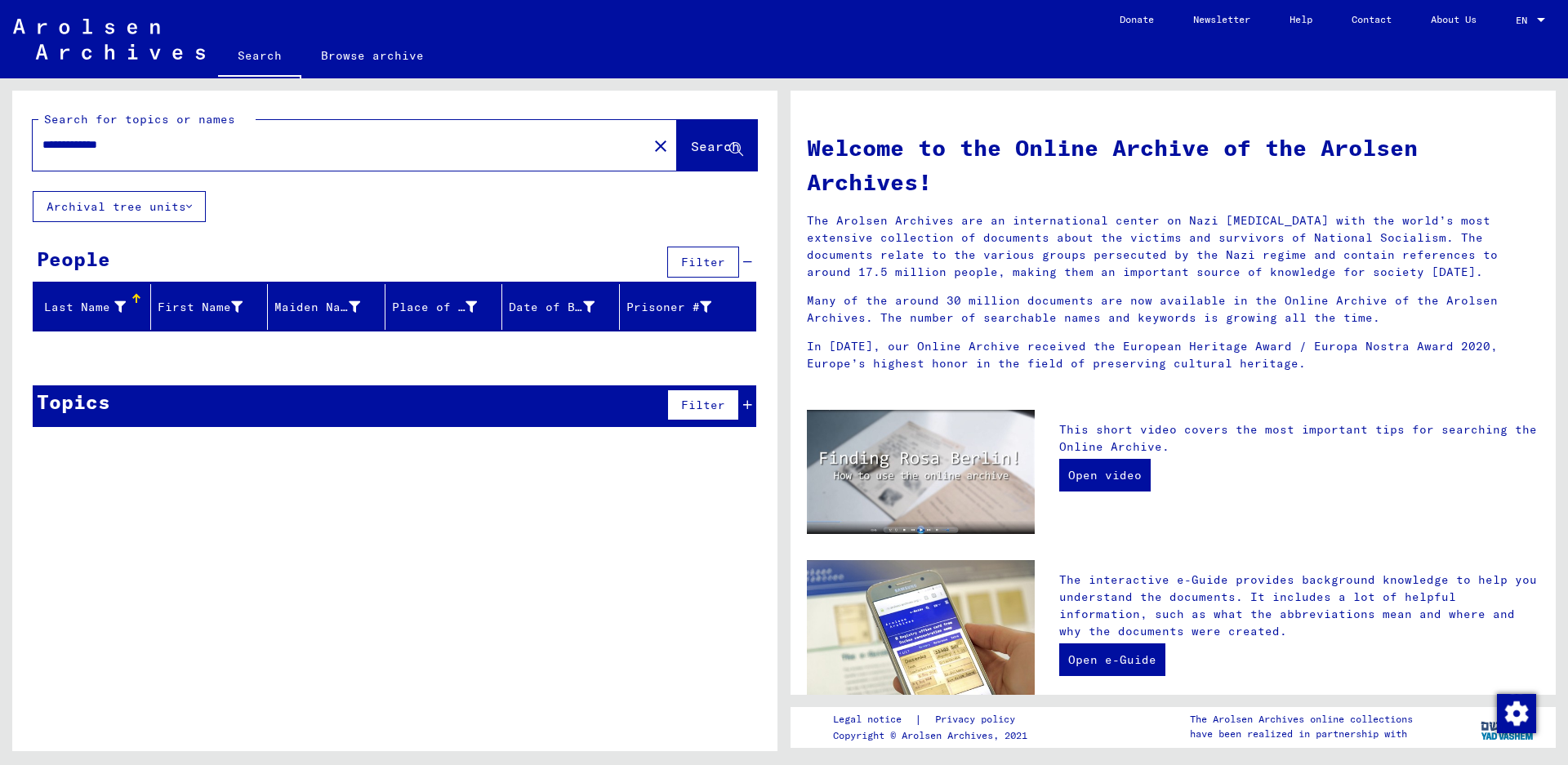
click at [83, 146] on input "**********" at bounding box center [335, 145] width 586 height 17
click at [103, 147] on input "**********" at bounding box center [335, 145] width 586 height 17
drag, startPoint x: 140, startPoint y: 147, endPoint x: -149, endPoint y: 152, distance: 289.0
click at [0, 152] on html "**********" at bounding box center [784, 382] width 1568 height 765
drag, startPoint x: 30, startPoint y: 139, endPoint x: -155, endPoint y: 140, distance: 185.0
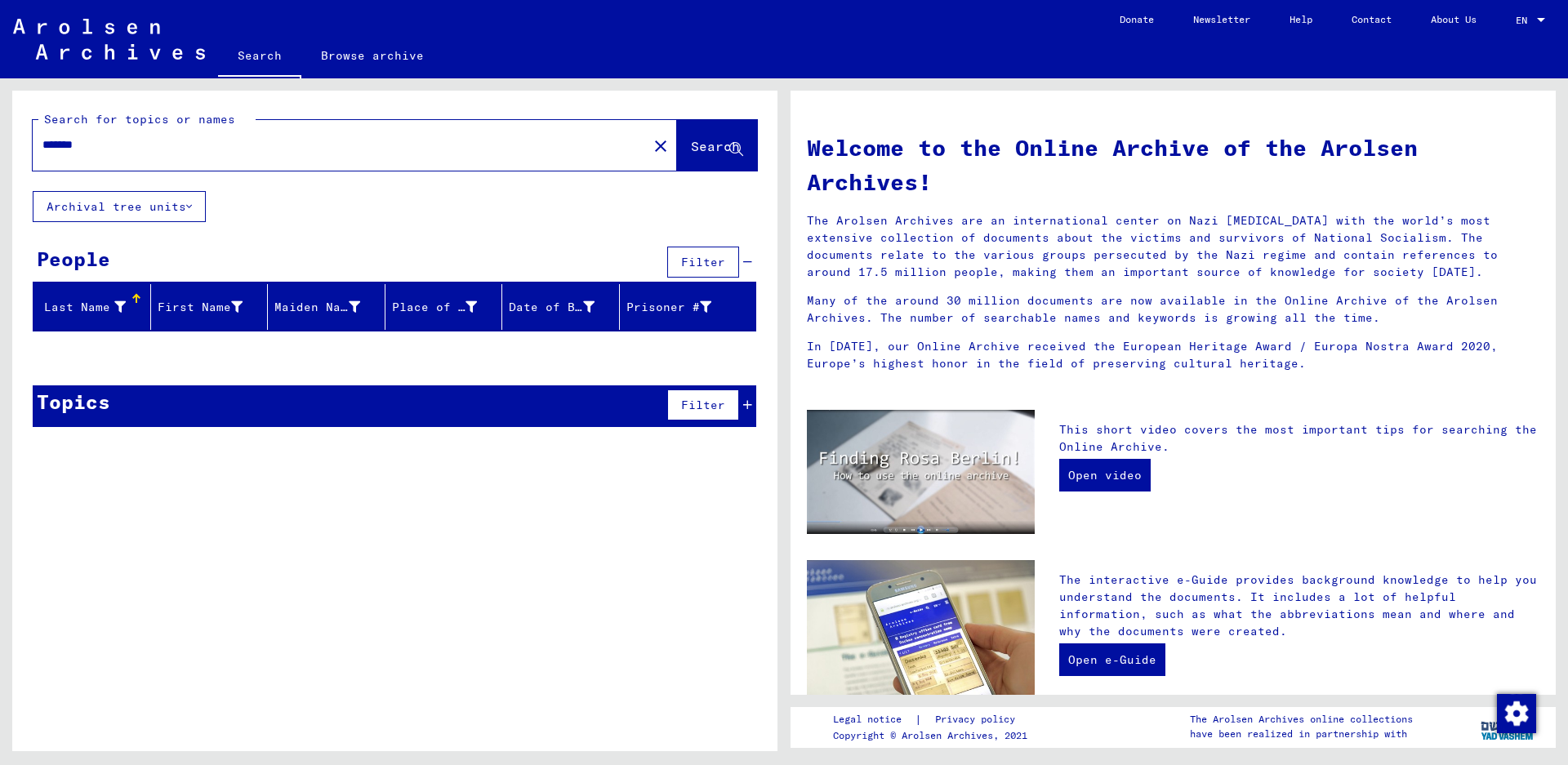
click at [0, 140] on html "Search Browse archive Donate Newsletter Help Contact About Us Search Browse arc…" at bounding box center [784, 382] width 1568 height 765
type input "******"
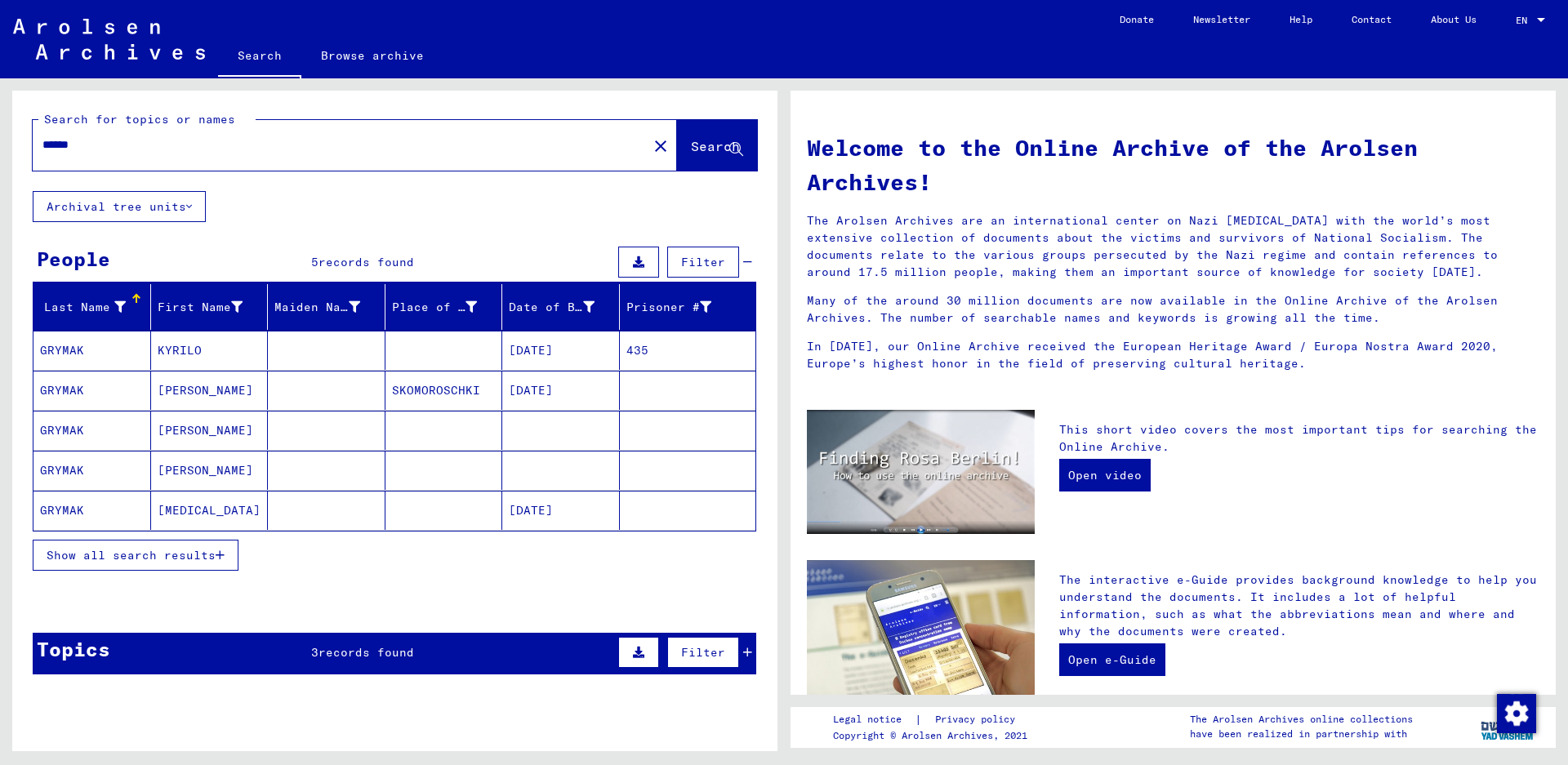
click at [216, 560] on span "Show all search results" at bounding box center [131, 555] width 169 height 15
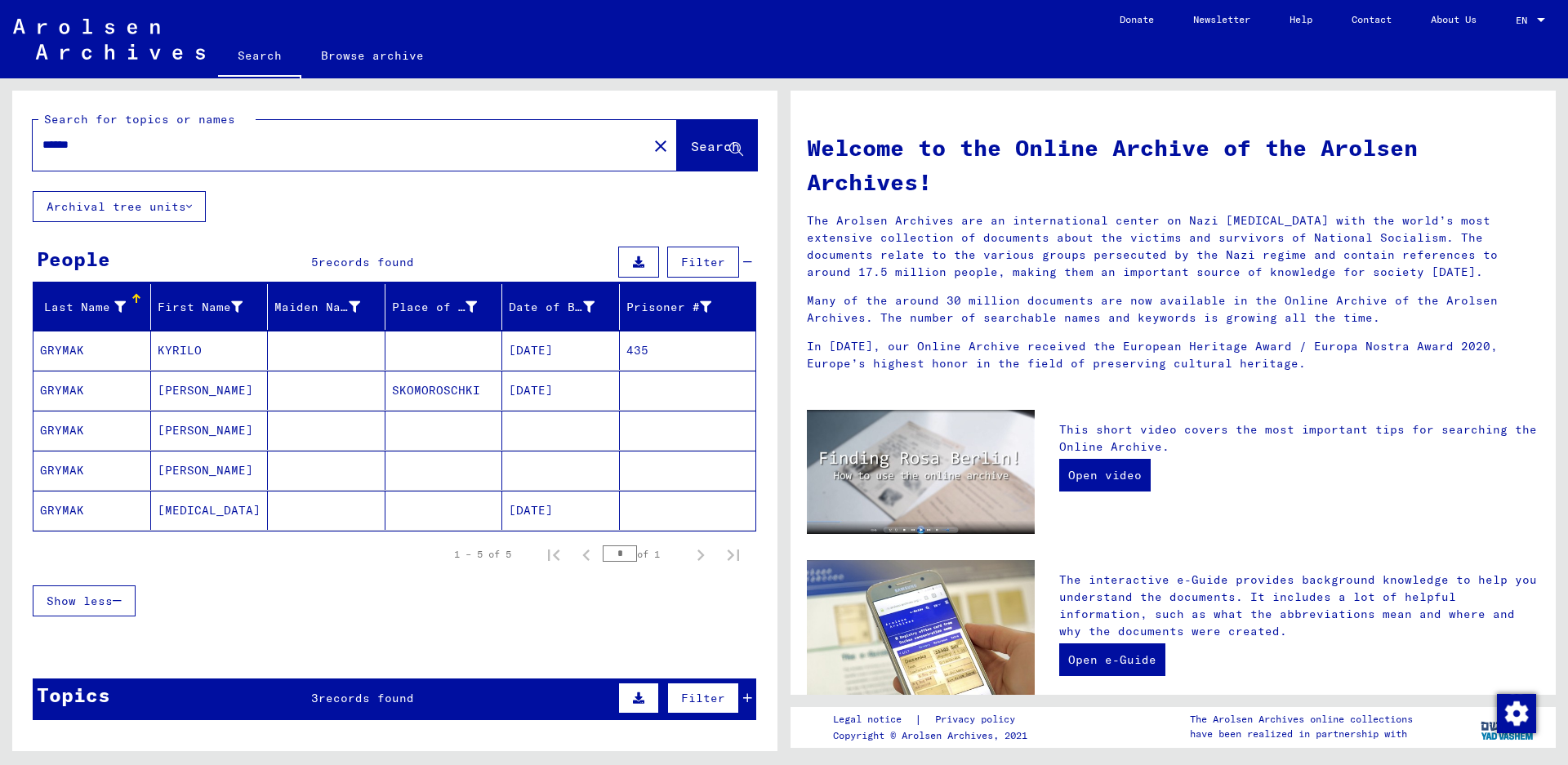
click at [198, 476] on mat-cell "[PERSON_NAME]" at bounding box center [210, 470] width 118 height 39
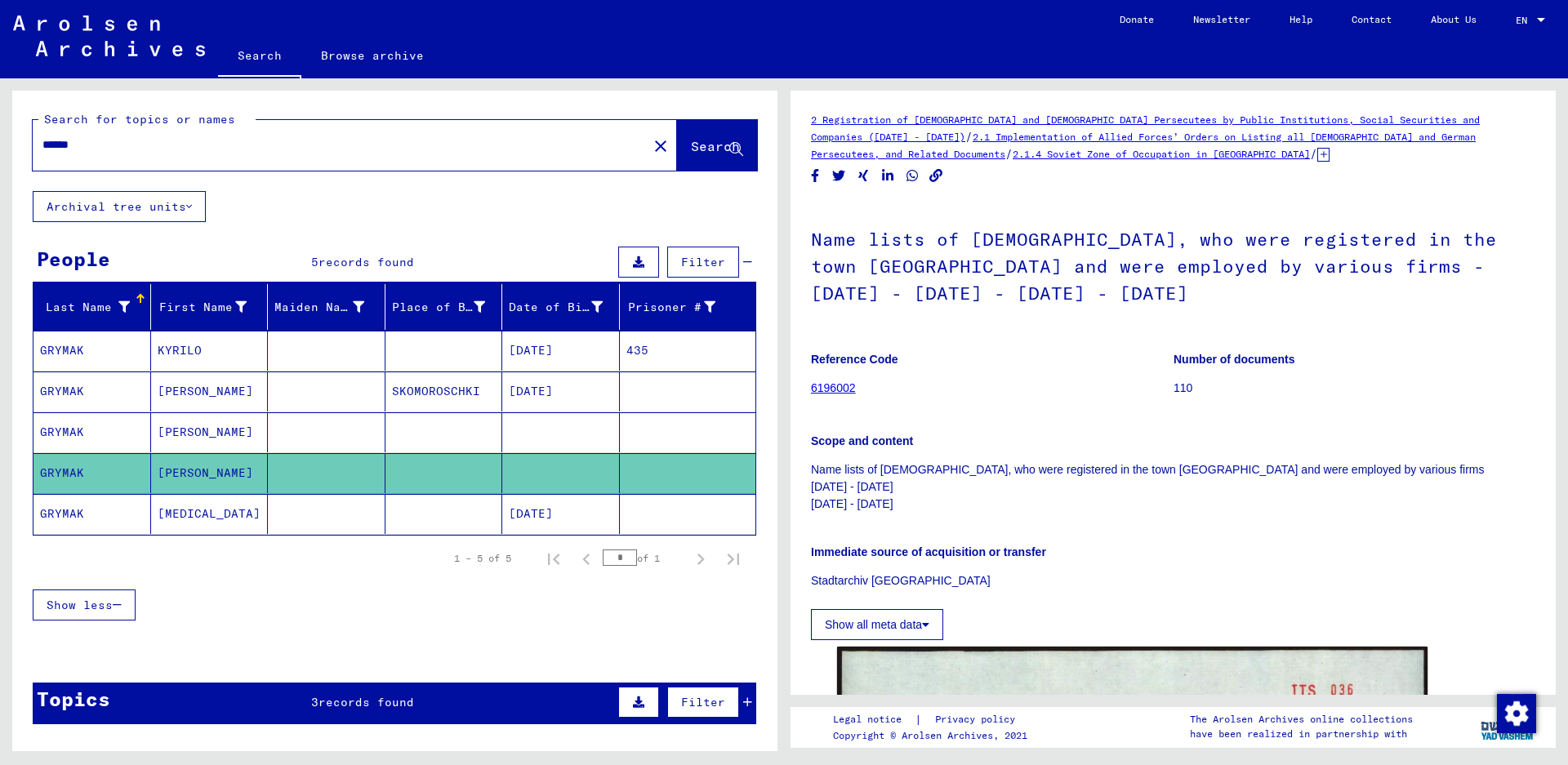
click at [198, 443] on mat-cell "[PERSON_NAME]" at bounding box center [210, 432] width 118 height 40
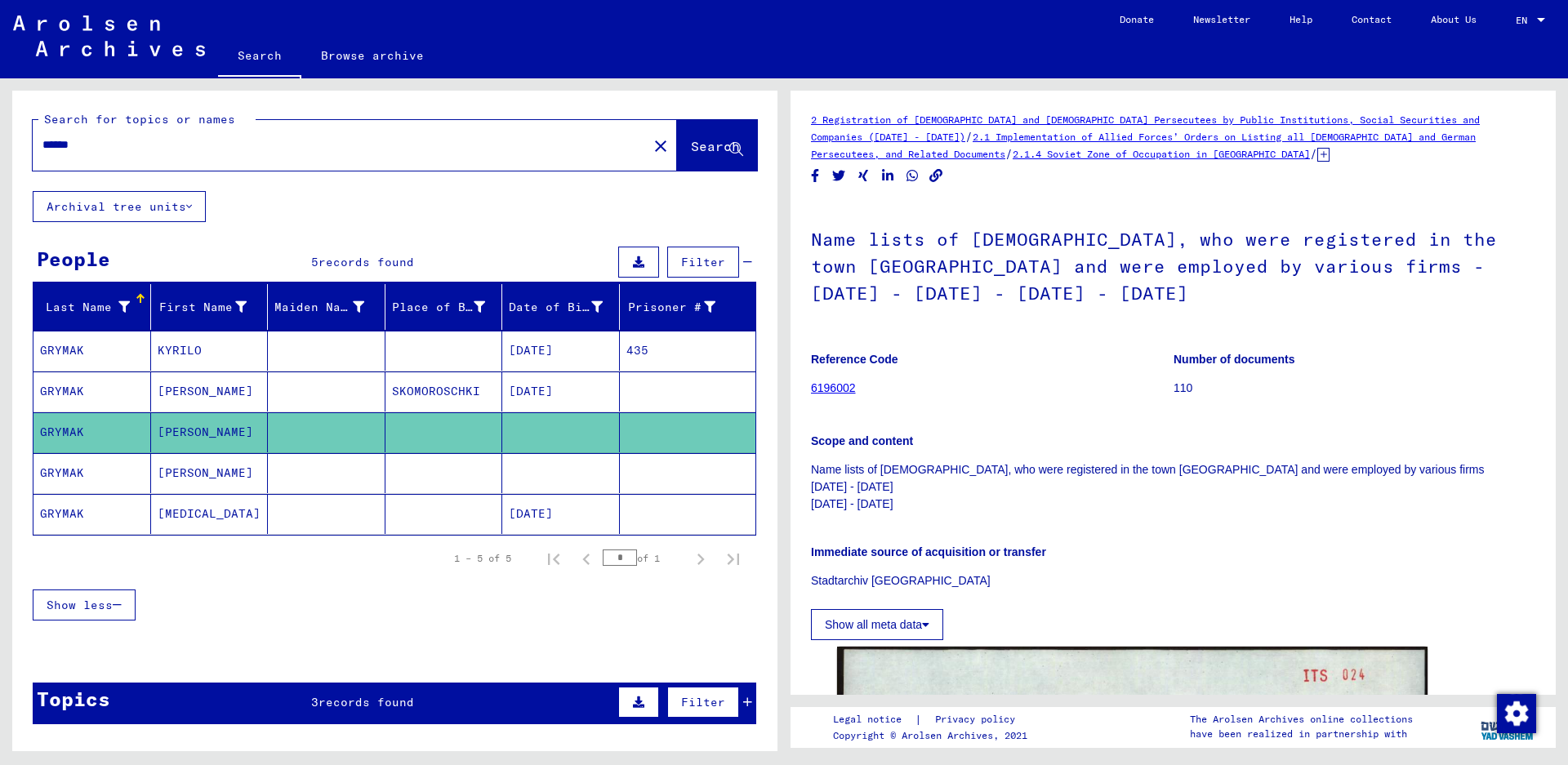
drag, startPoint x: 129, startPoint y: 149, endPoint x: -24, endPoint y: 139, distance: 153.3
click at [0, 139] on html "Search Browse archive Donate Newsletter Help Contact About Us Search Browse arc…" at bounding box center [784, 382] width 1568 height 765
click at [79, 21] on img at bounding box center [109, 36] width 192 height 41
